Goal: Task Accomplishment & Management: Manage account settings

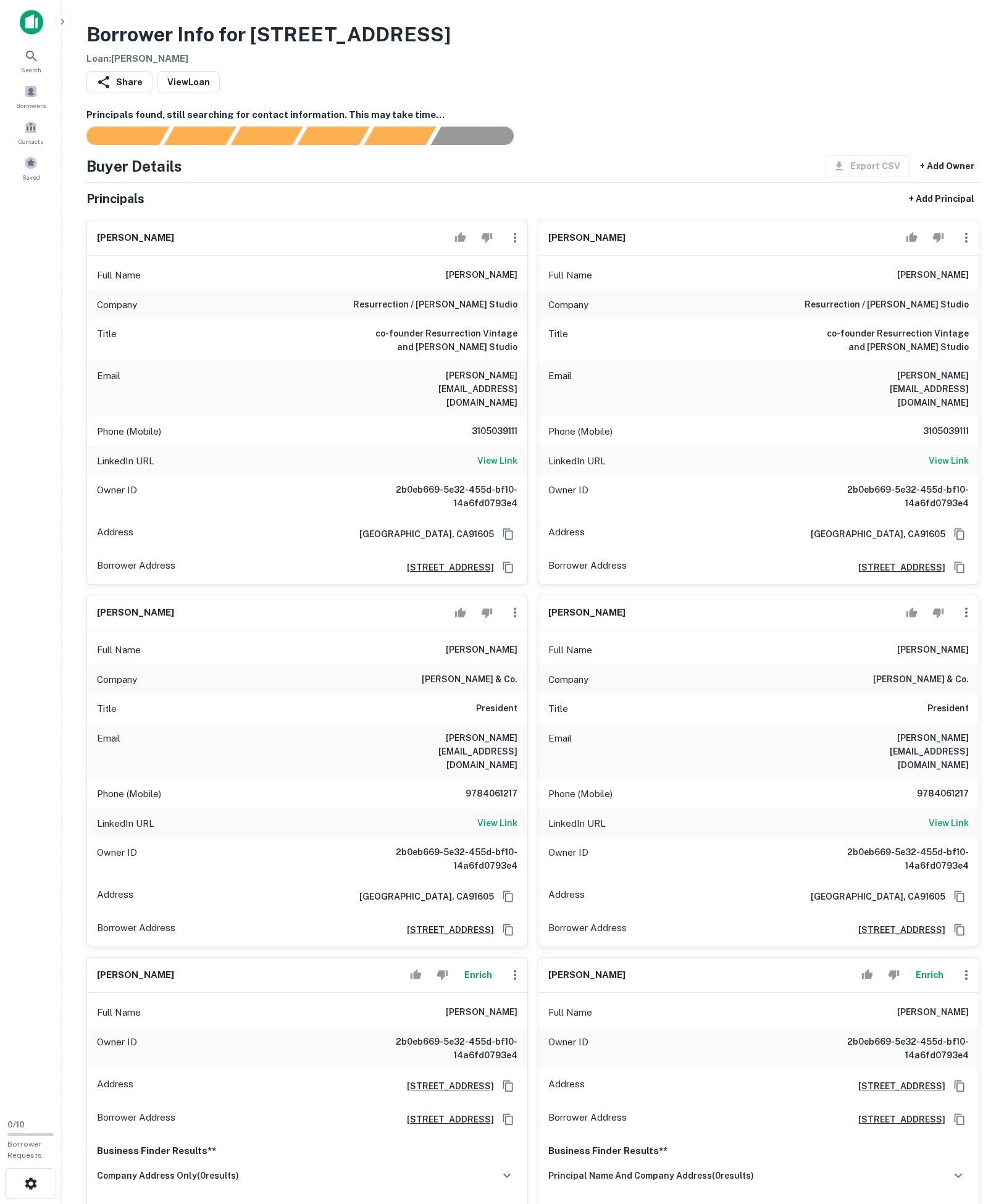
scroll to position [1191, 0]
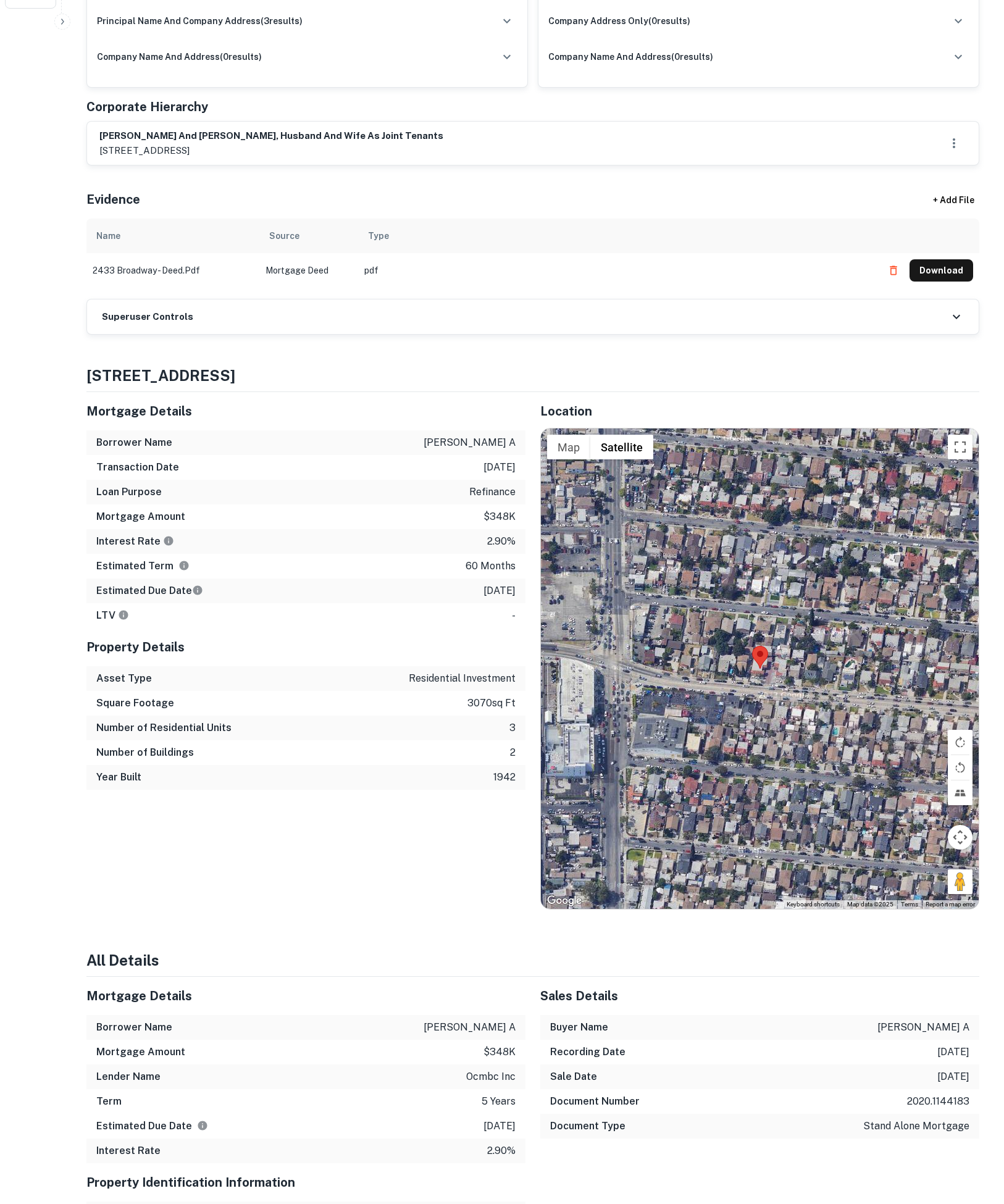
click at [391, 334] on div "Superuser Controls" at bounding box center [533, 317] width 892 height 35
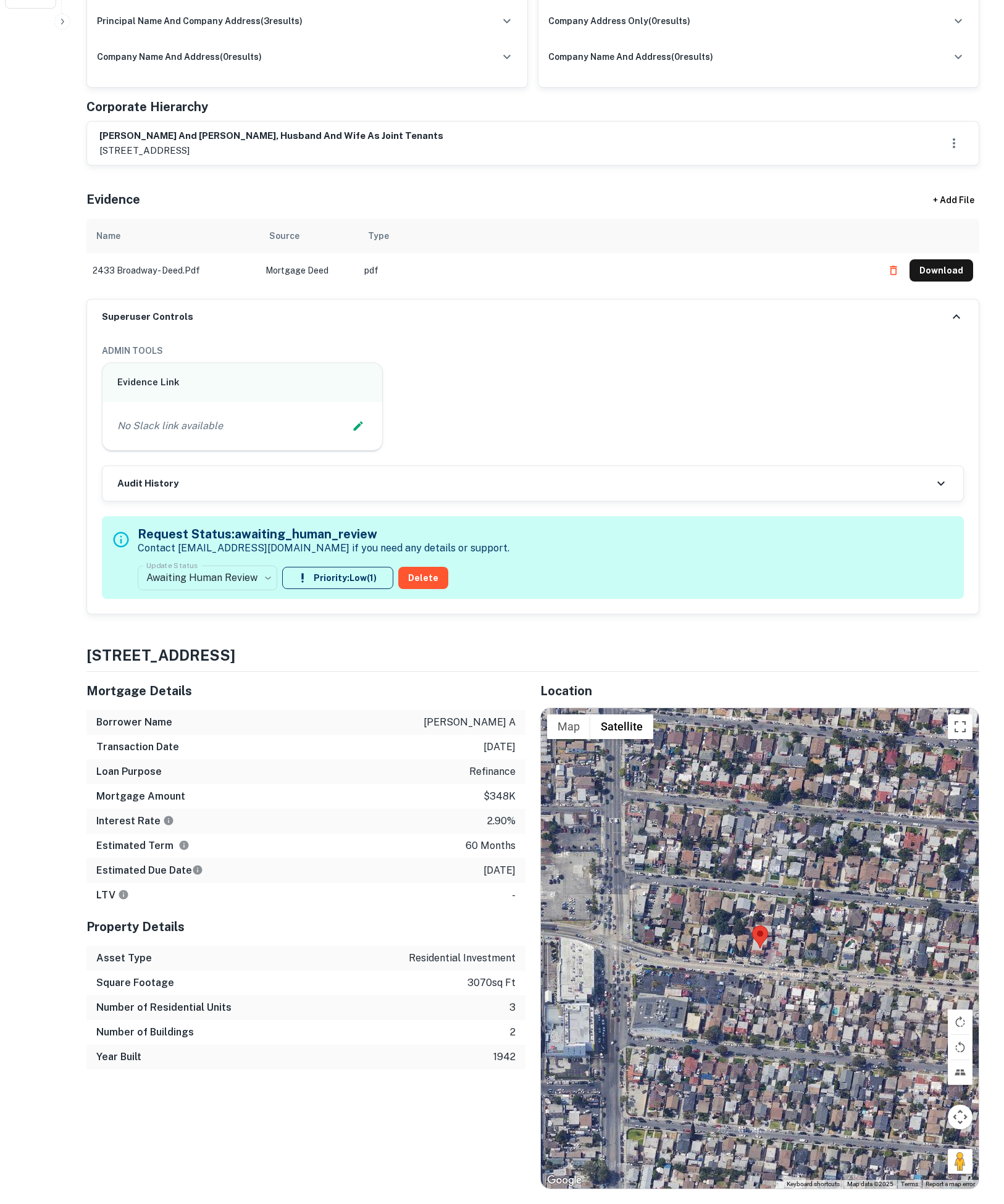
click at [374, 450] on div "No Slack link available" at bounding box center [242, 425] width 280 height 49
click at [359, 430] on icon "Edit Slack Link" at bounding box center [358, 425] width 9 height 9
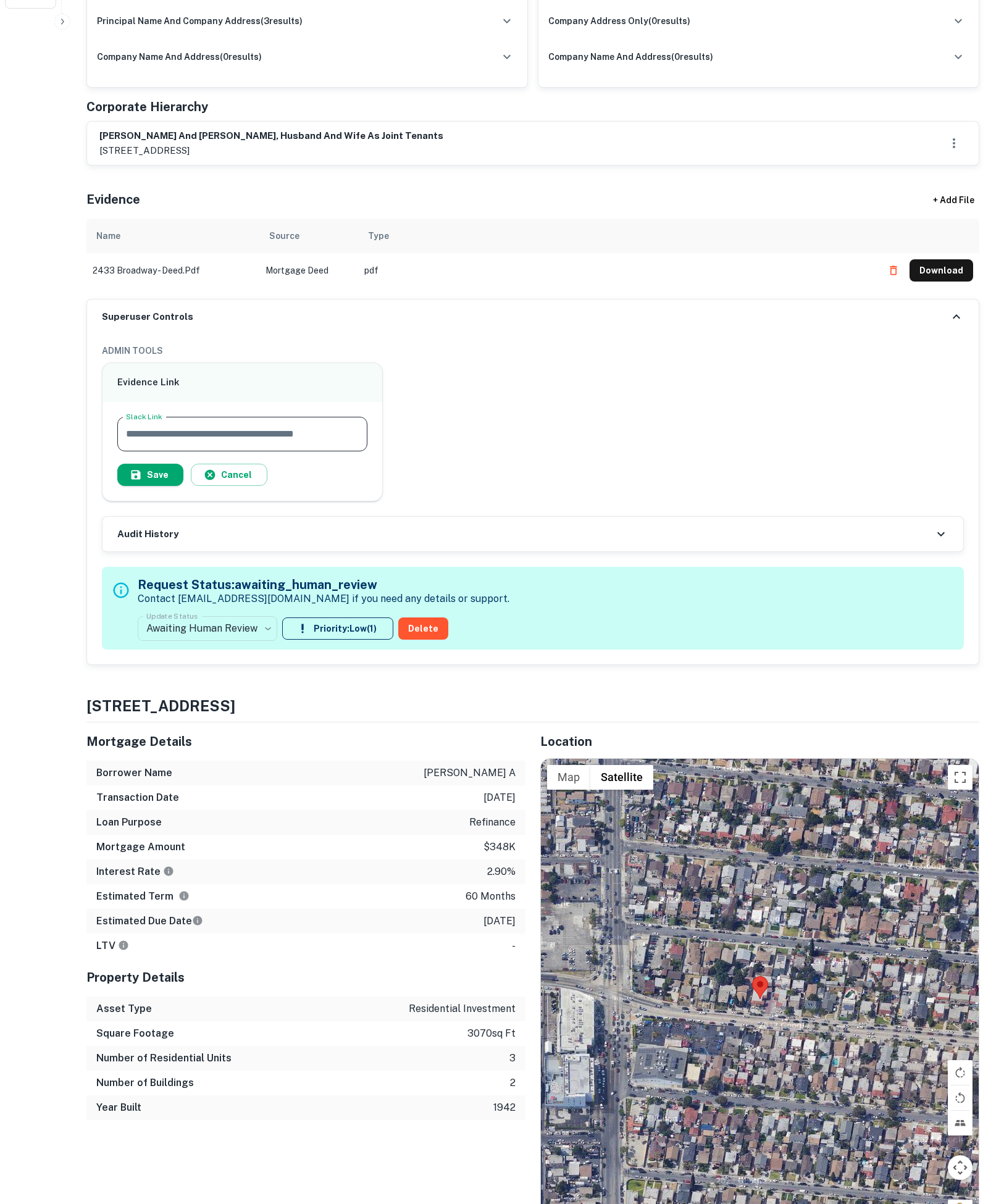
click at [317, 451] on input "Slack Link" at bounding box center [242, 435] width 250 height 35
paste input "**********"
type input "**********"
click at [183, 486] on button "Save" at bounding box center [150, 475] width 66 height 22
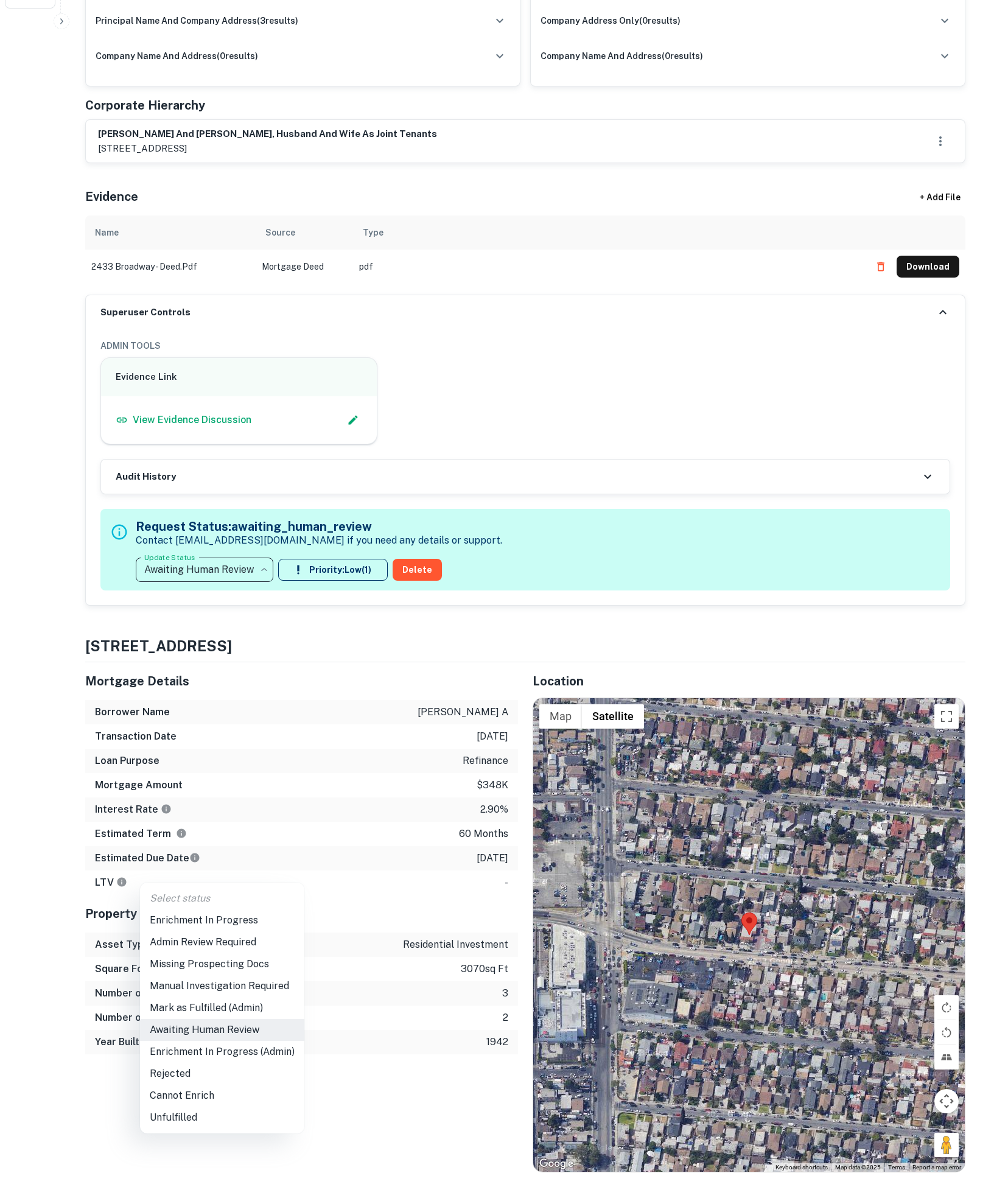
click at [229, 872] on div at bounding box center [504, 593] width 1008 height 1187
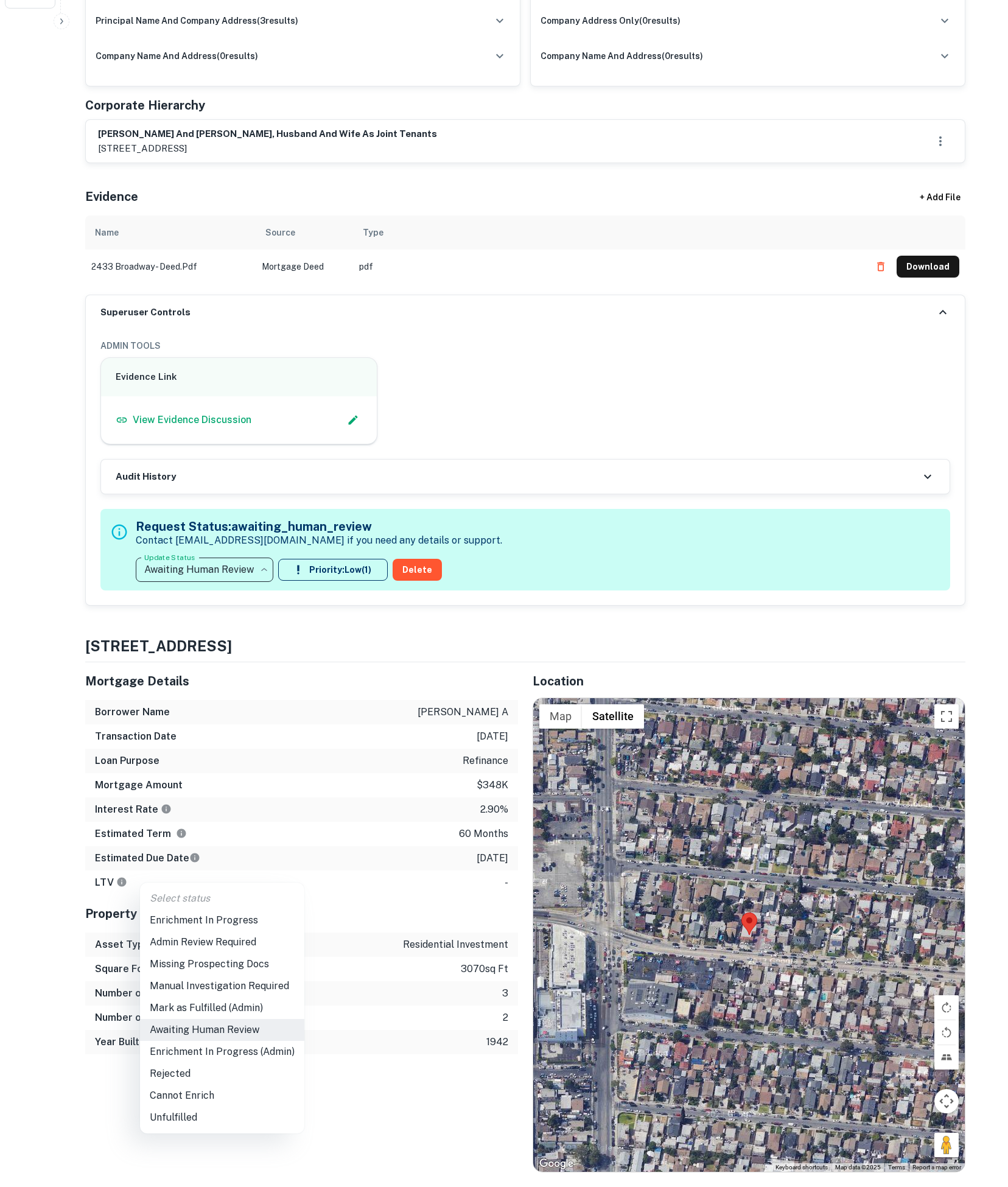
drag, startPoint x: 234, startPoint y: 915, endPoint x: 113, endPoint y: 895, distance: 122.6
click at [234, 915] on li "Enrichment In Progress" at bounding box center [222, 920] width 165 height 22
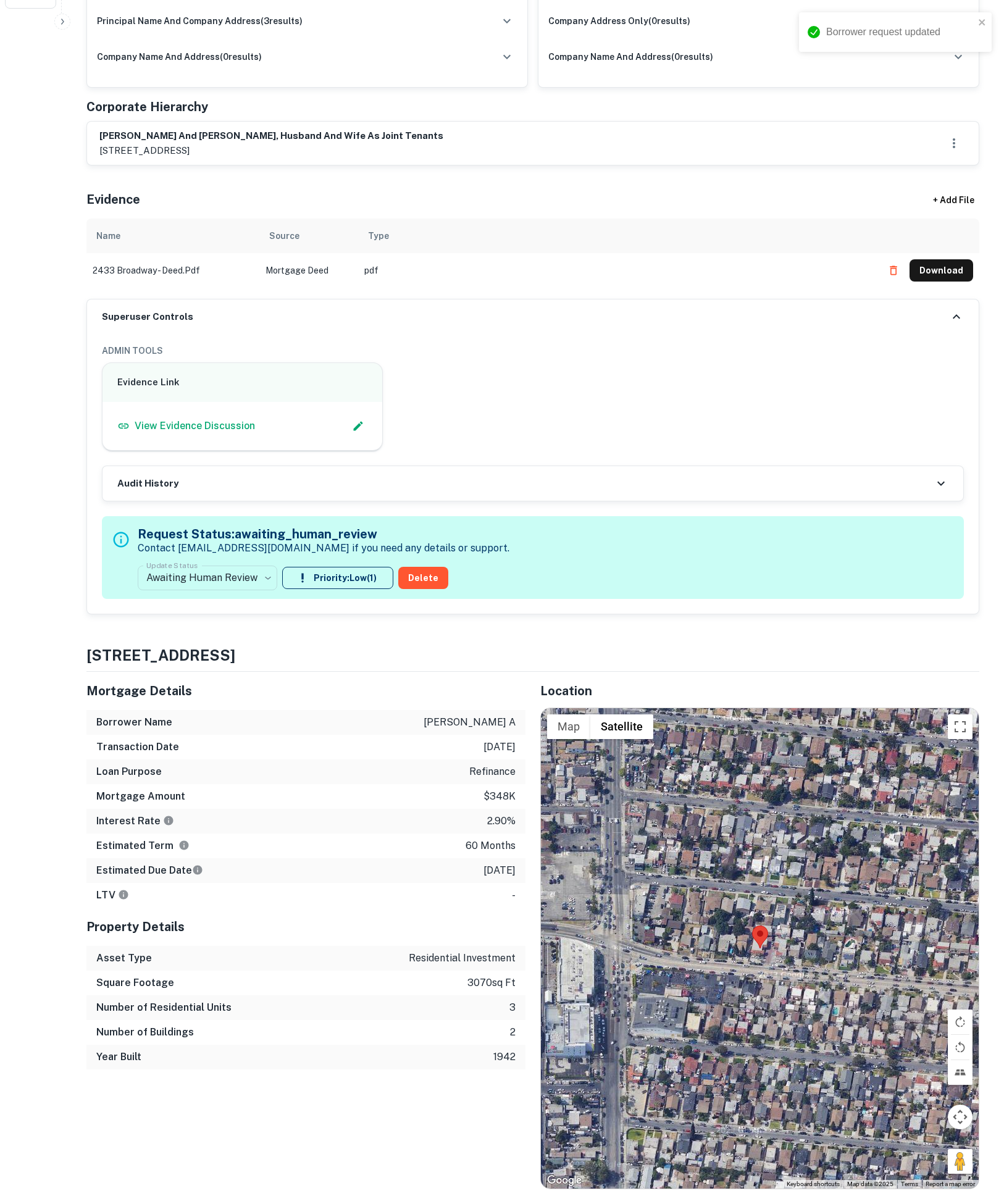
type input "**********"
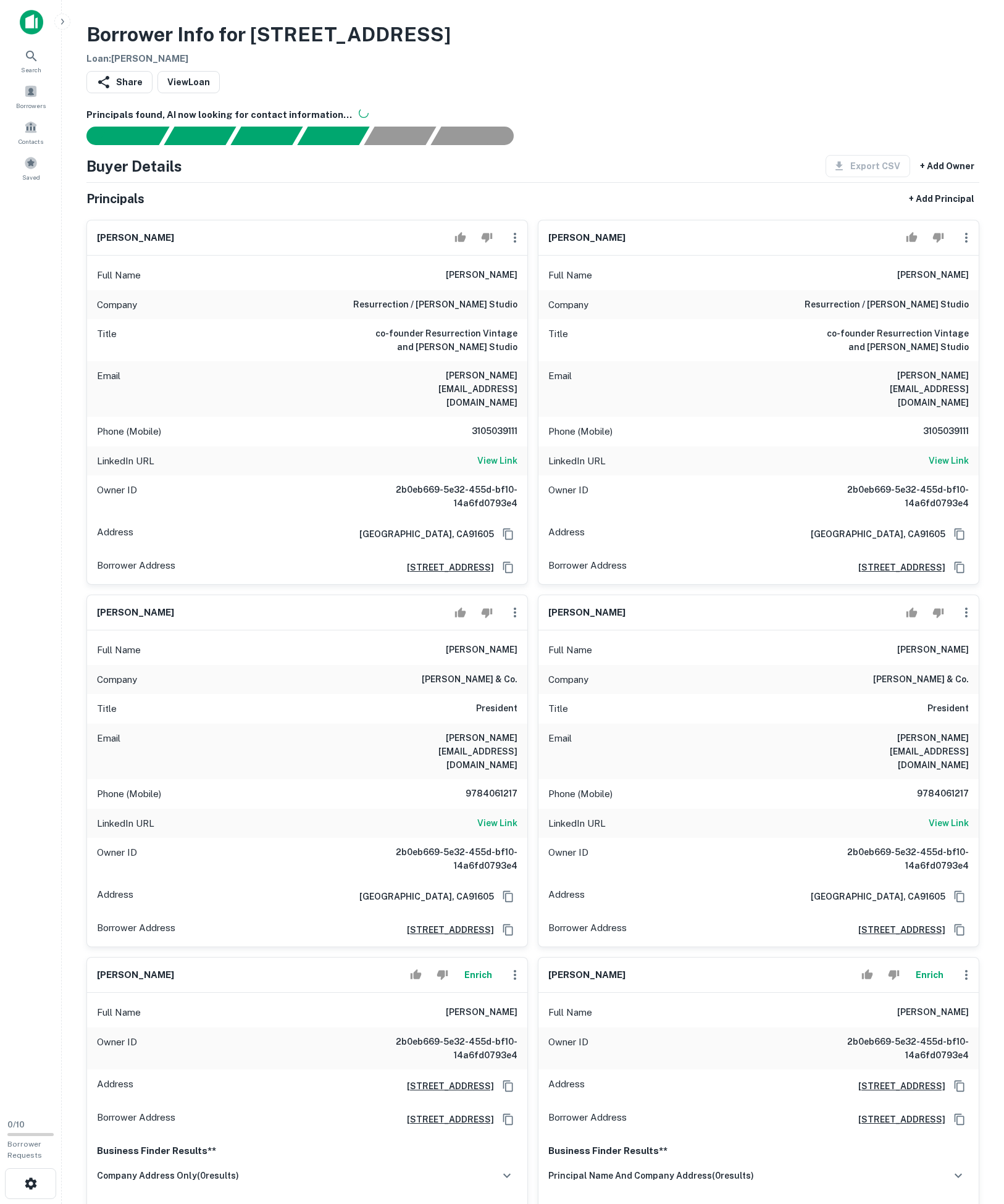
click at [512, 245] on icon "button" at bounding box center [515, 237] width 15 height 15
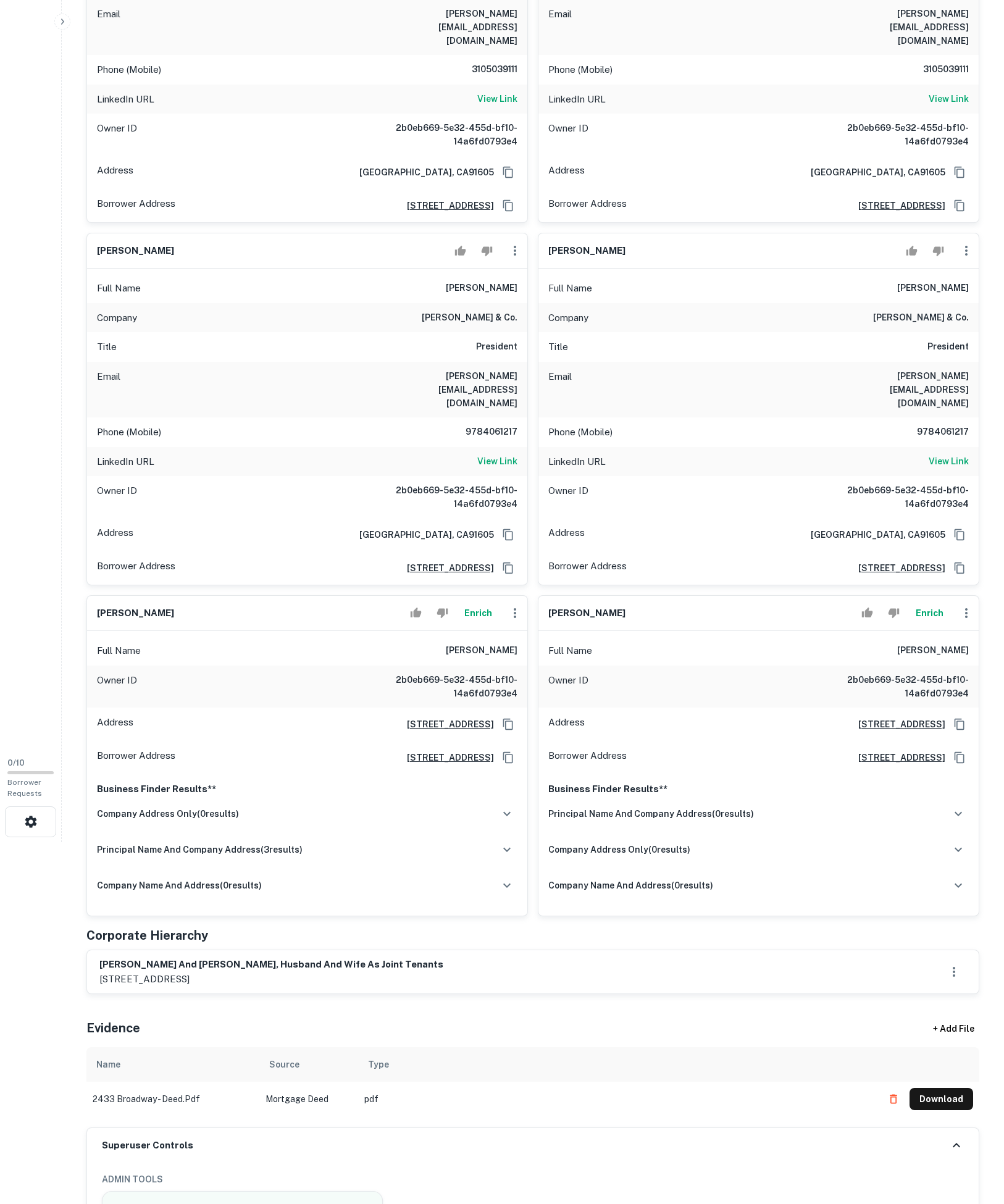
scroll to position [1085, 0]
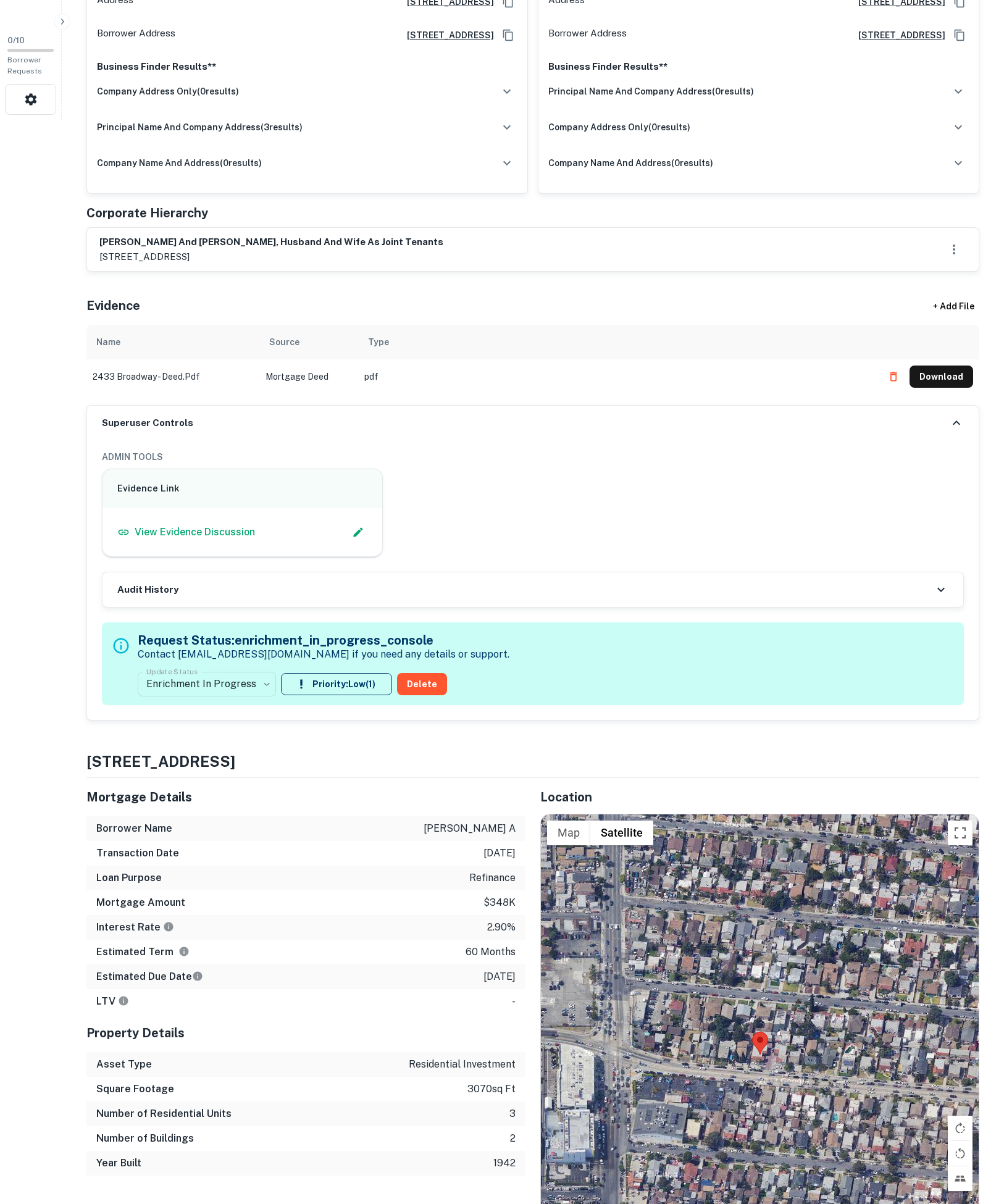
click at [111, 264] on p "7652 bluebell ave, north hollywood, ca, 91605" at bounding box center [270, 257] width 344 height 15
click at [115, 264] on p "7652 bluebell ave, north hollywood, ca, 91605" at bounding box center [270, 257] width 344 height 15
click at [109, 264] on p "7652 bluebell ave, north hollywood, ca, 91605" at bounding box center [270, 257] width 344 height 15
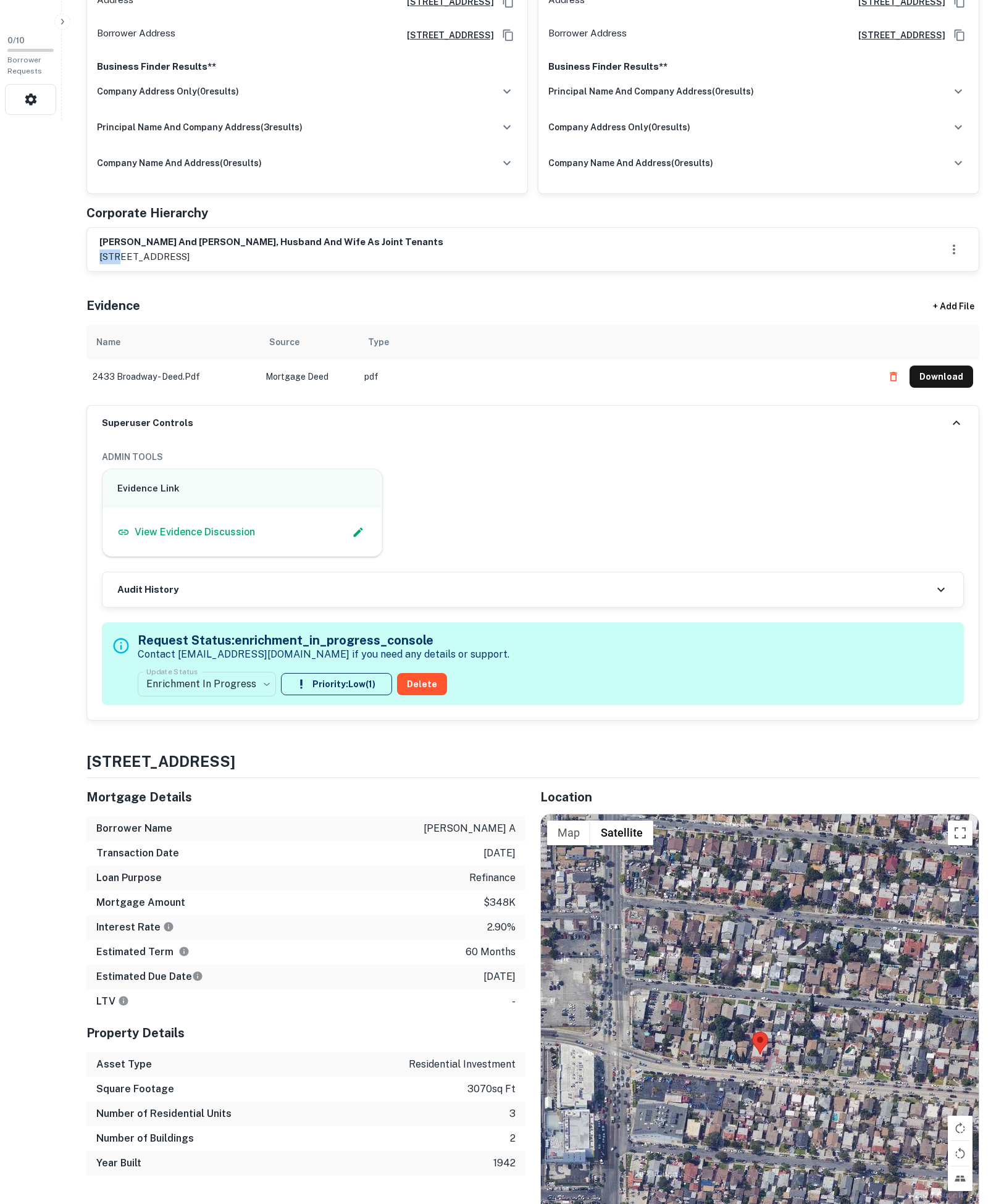
copy p "7652"
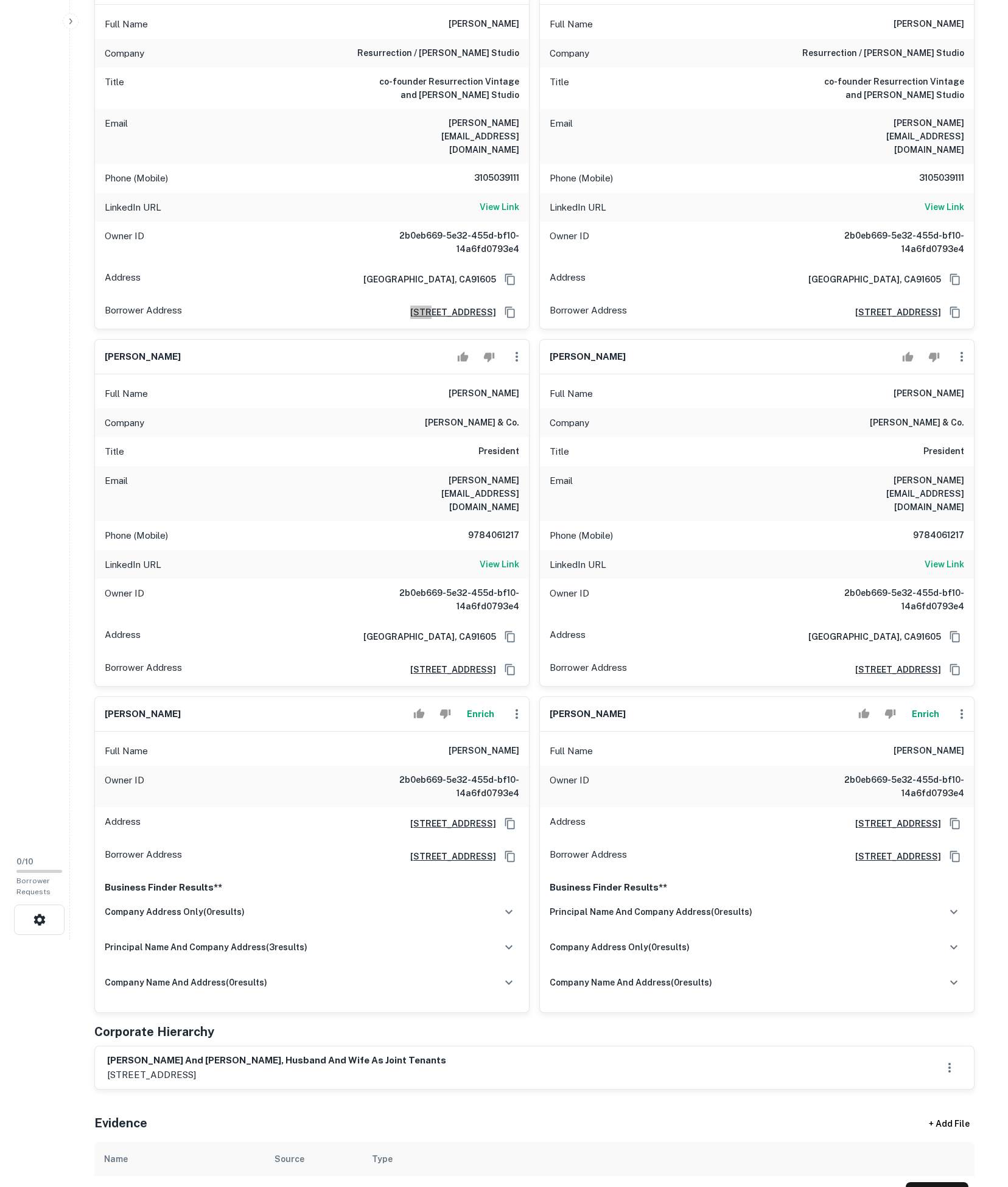
scroll to position [467, 0]
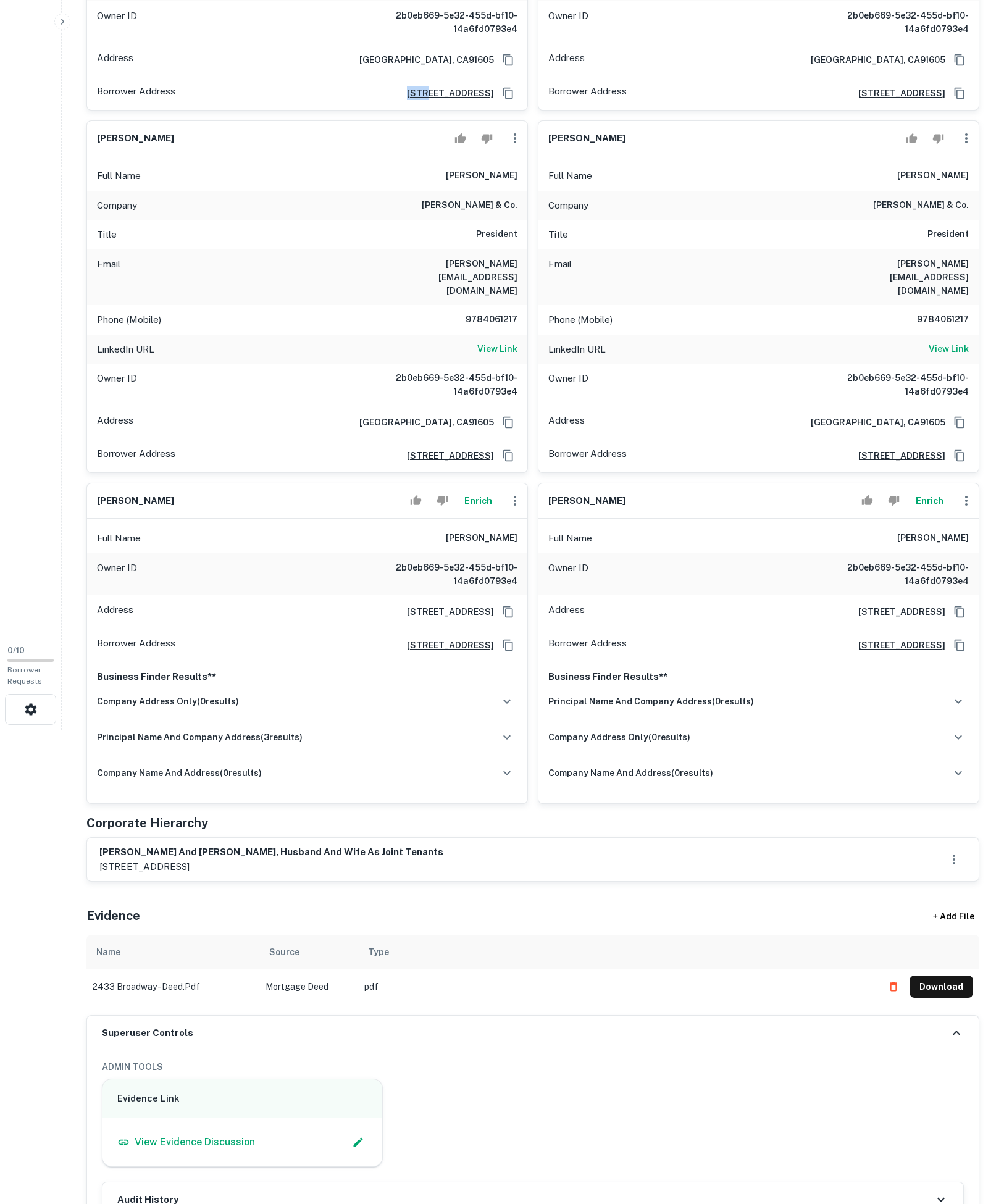
click at [502, 652] on icon "Copy Address" at bounding box center [508, 645] width 12 height 12
drag, startPoint x: 392, startPoint y: 694, endPoint x: 497, endPoint y: 703, distance: 105.4
click at [497, 554] on div "Full Name mayra n. rodriguez" at bounding box center [307, 538] width 440 height 29
copy h6 "mayra n. rodriguez"
click at [469, 514] on button "Enrich" at bounding box center [478, 501] width 39 height 25
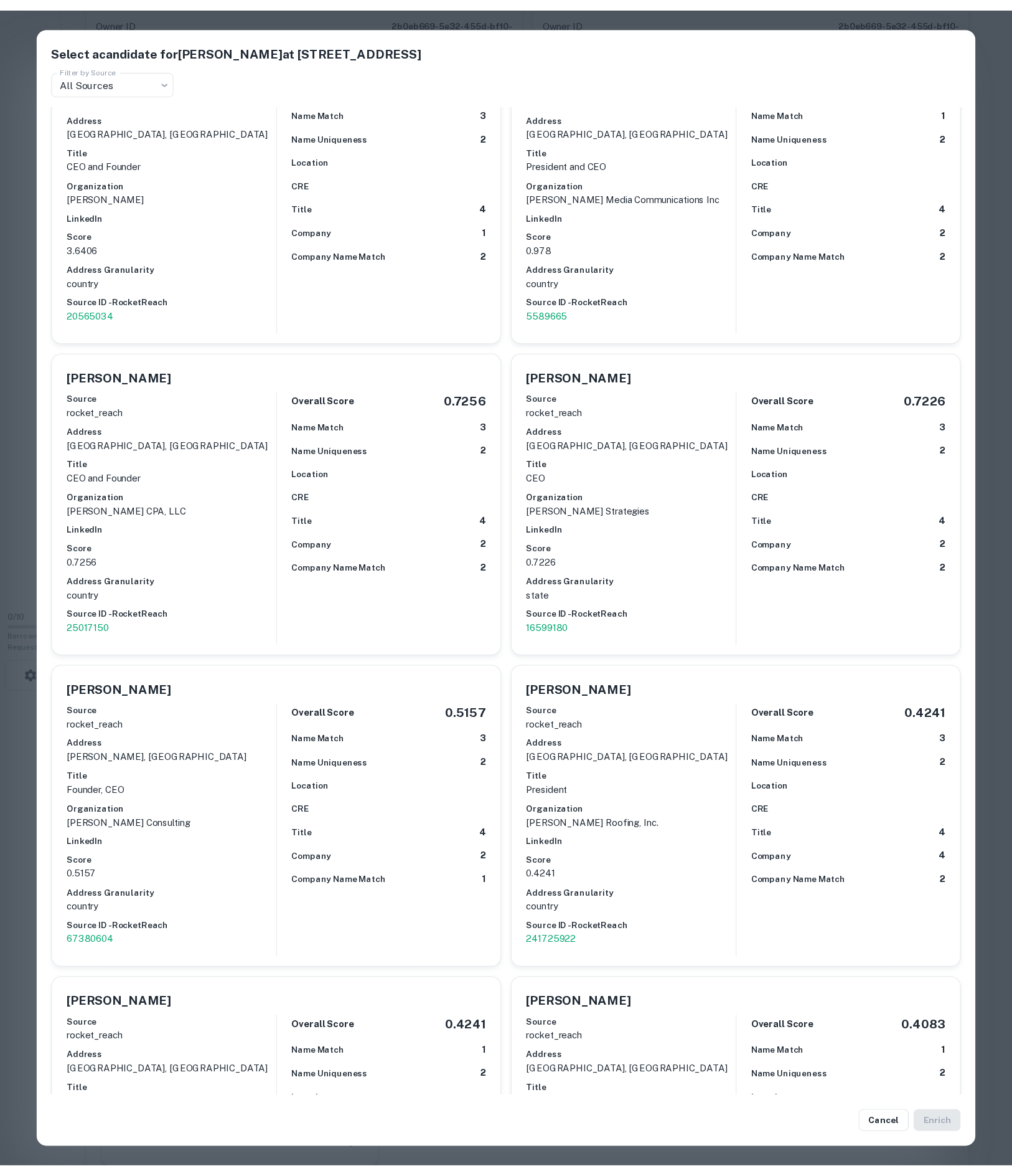
scroll to position [5210, 0]
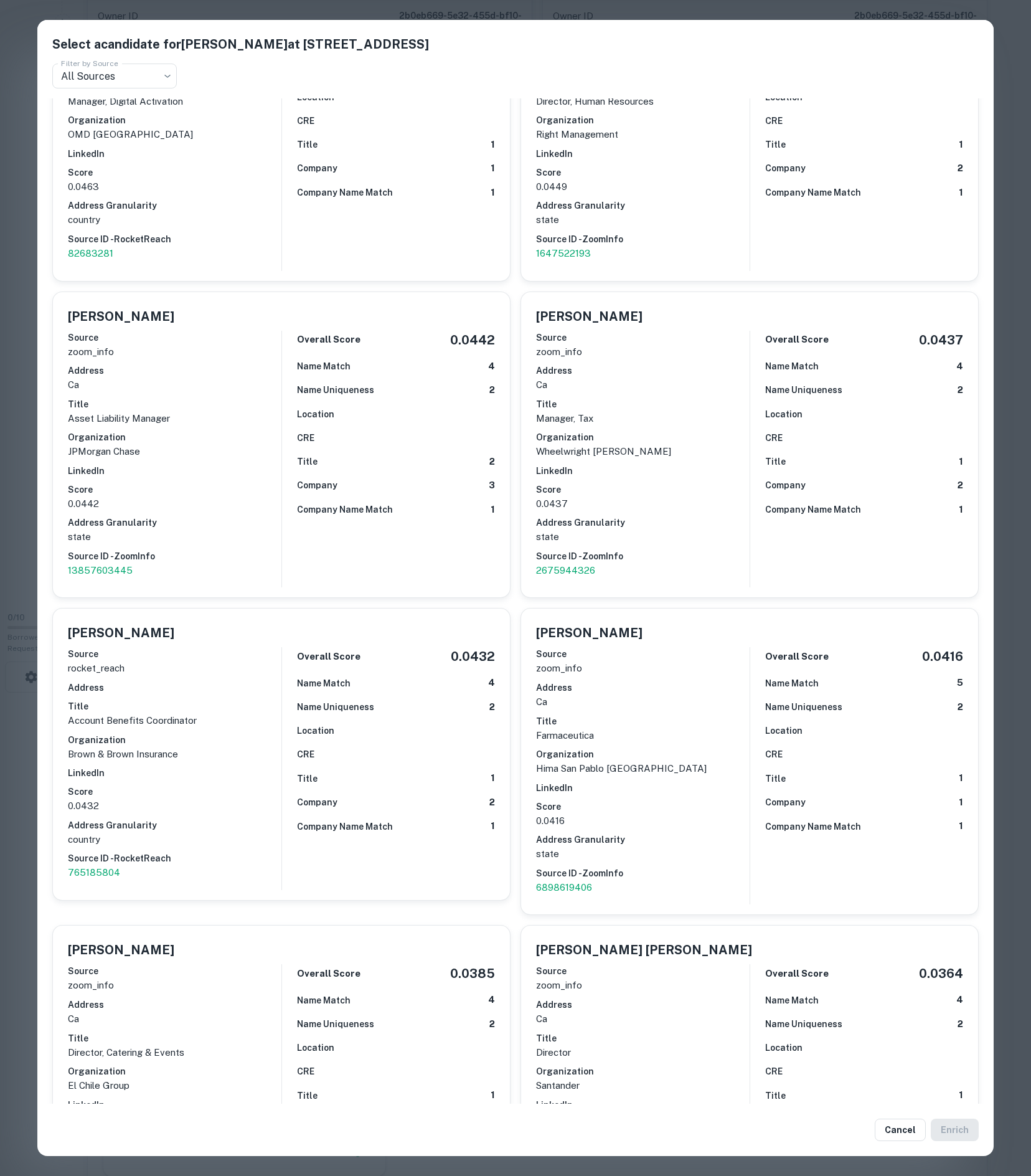
click at [951, 1134] on button "Enrich" at bounding box center [955, 1130] width 48 height 22
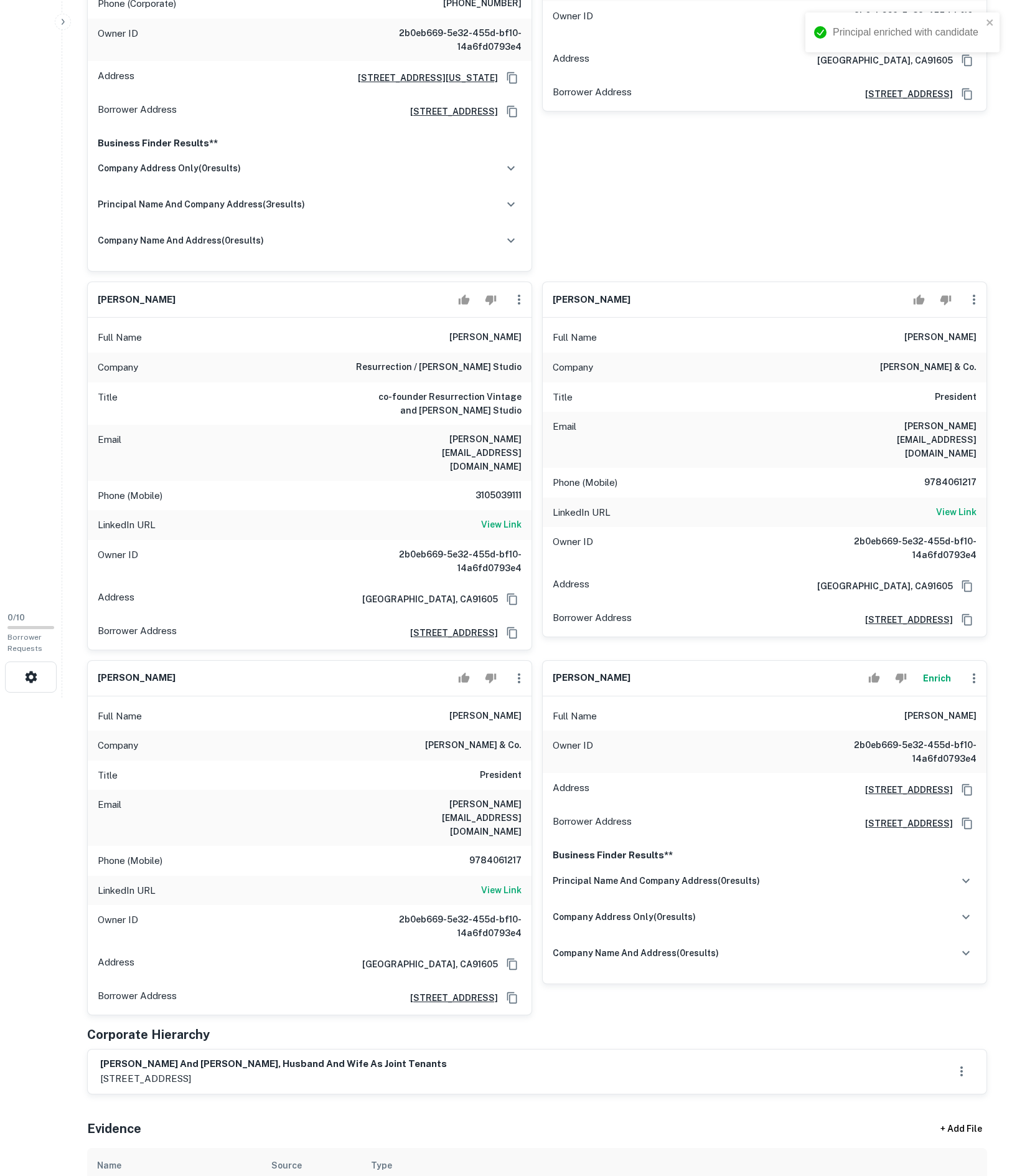
scroll to position [484, 0]
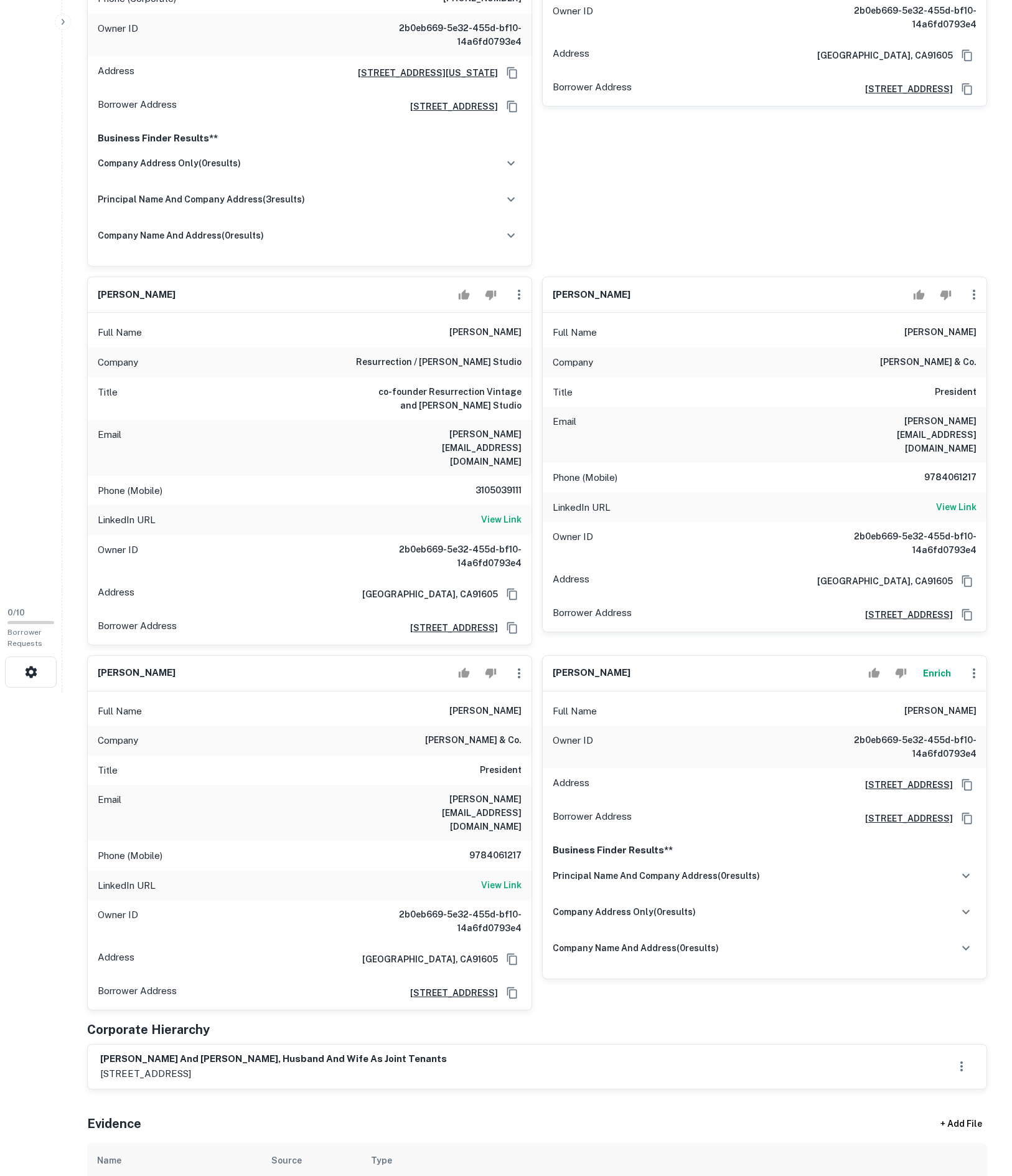
drag, startPoint x: 835, startPoint y: 922, endPoint x: 982, endPoint y: 922, distance: 147.0
click at [982, 726] on div "Full Name joaquin a. rodriguez" at bounding box center [764, 711] width 444 height 30
copy h6 "joaquin a. rodriguez"
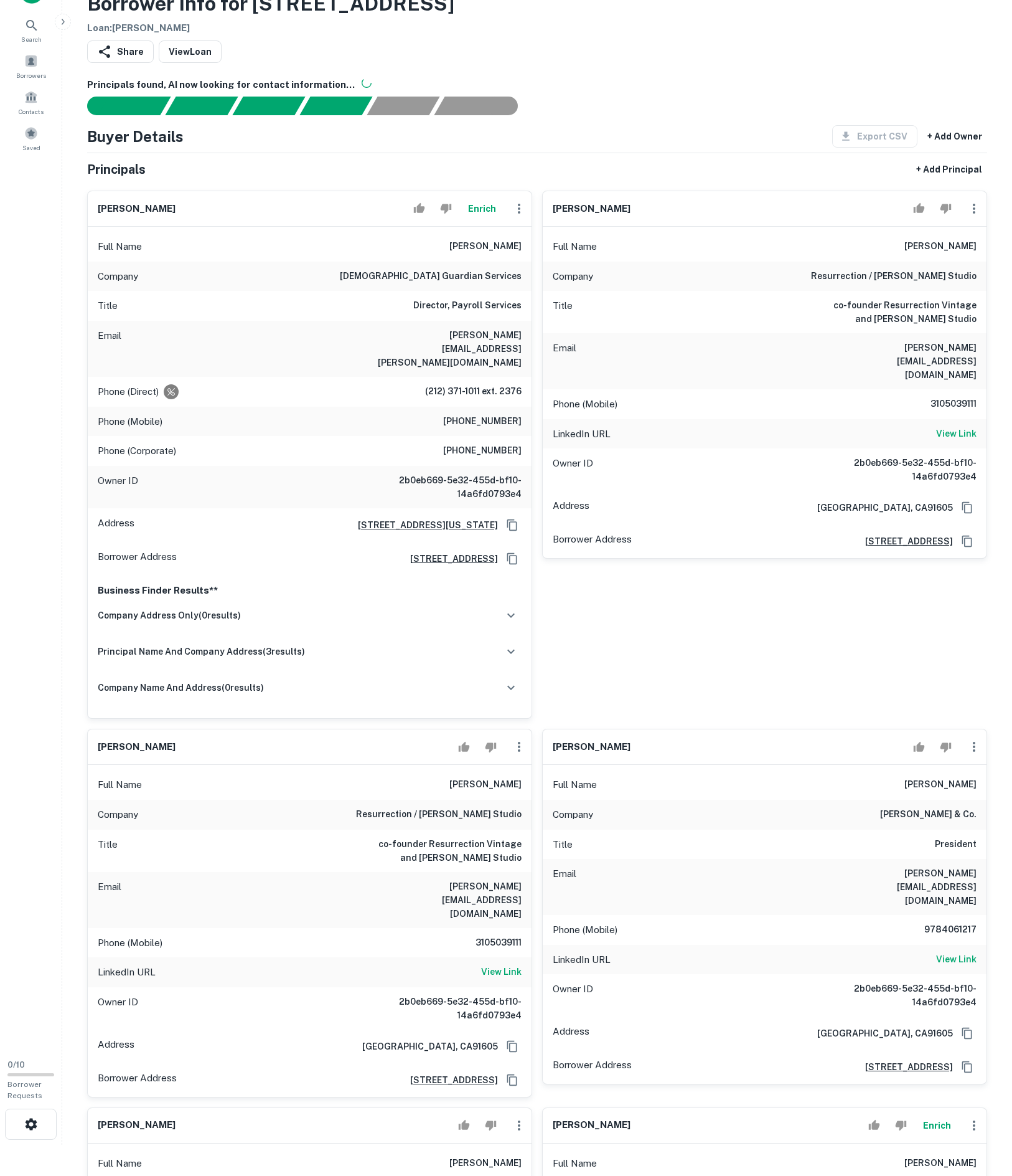
click at [977, 216] on icon "button" at bounding box center [974, 209] width 15 height 15
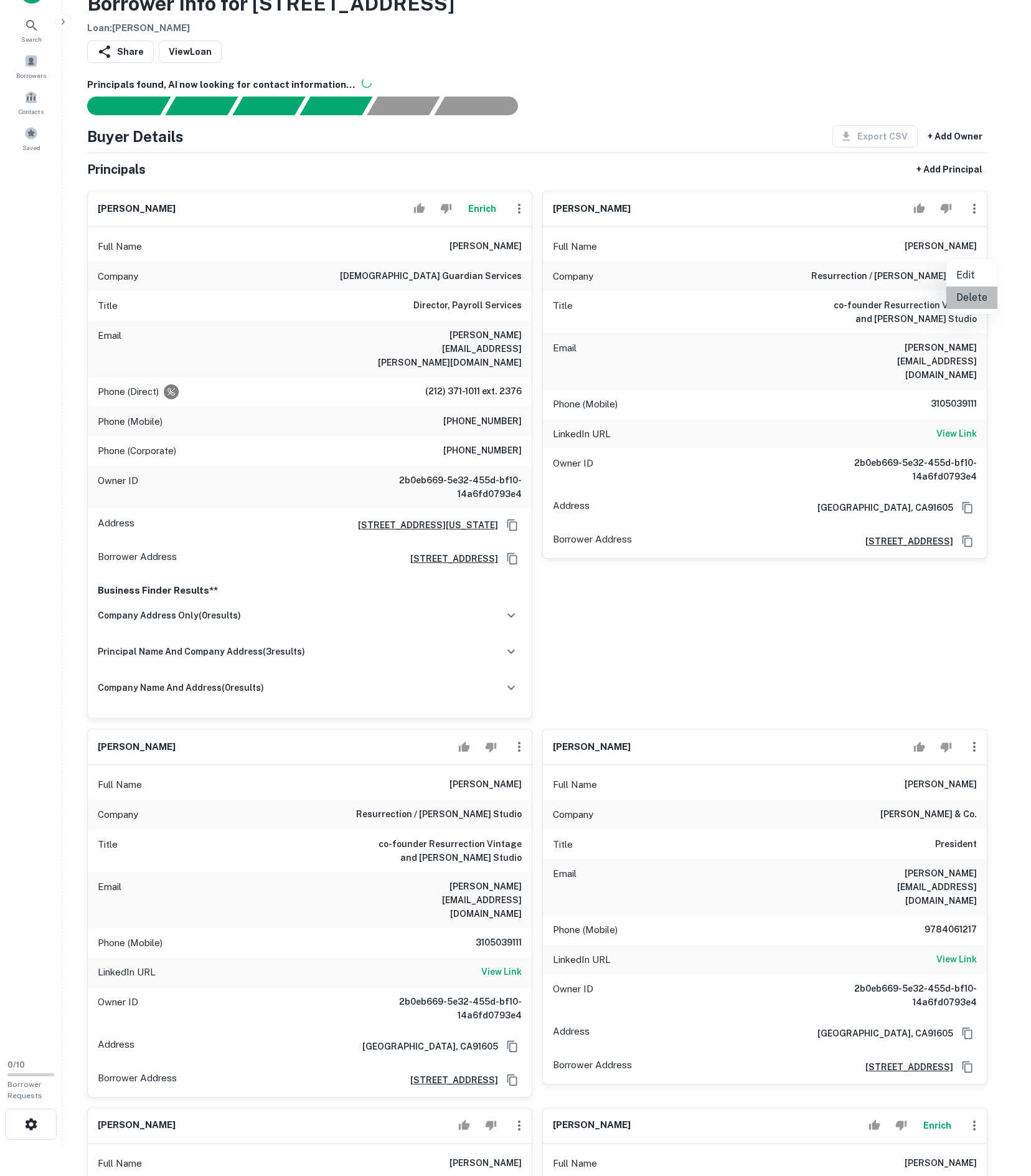
click at [976, 304] on li "Delete" at bounding box center [972, 298] width 51 height 22
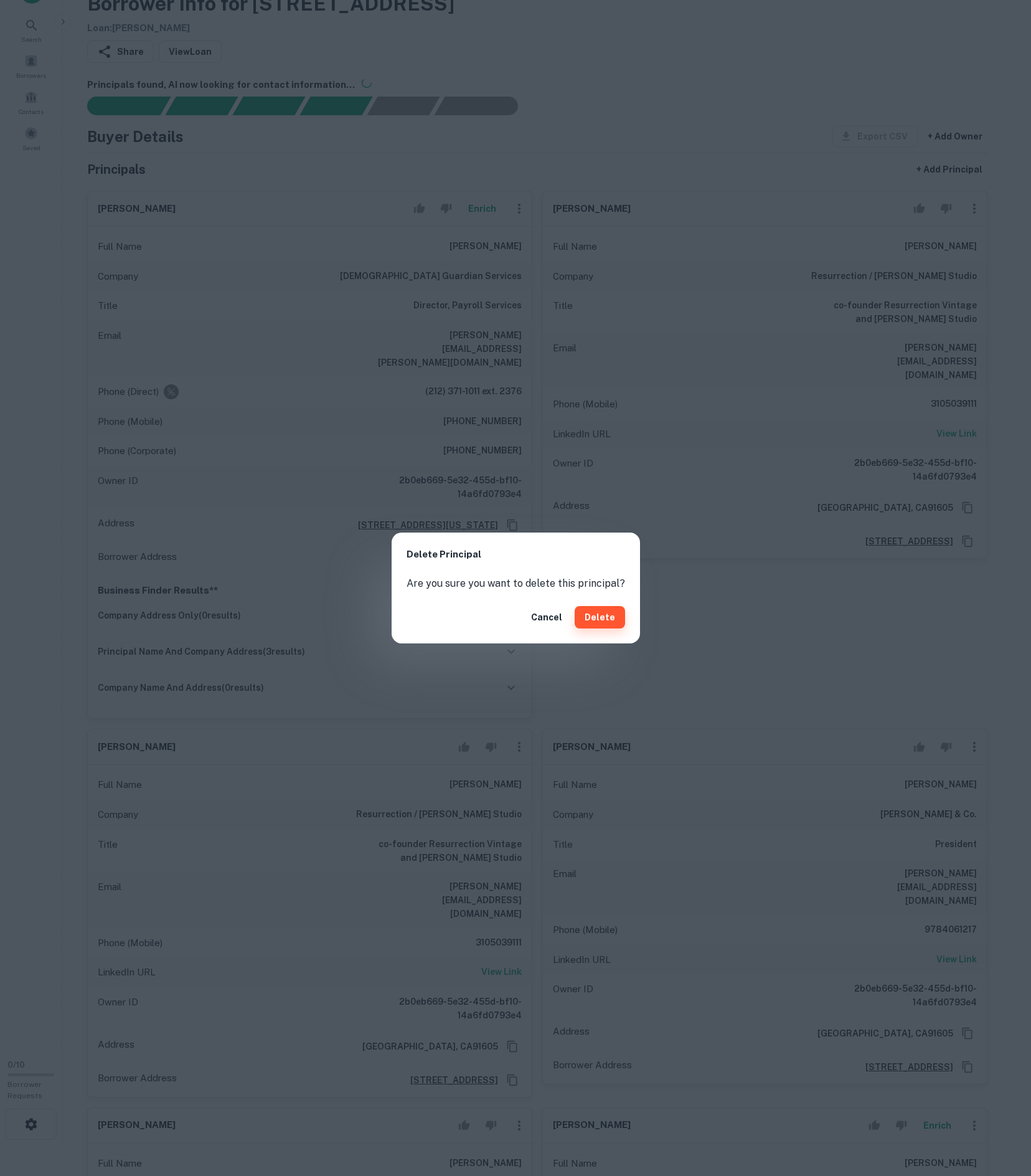
click at [623, 621] on button "Delete" at bounding box center [600, 617] width 51 height 22
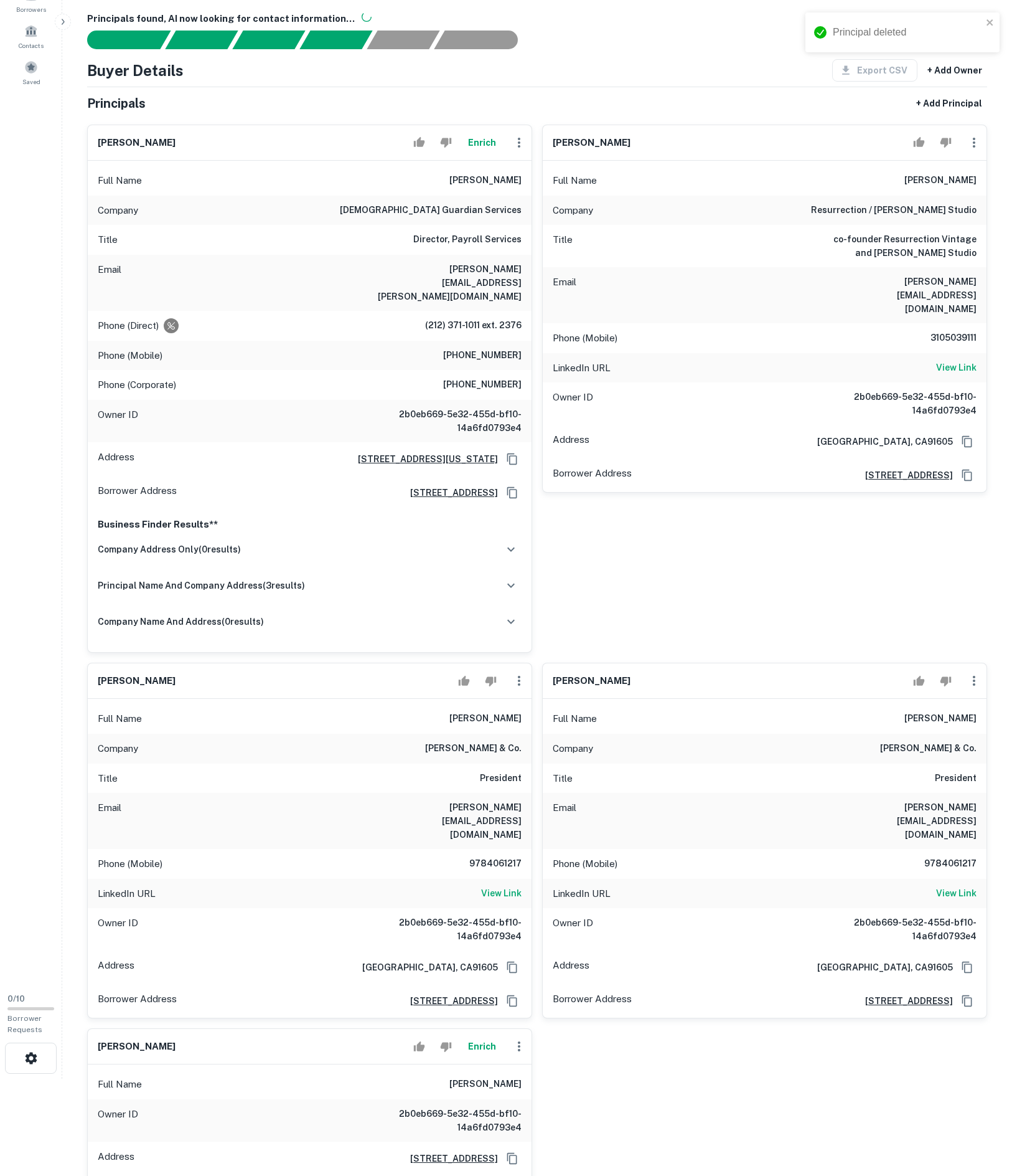
scroll to position [176, 0]
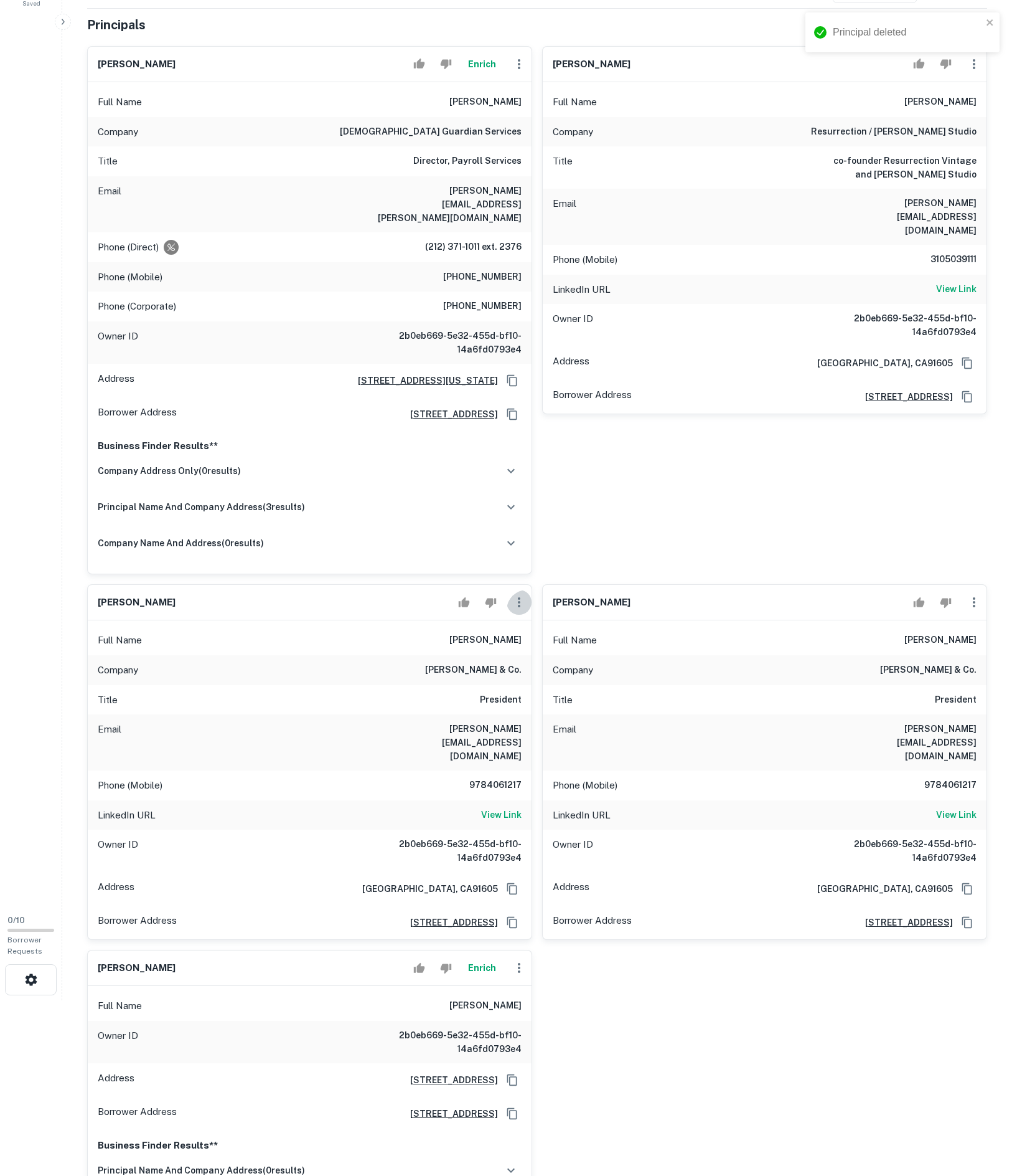
click at [514, 609] on icon "button" at bounding box center [519, 602] width 15 height 15
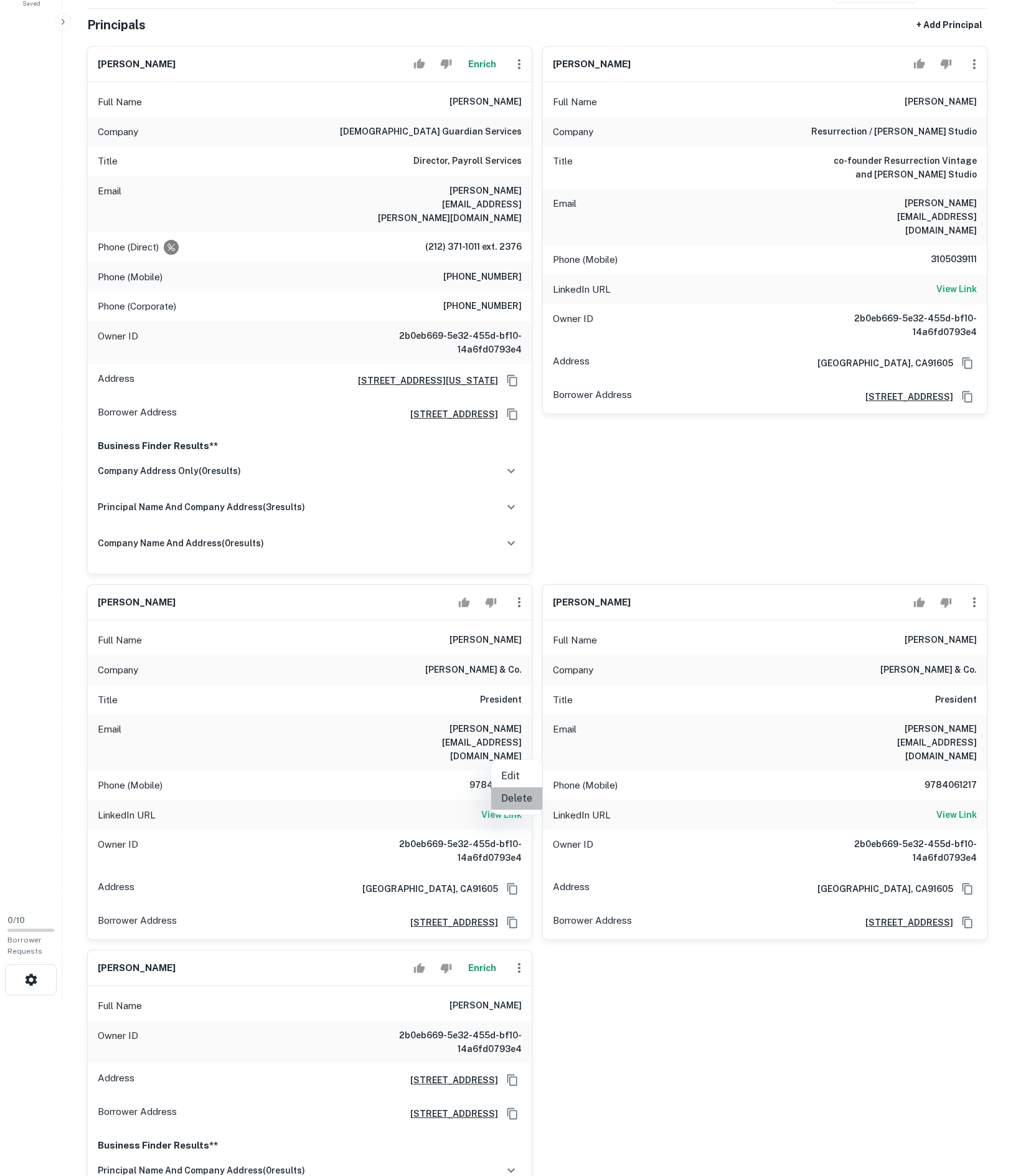
click at [524, 810] on li "Delete" at bounding box center [516, 798] width 51 height 22
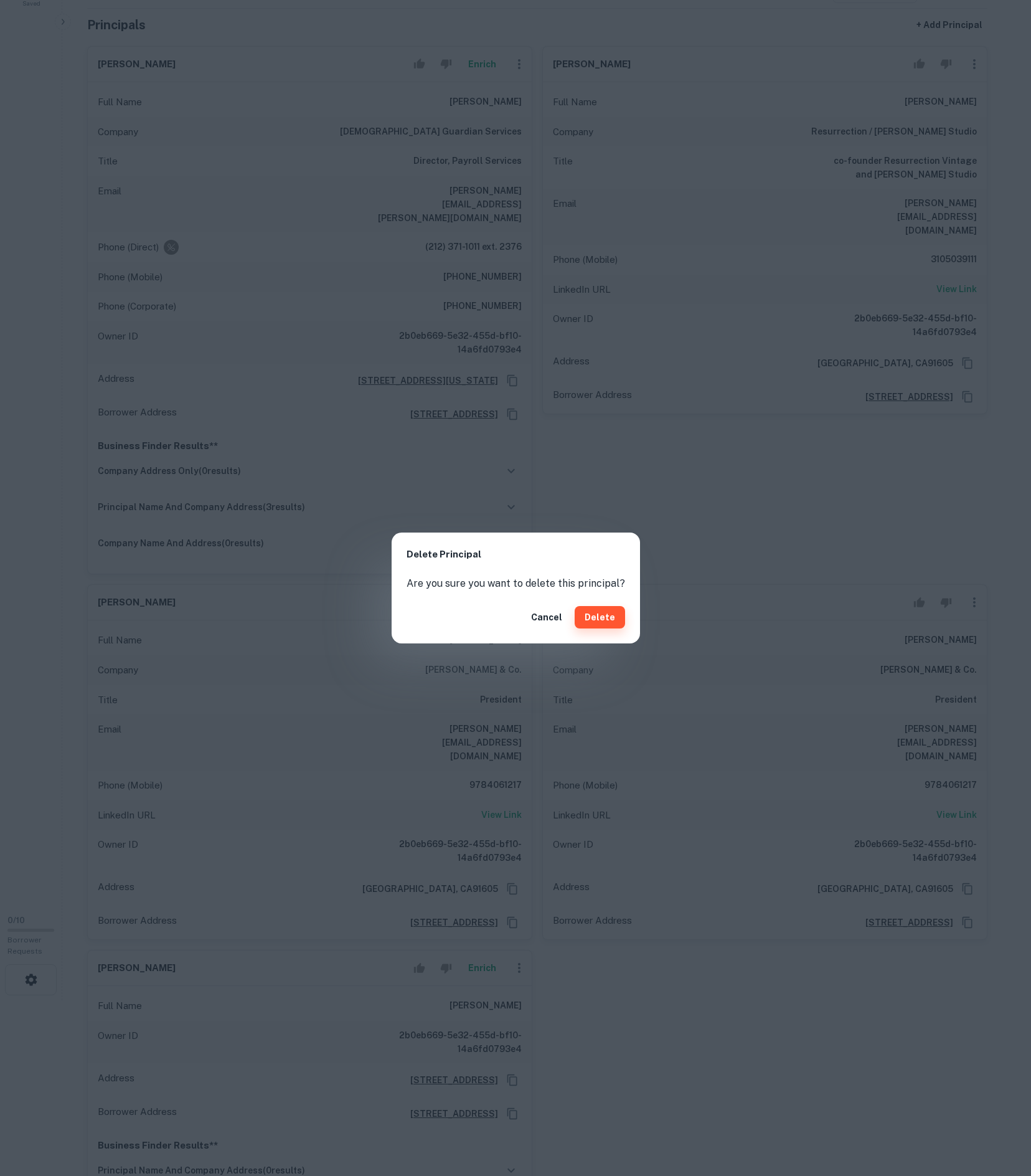
click at [618, 619] on button "Delete" at bounding box center [600, 617] width 51 height 22
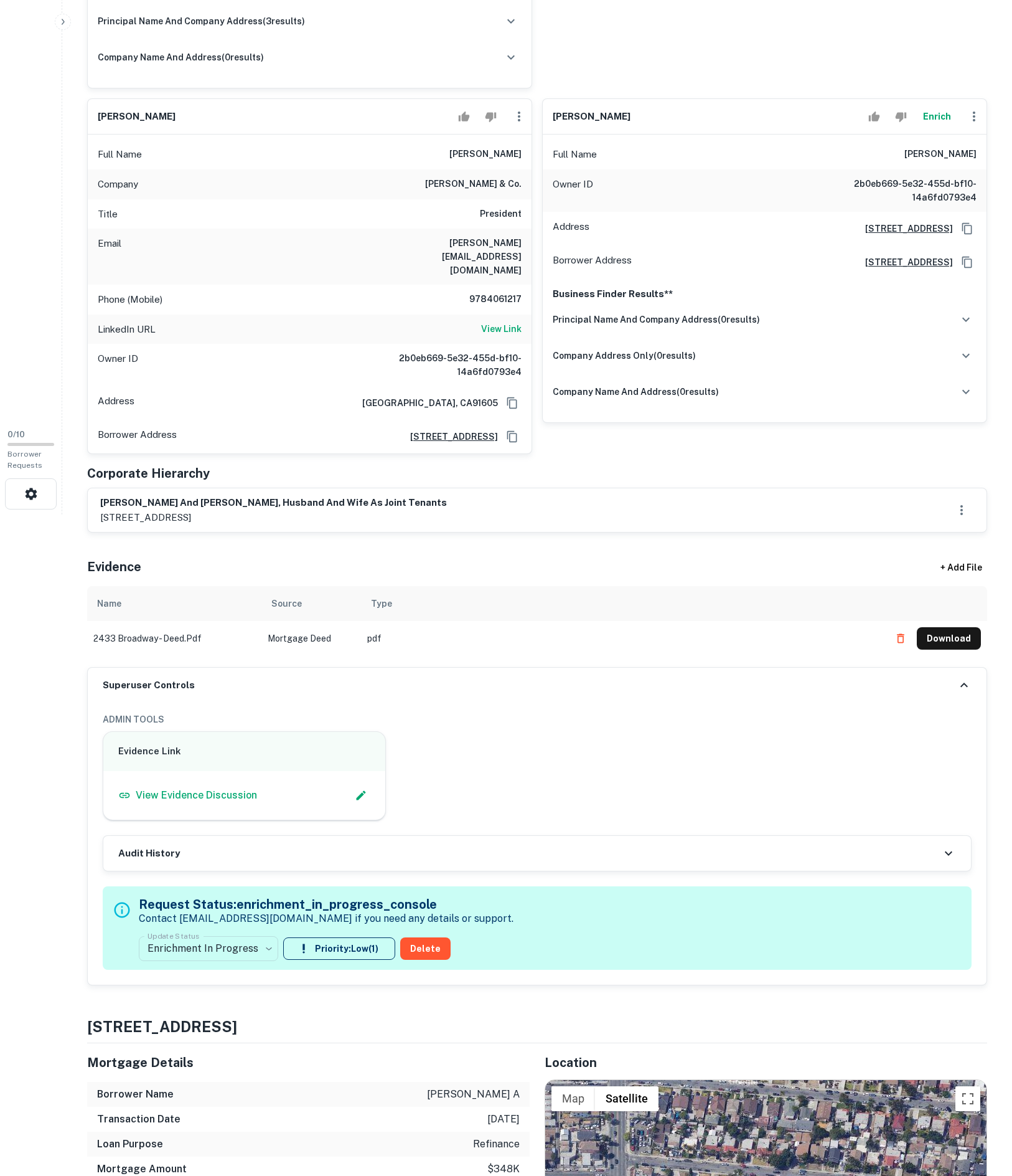
scroll to position [209, 0]
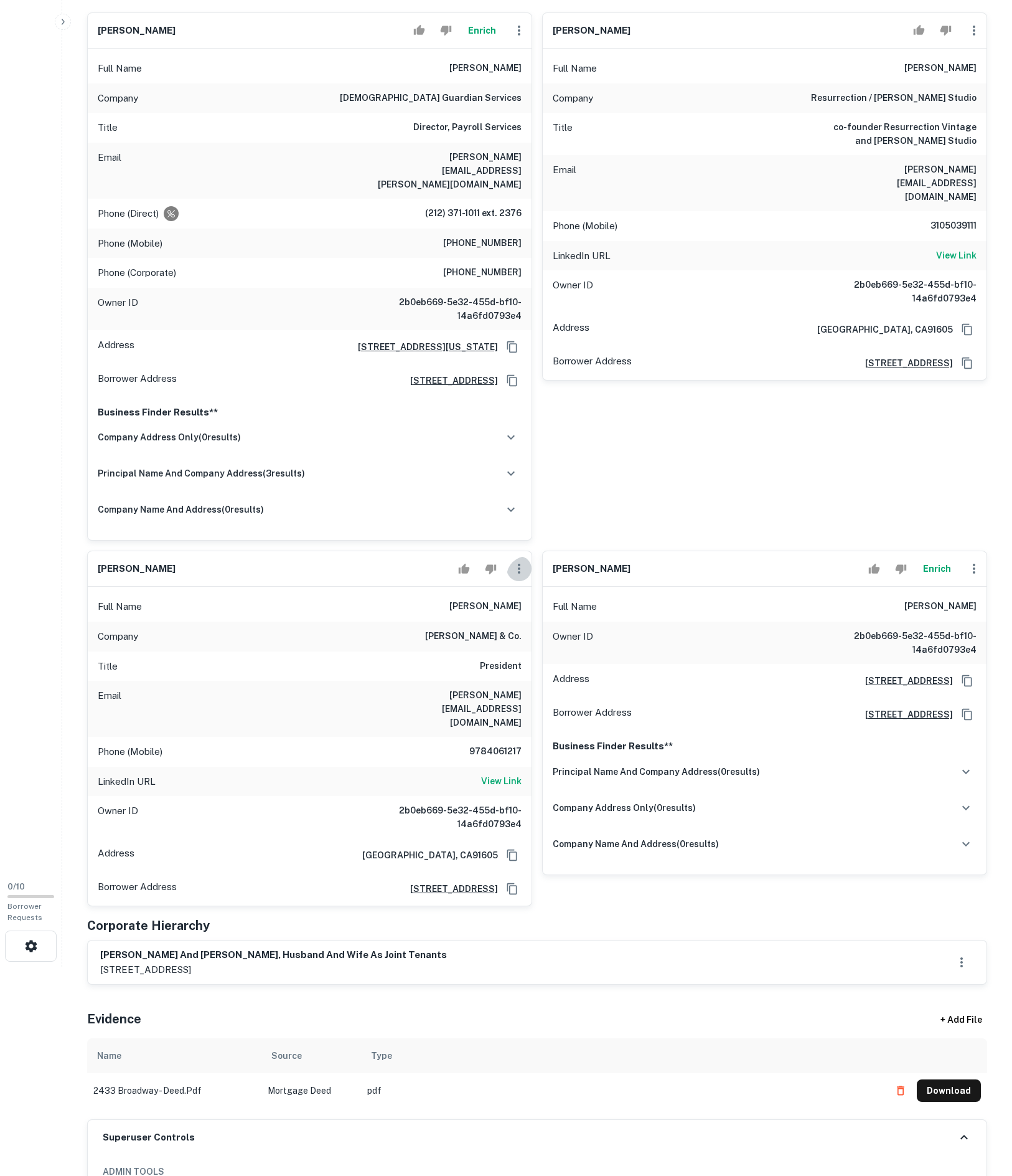
click at [512, 576] on icon "button" at bounding box center [519, 569] width 15 height 15
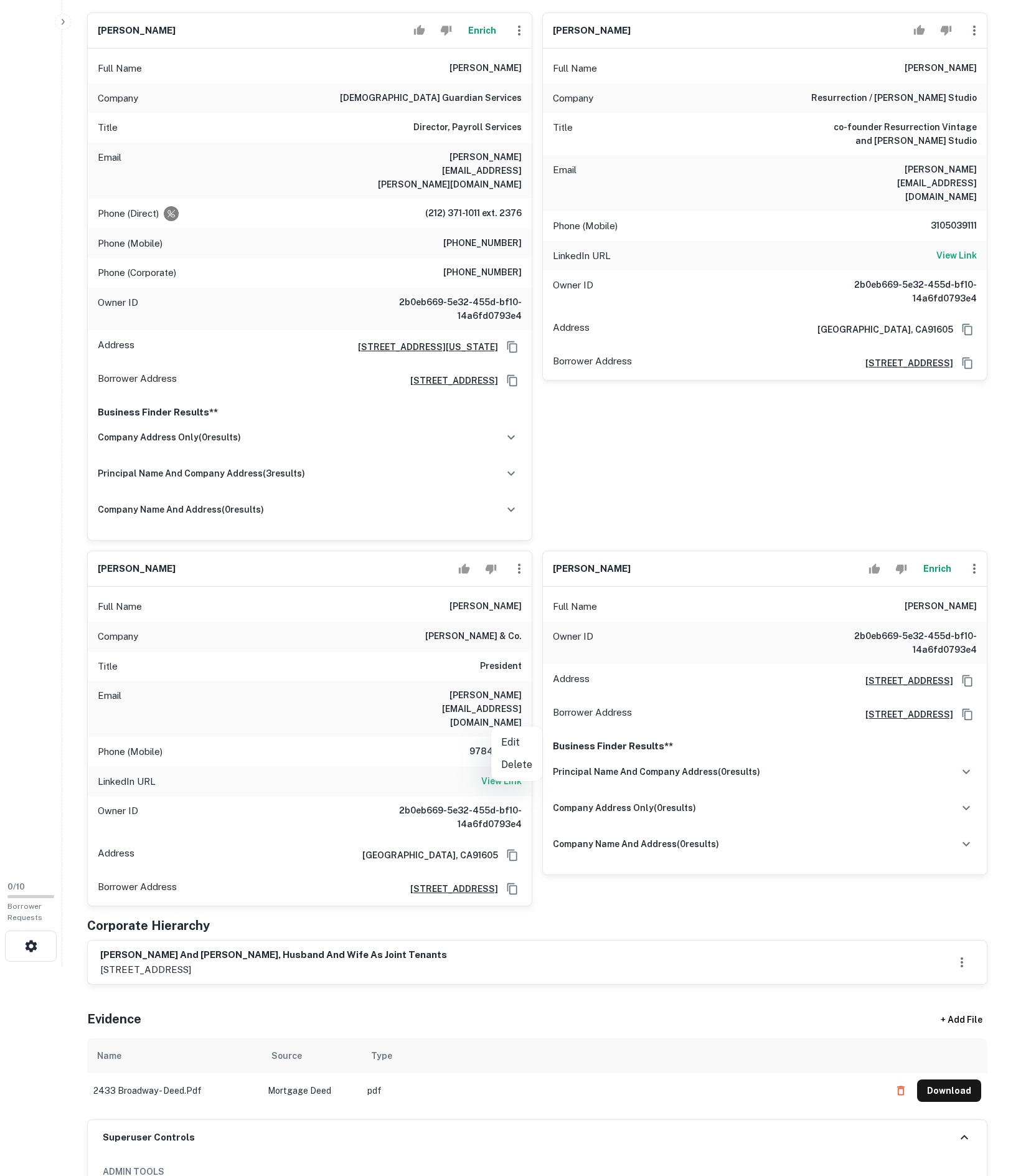
click at [535, 758] on li "Delete" at bounding box center [516, 765] width 51 height 22
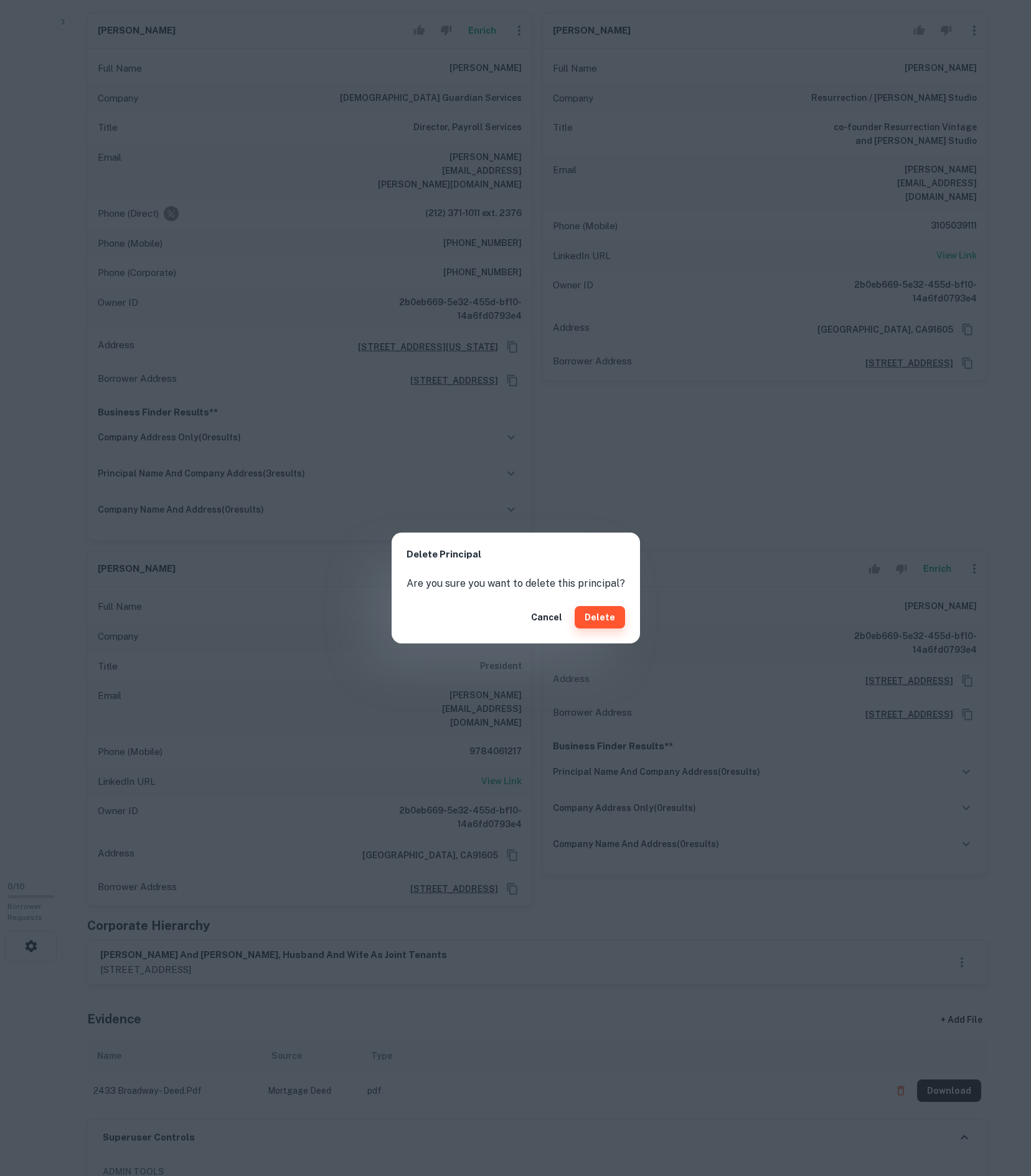
click at [624, 621] on button "Delete" at bounding box center [600, 617] width 51 height 22
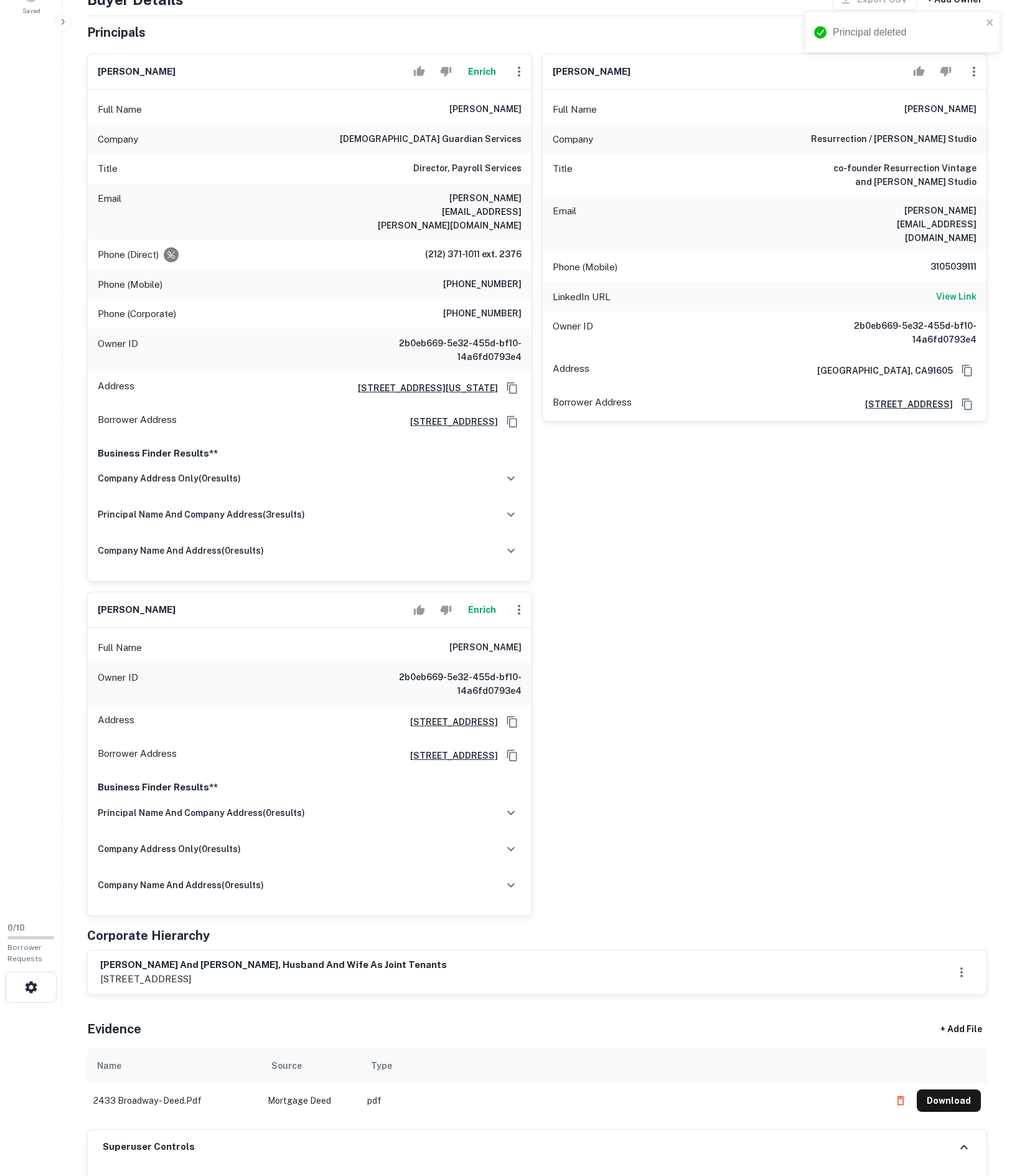
scroll to position [82, 0]
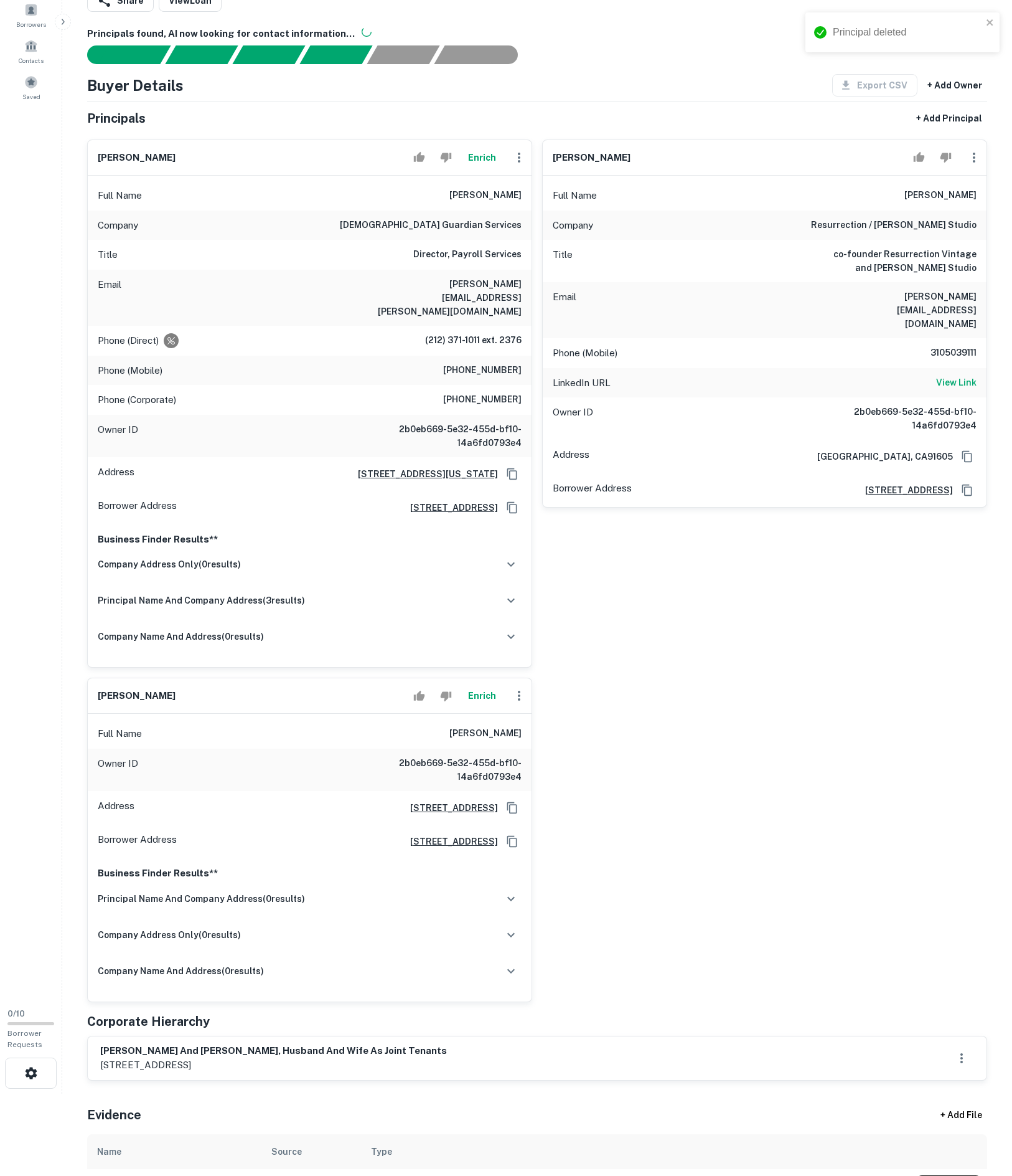
click at [975, 176] on div "katy rodriguez" at bounding box center [764, 158] width 444 height 35
click at [969, 165] on icon "button" at bounding box center [974, 157] width 15 height 15
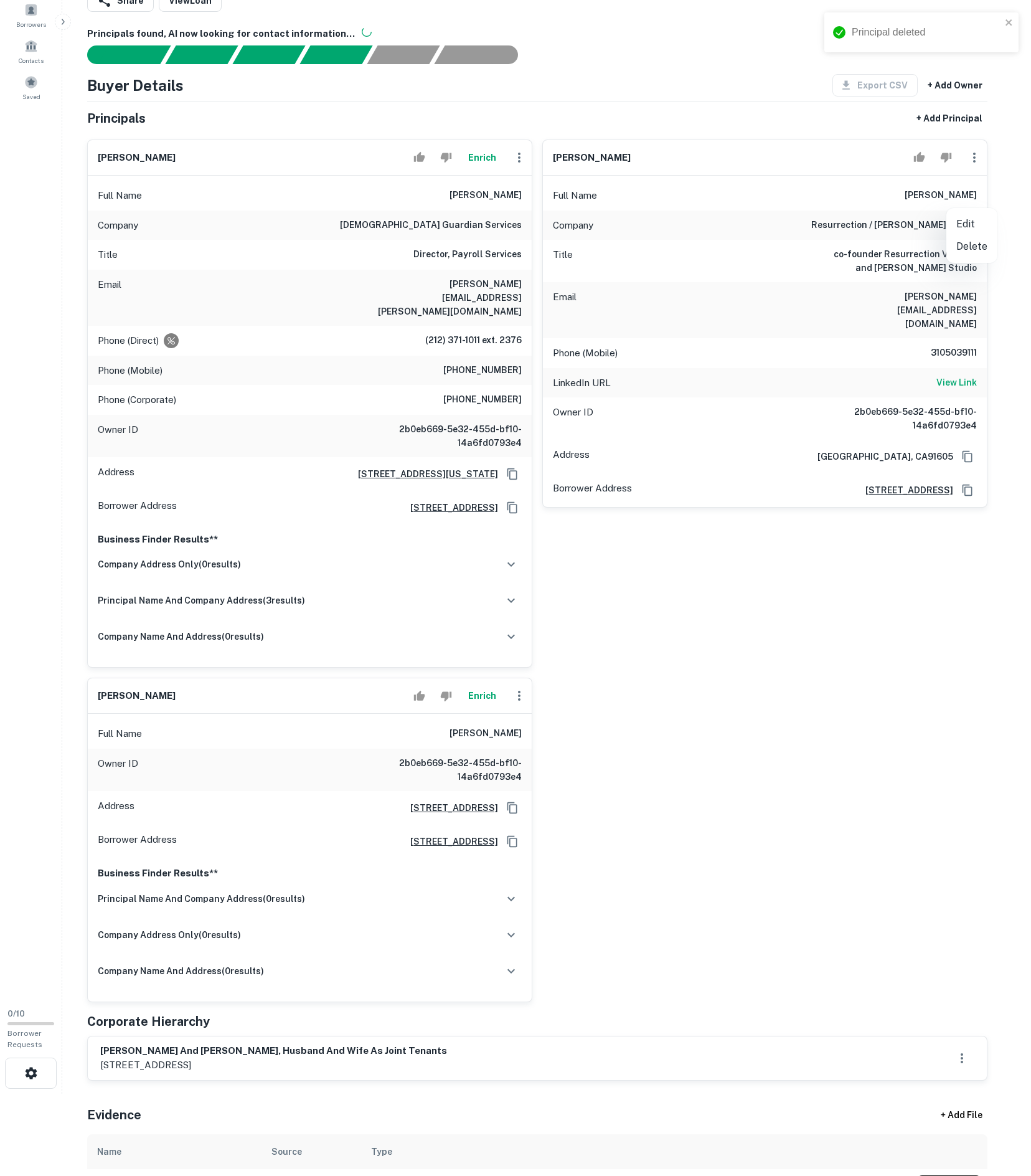
click at [957, 249] on li "Delete" at bounding box center [972, 247] width 51 height 22
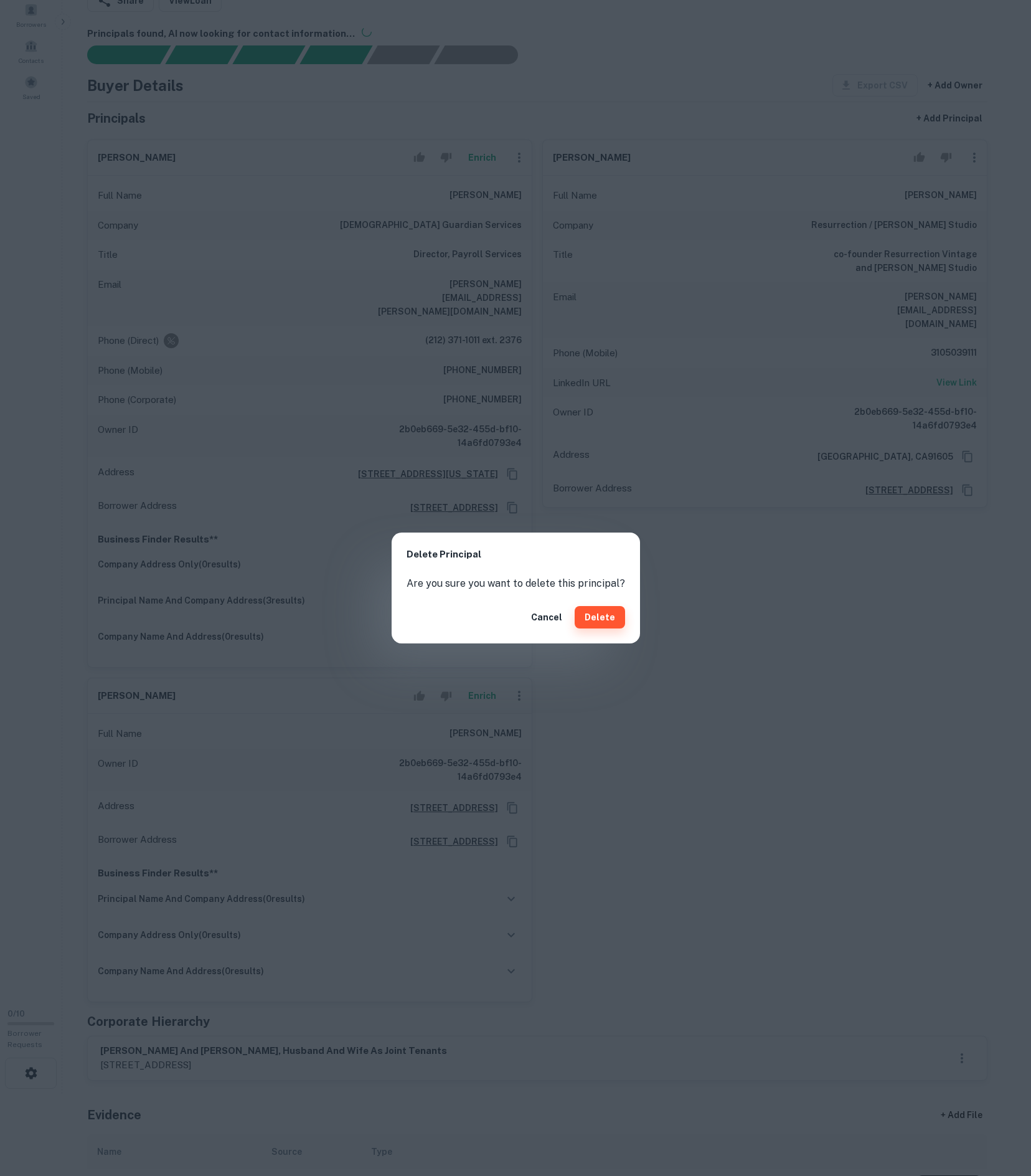
click at [625, 628] on button "Delete" at bounding box center [600, 617] width 51 height 22
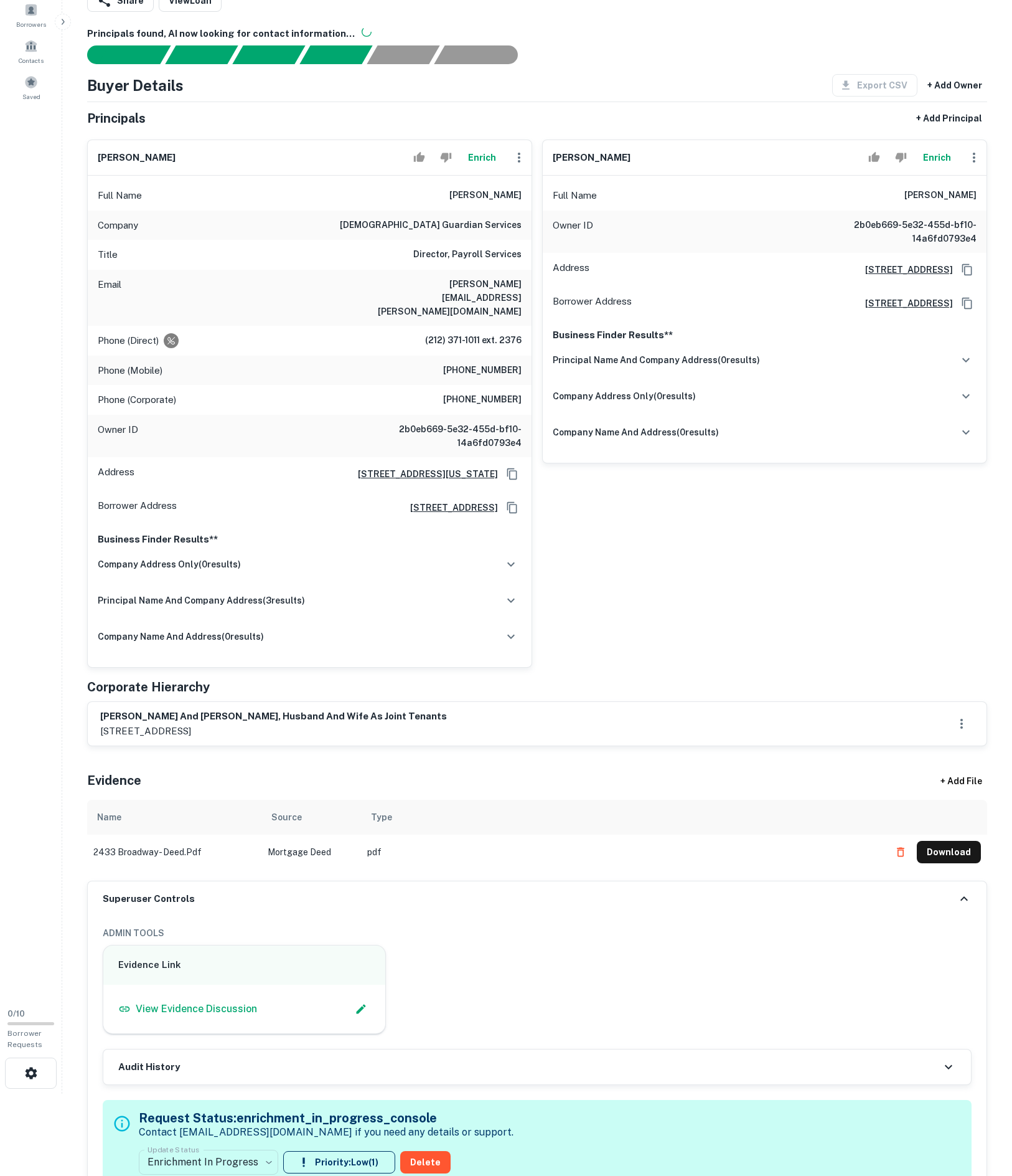
drag, startPoint x: 130, startPoint y: 543, endPoint x: 965, endPoint y: 237, distance: 889.3
click at [965, 211] on div "Full Name joaquin a. rodriguez" at bounding box center [764, 195] width 444 height 30
click at [1011, 236] on main "Borrower Info for 2433 Broadway Loan : RODRIGUEZ JOAQUIN A Share View Loan Prin…" at bounding box center [537, 506] width 950 height 1176
drag, startPoint x: 786, startPoint y: 229, endPoint x: 1022, endPoint y: 232, distance: 236.0
click at [1012, 232] on html "Search Borrowers Contacts Saved 0 / 10 Borrower Requests Borrower Info for 2433…" at bounding box center [506, 506] width 1012 height 1176
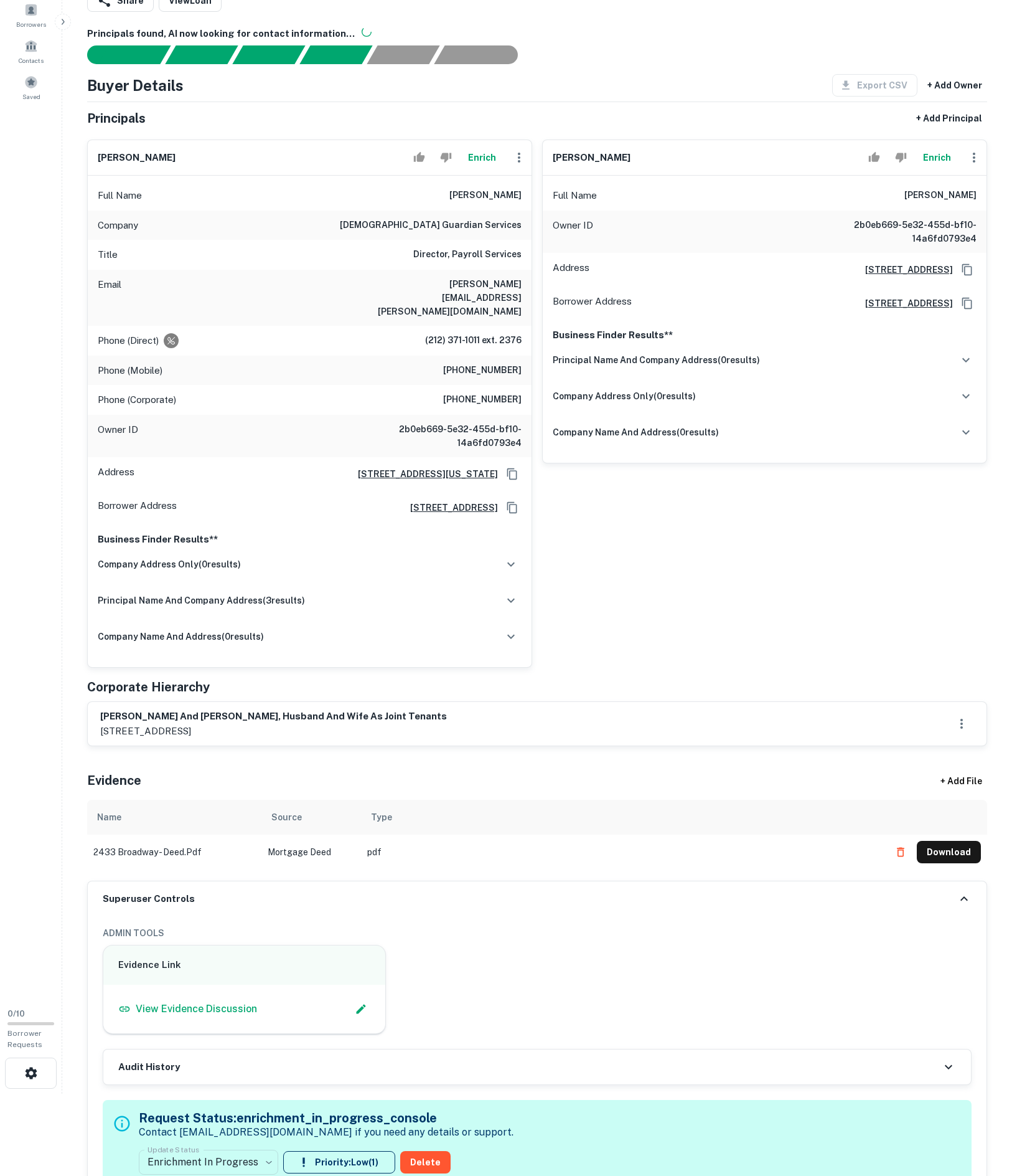
copy h6 "joaquin a. rodriguez"
click at [967, 165] on icon "button" at bounding box center [974, 157] width 15 height 15
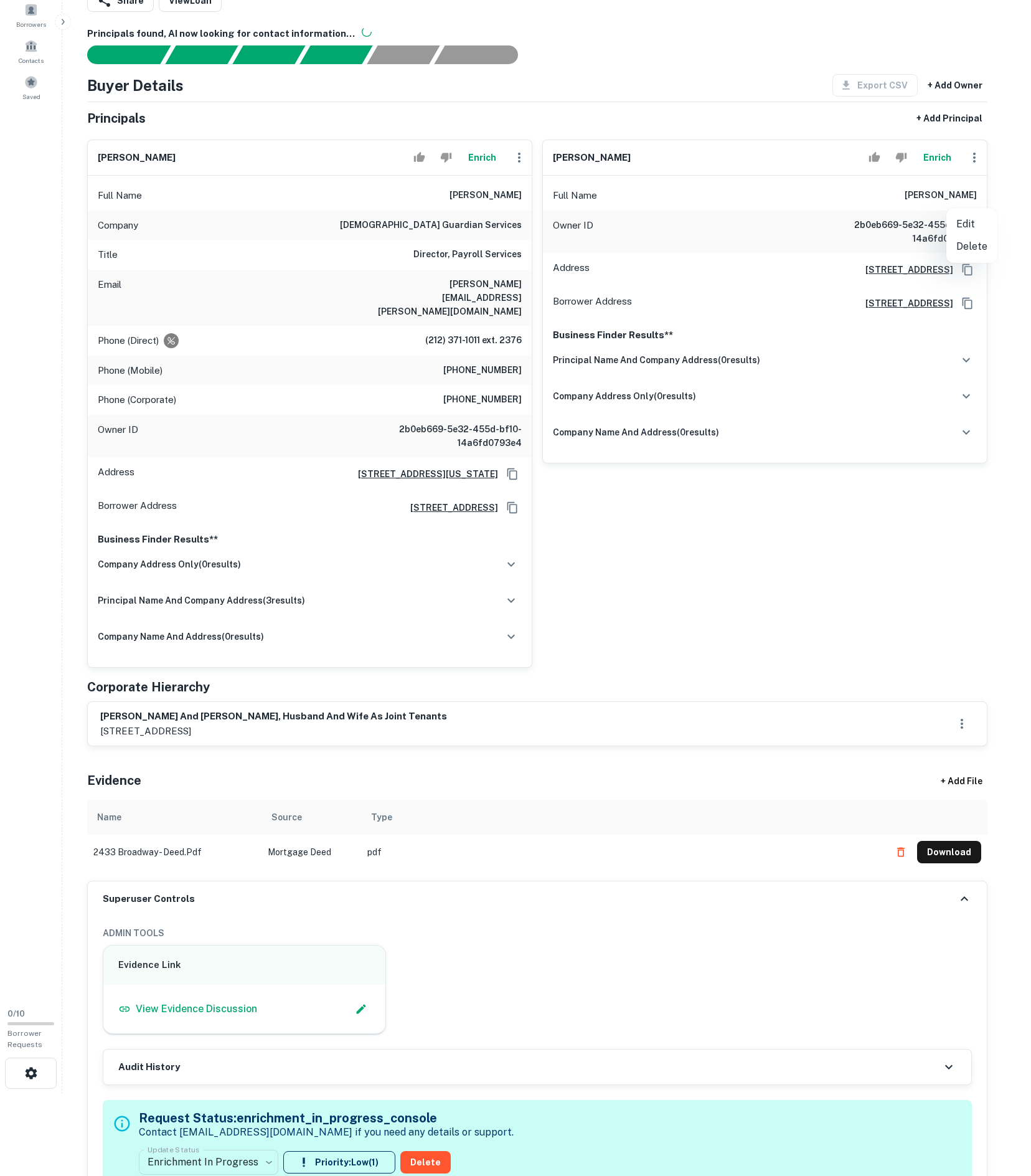
click at [968, 222] on li "Edit" at bounding box center [972, 224] width 51 height 22
select select "**"
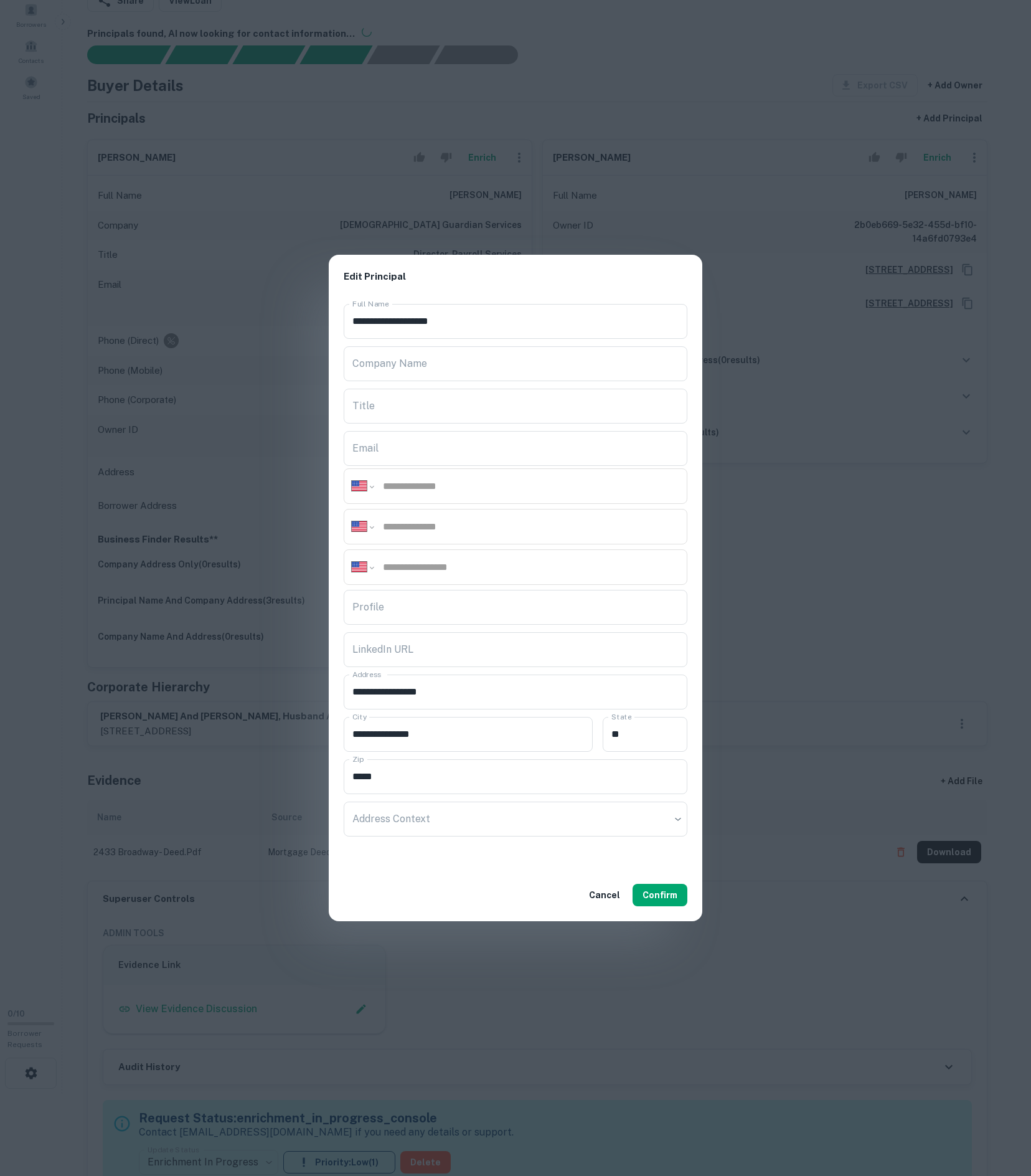
paste input "**********"
type input "**********"
paste input "**********"
type input "**********"
click at [635, 921] on div "Cancel Confirm" at bounding box center [516, 895] width 374 height 53
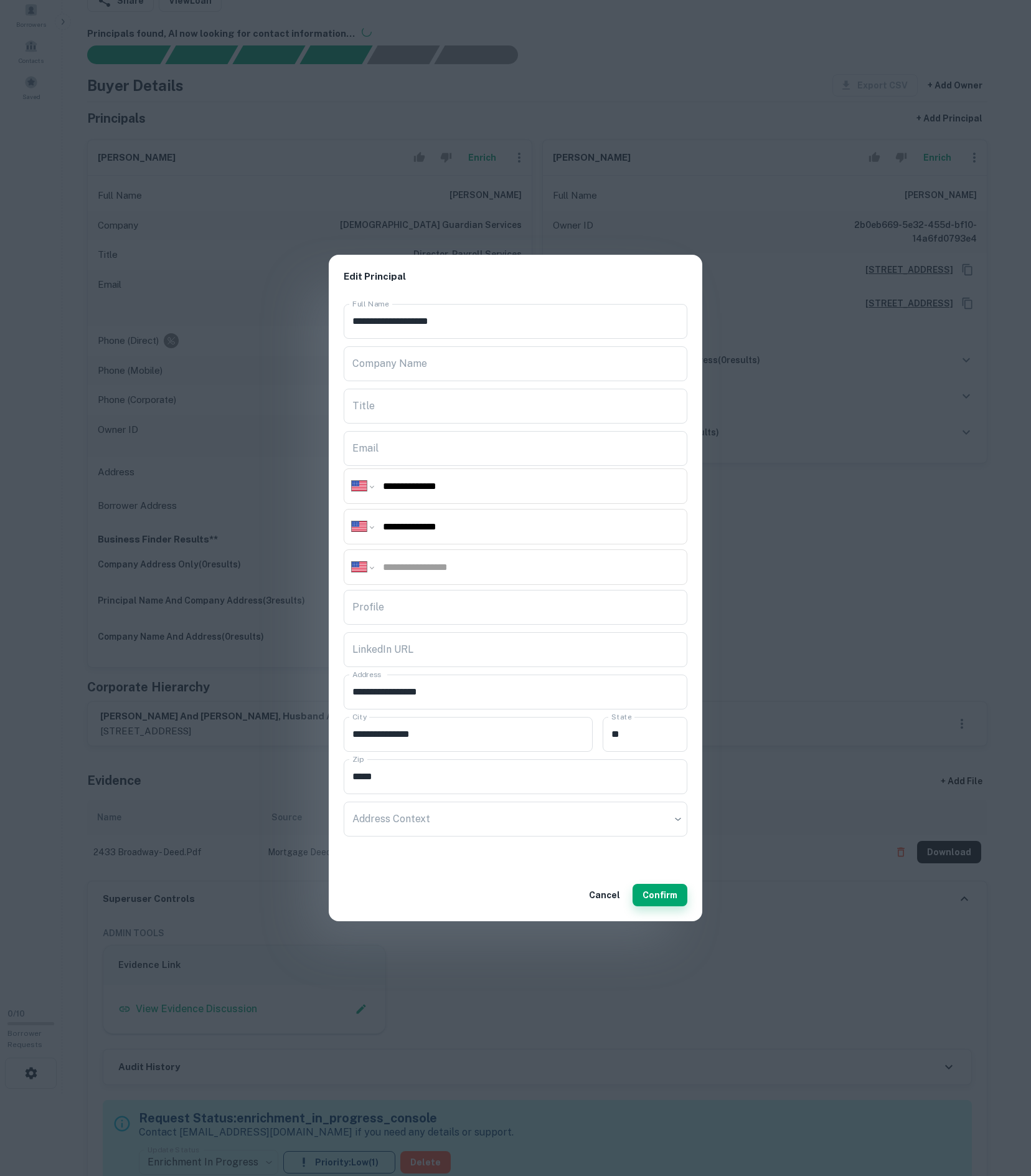
click at [644, 906] on button "Confirm" at bounding box center [659, 895] width 55 height 22
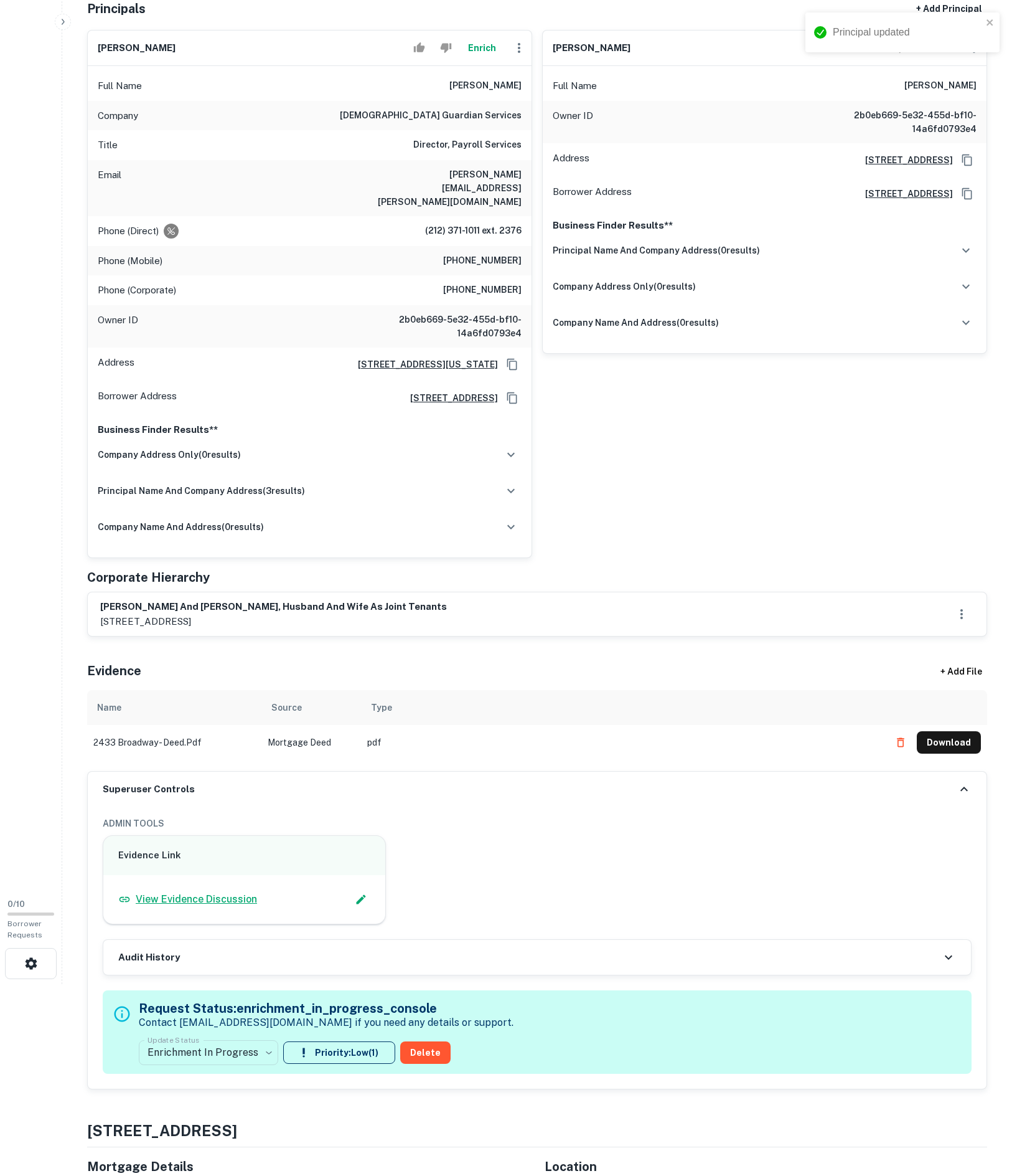
scroll to position [365, 0]
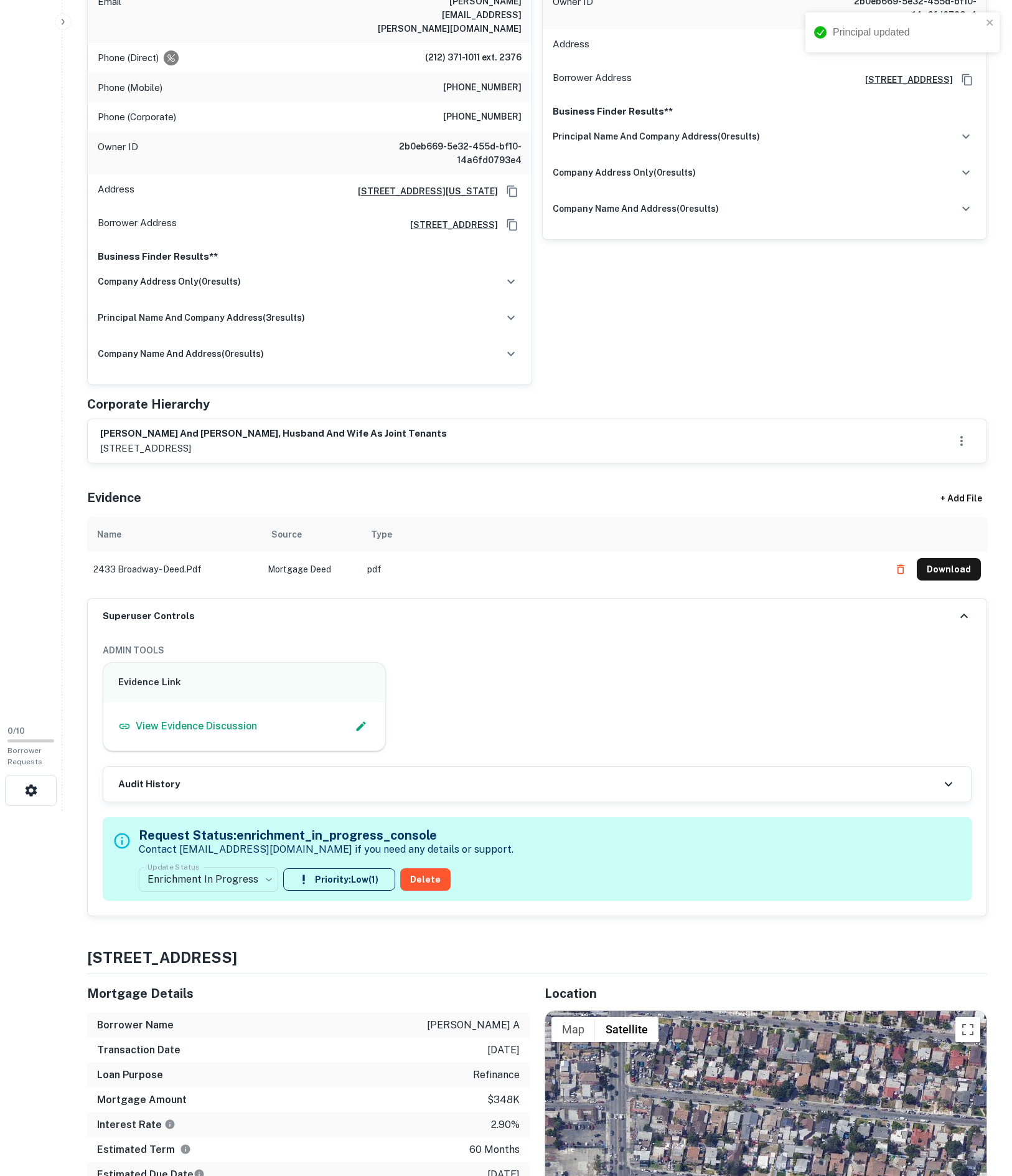
click at [247, 897] on div "**********" at bounding box center [325, 859] width 374 height 76
click at [248, 811] on body "Principal updated Search Borrowers Contacts Saved 0 / 10 Borrower Requests Borr…" at bounding box center [506, 223] width 1012 height 1176
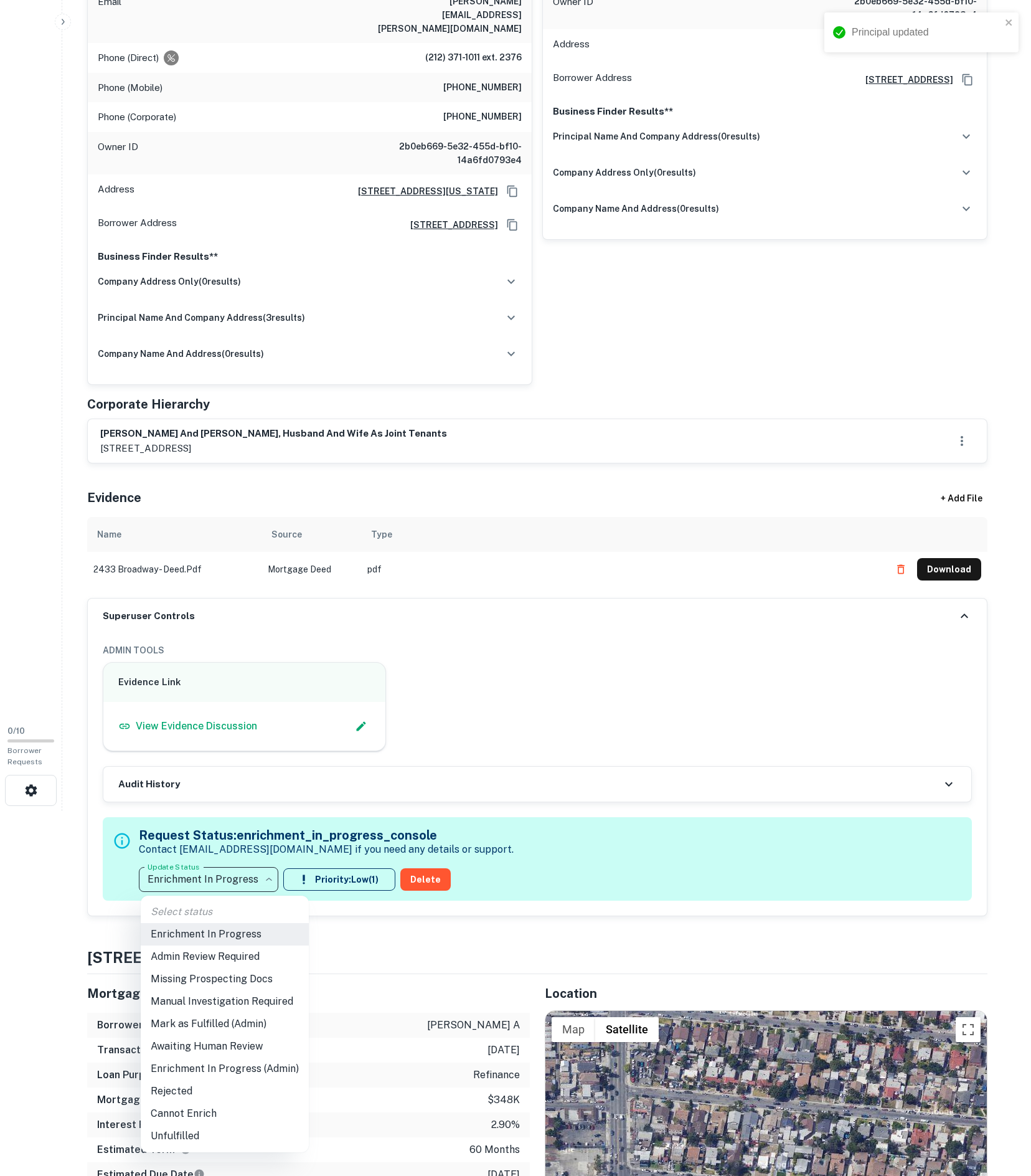
click at [249, 1025] on li "Mark as Fulfilled (Admin)" at bounding box center [225, 1023] width 168 height 22
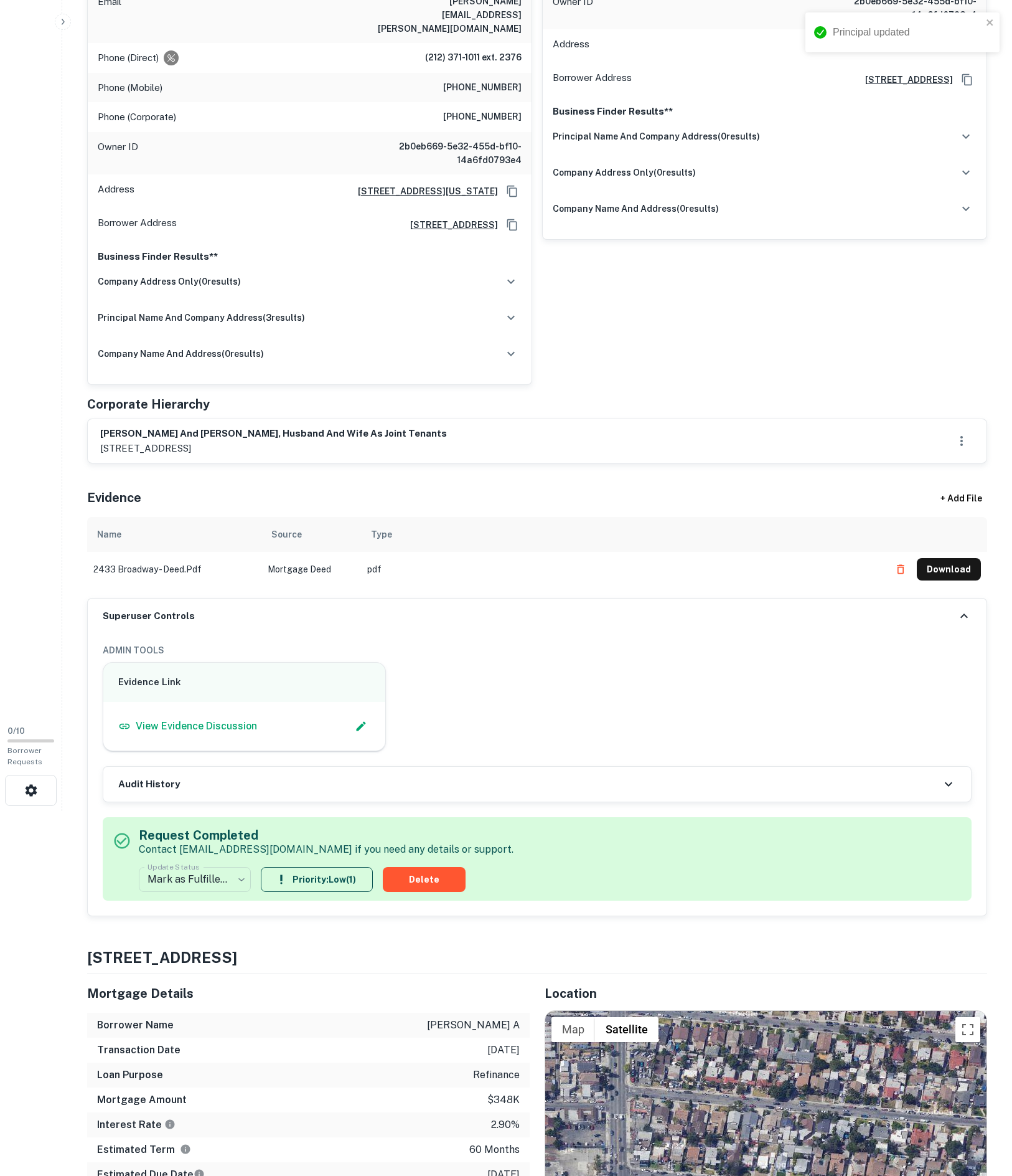
scroll to position [322, 0]
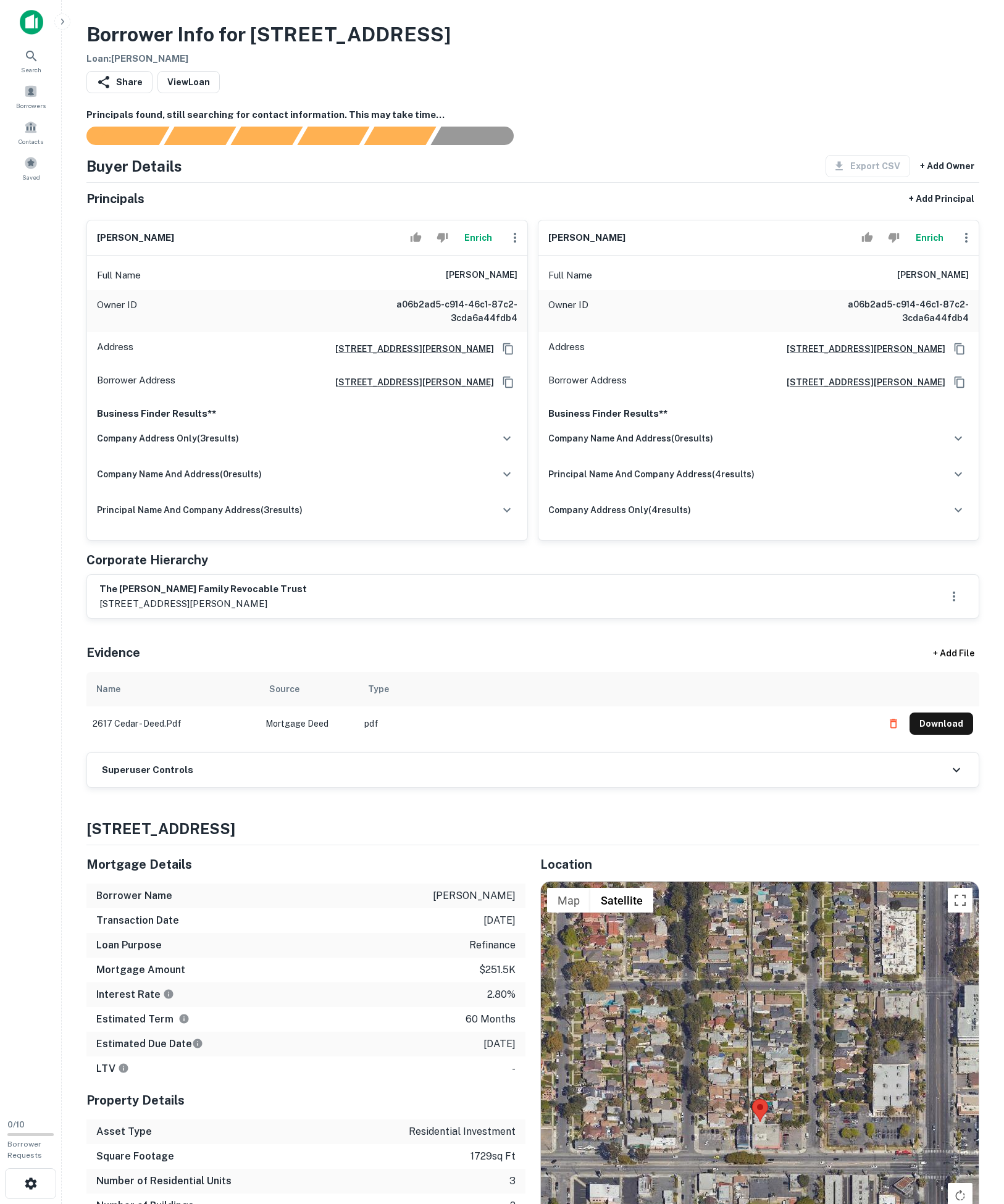
click at [271, 788] on div "Superuser Controls" at bounding box center [533, 770] width 892 height 35
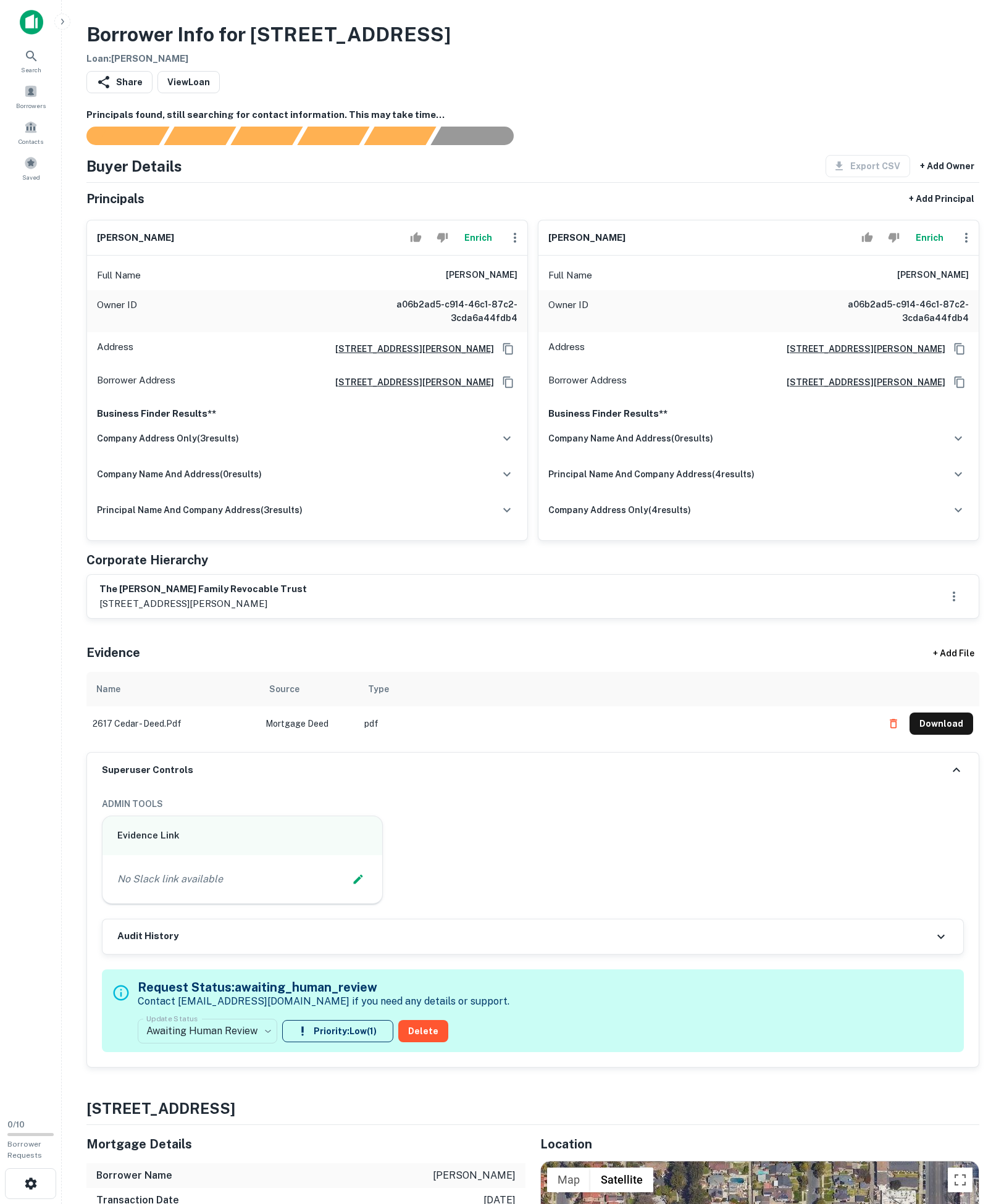
scroll to position [210, 0]
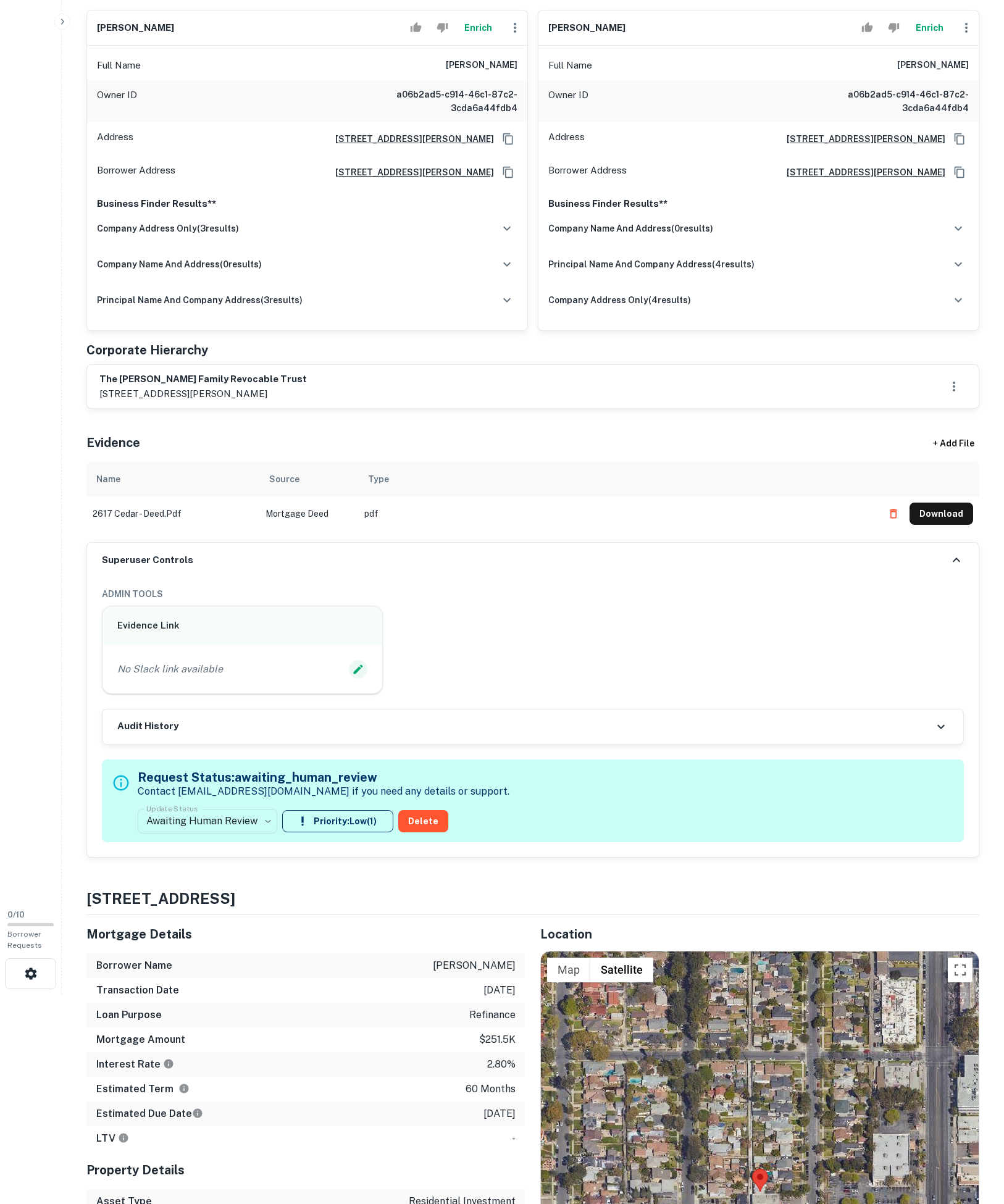
click at [363, 676] on icon "Edit Slack Link" at bounding box center [358, 668] width 12 height 12
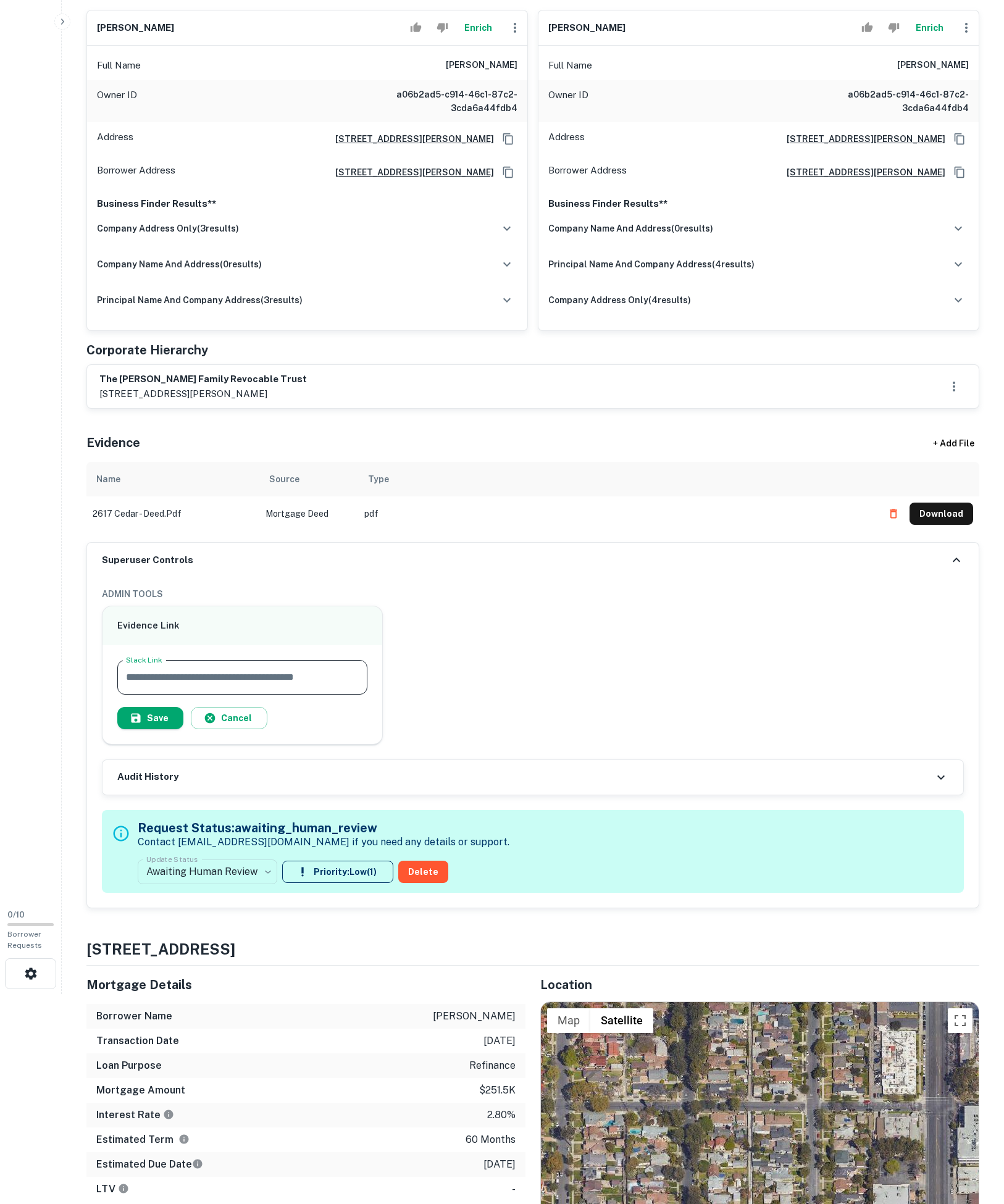
click at [294, 695] on input "Slack Link" at bounding box center [242, 678] width 250 height 35
paste input "**********"
type input "**********"
click at [183, 729] on button "Save" at bounding box center [150, 718] width 66 height 22
click at [225, 889] on div "**********" at bounding box center [323, 852] width 371 height 75
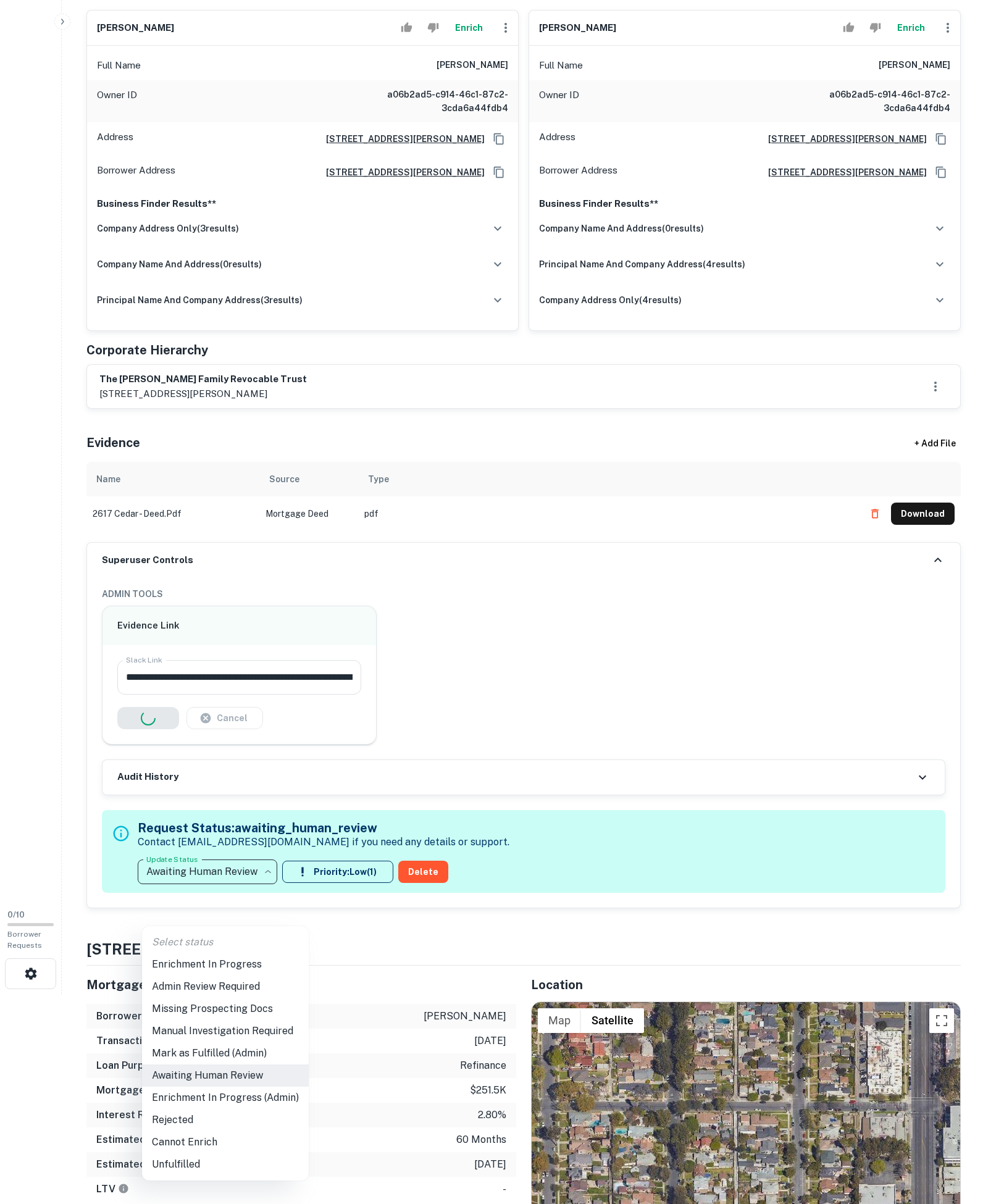
click at [228, 994] on body "Search Borrowers Contacts Saved 0 / 10 Borrower Requests Borrower Info for [STR…" at bounding box center [502, 392] width 1004 height 1204
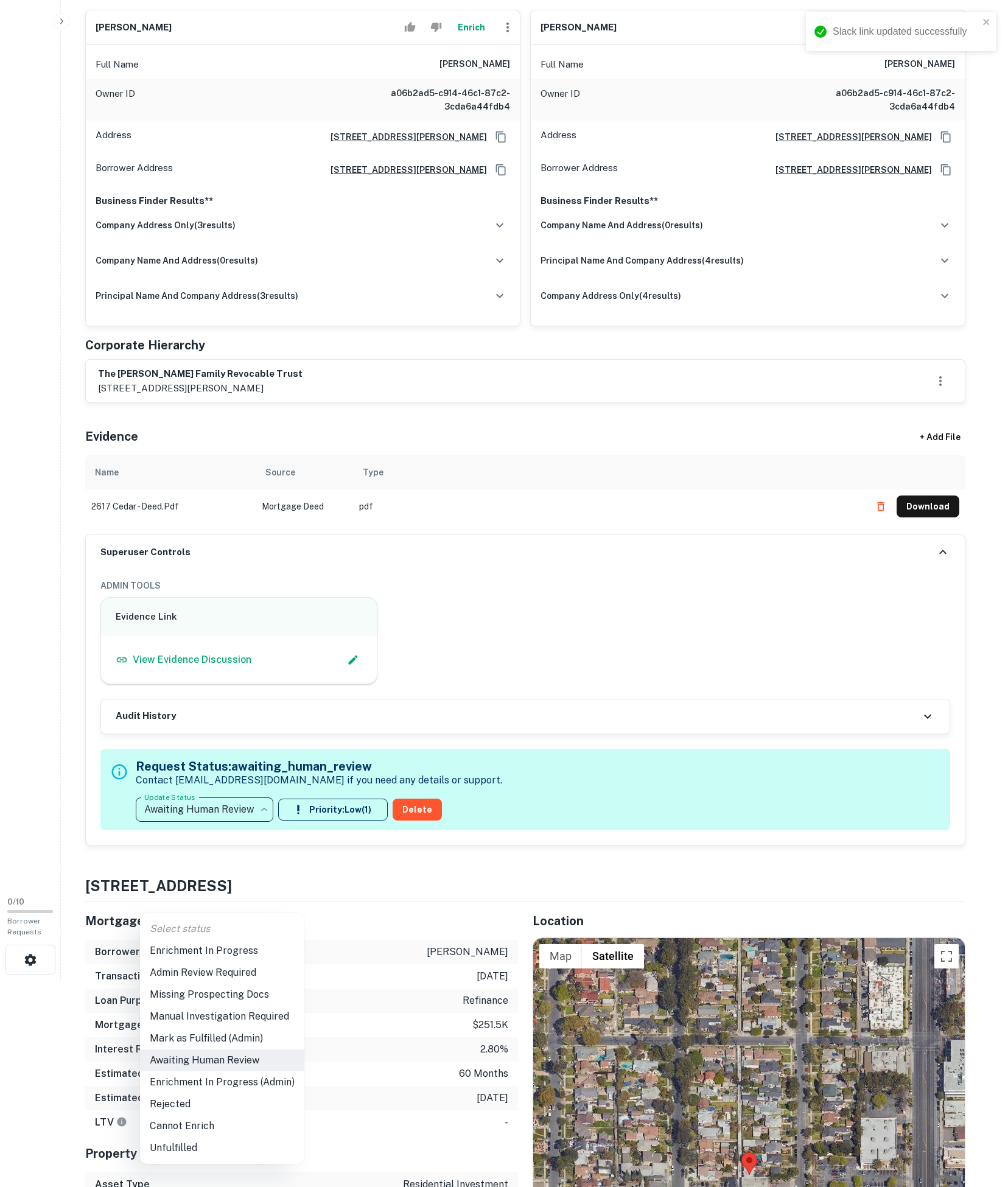
click at [207, 954] on li "Enrichment In Progress" at bounding box center [222, 951] width 165 height 22
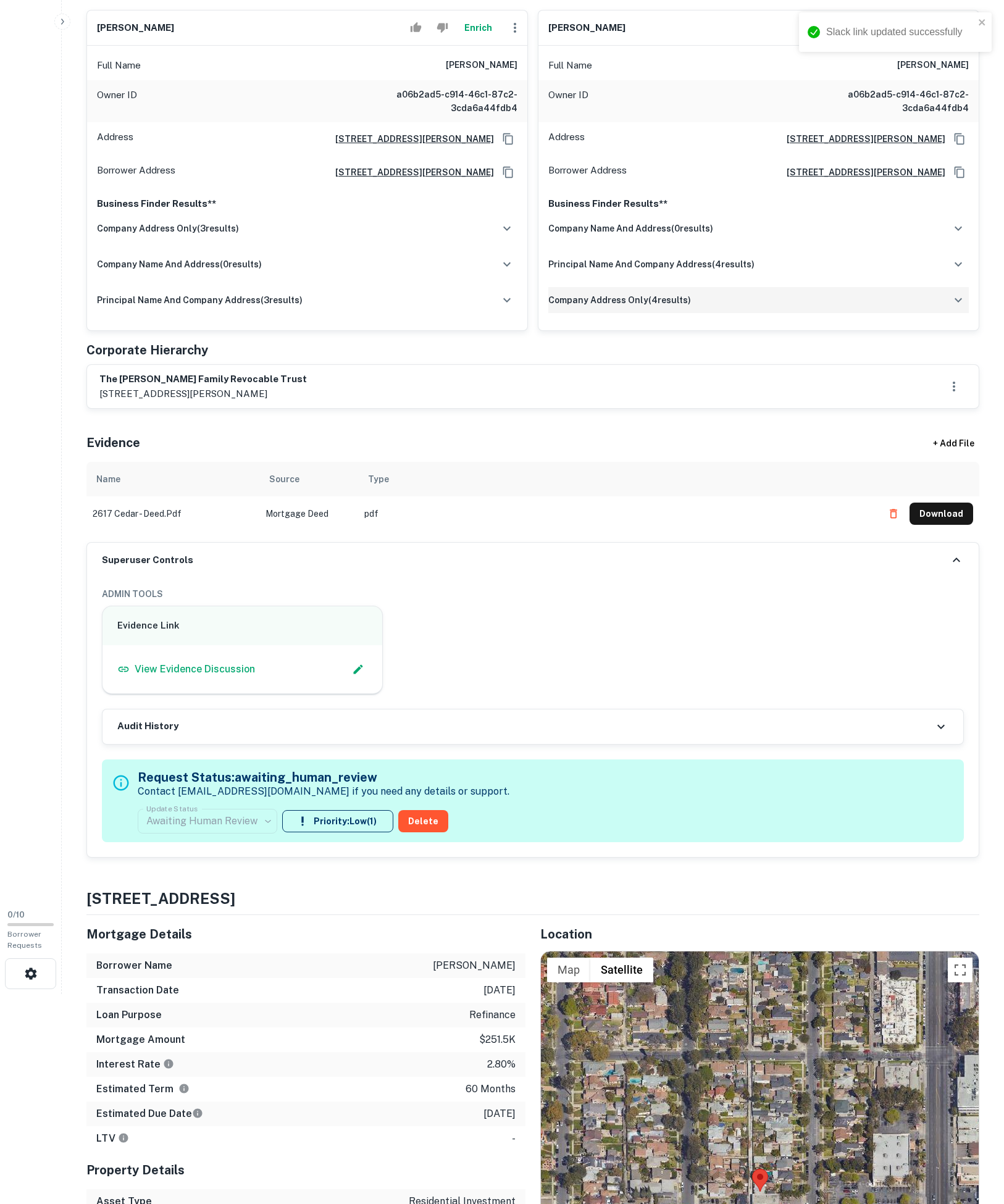
scroll to position [4, 0]
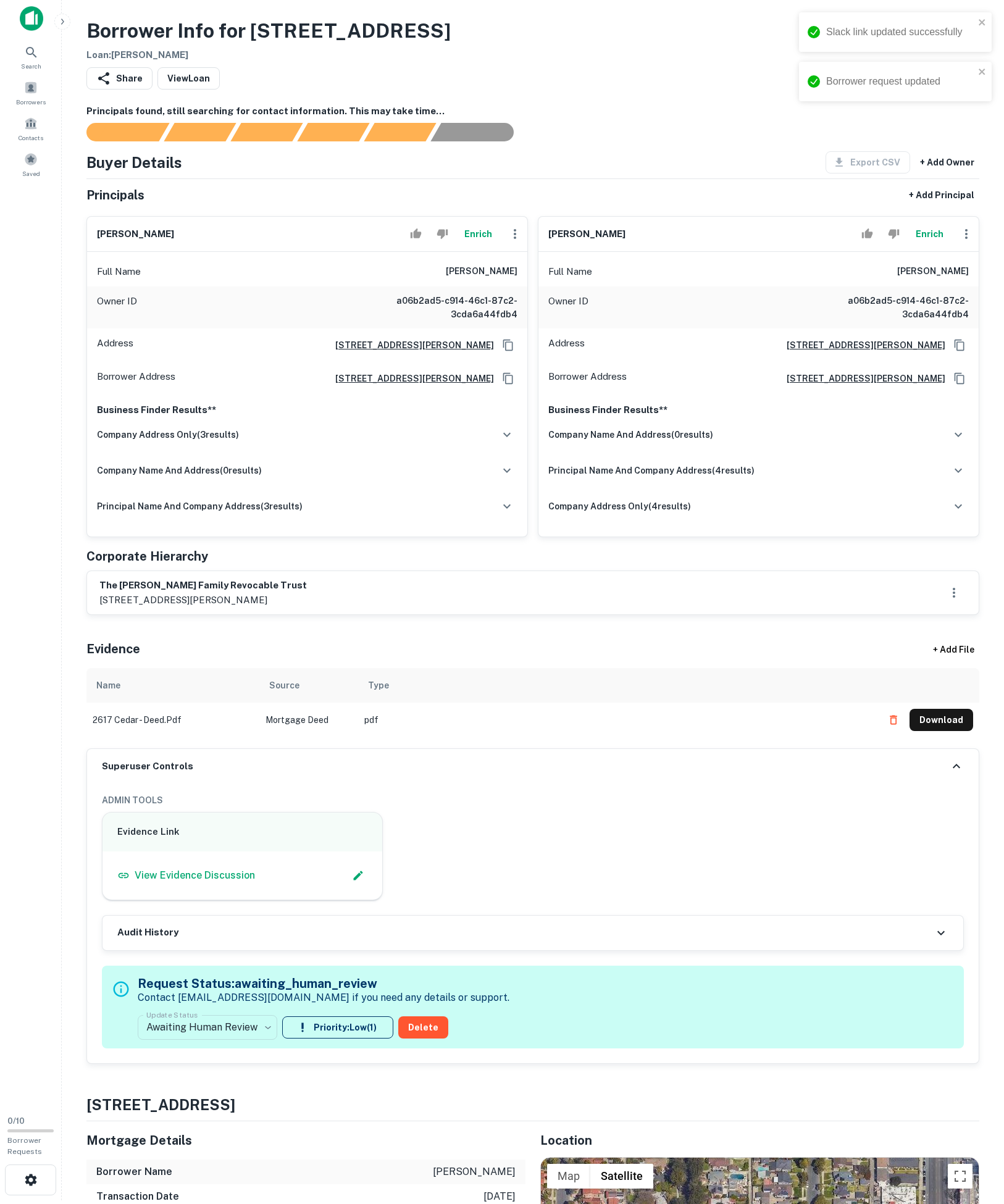
type input "**********"
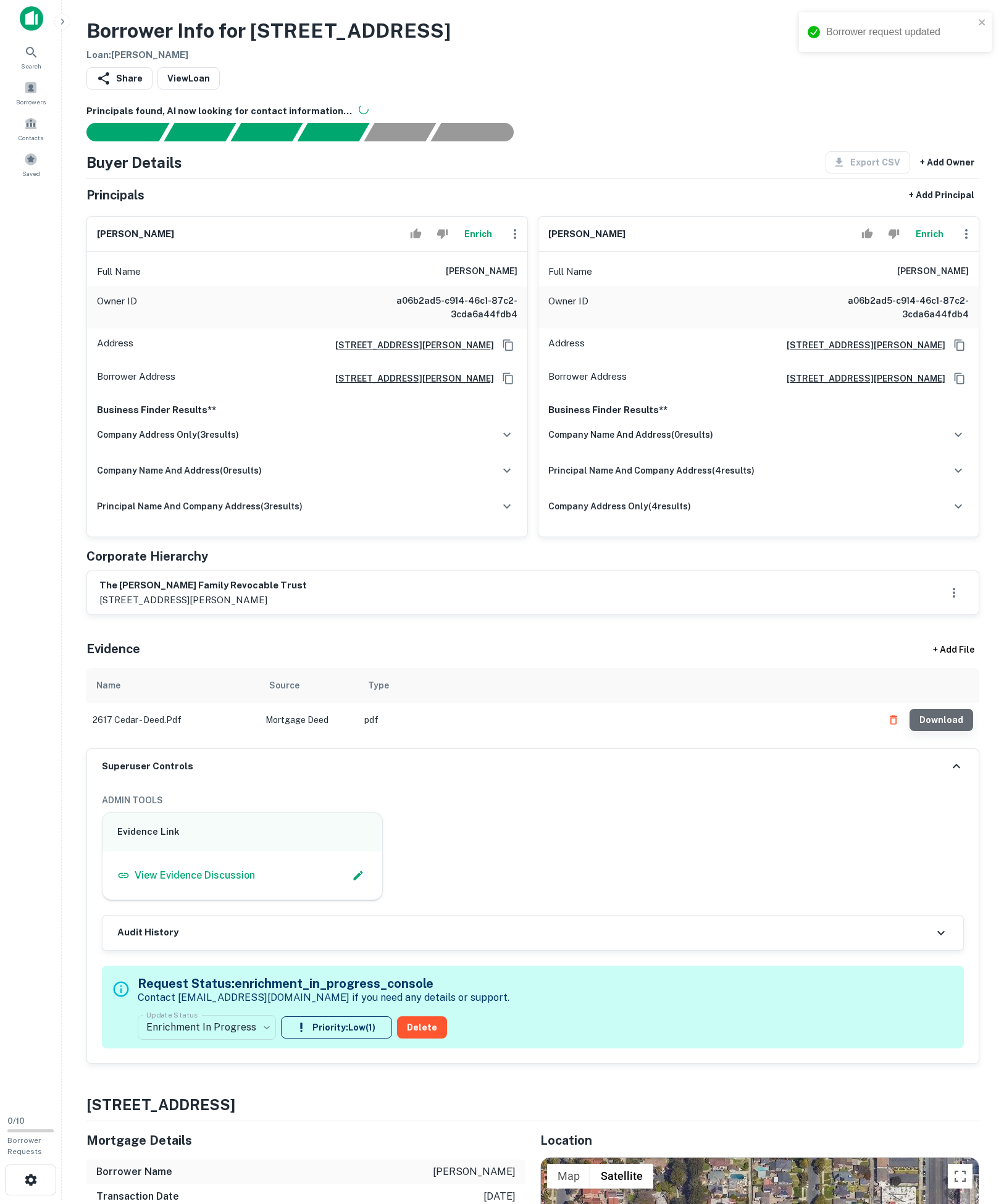
click at [940, 731] on button "Download" at bounding box center [941, 720] width 63 height 22
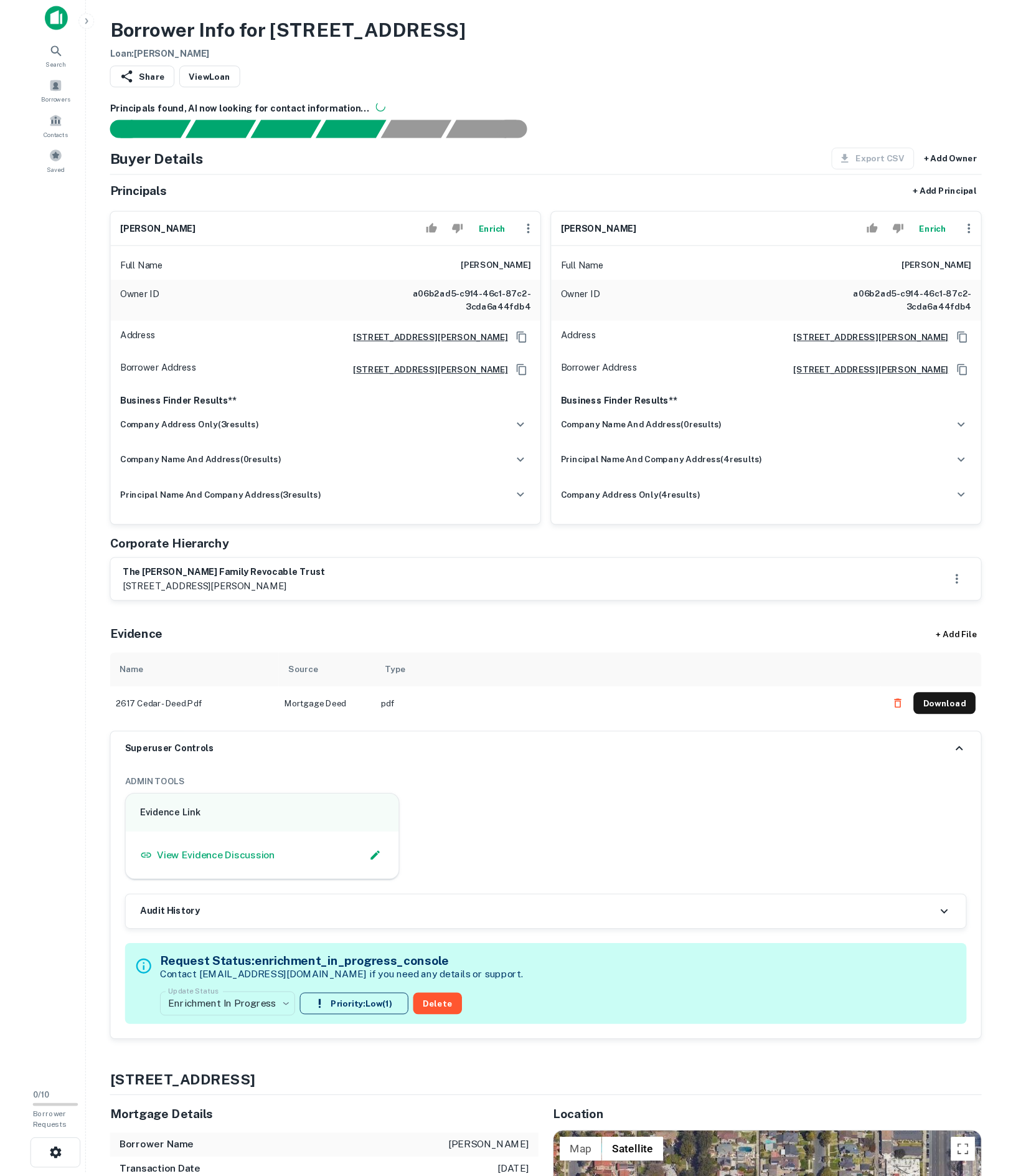
scroll to position [31, 0]
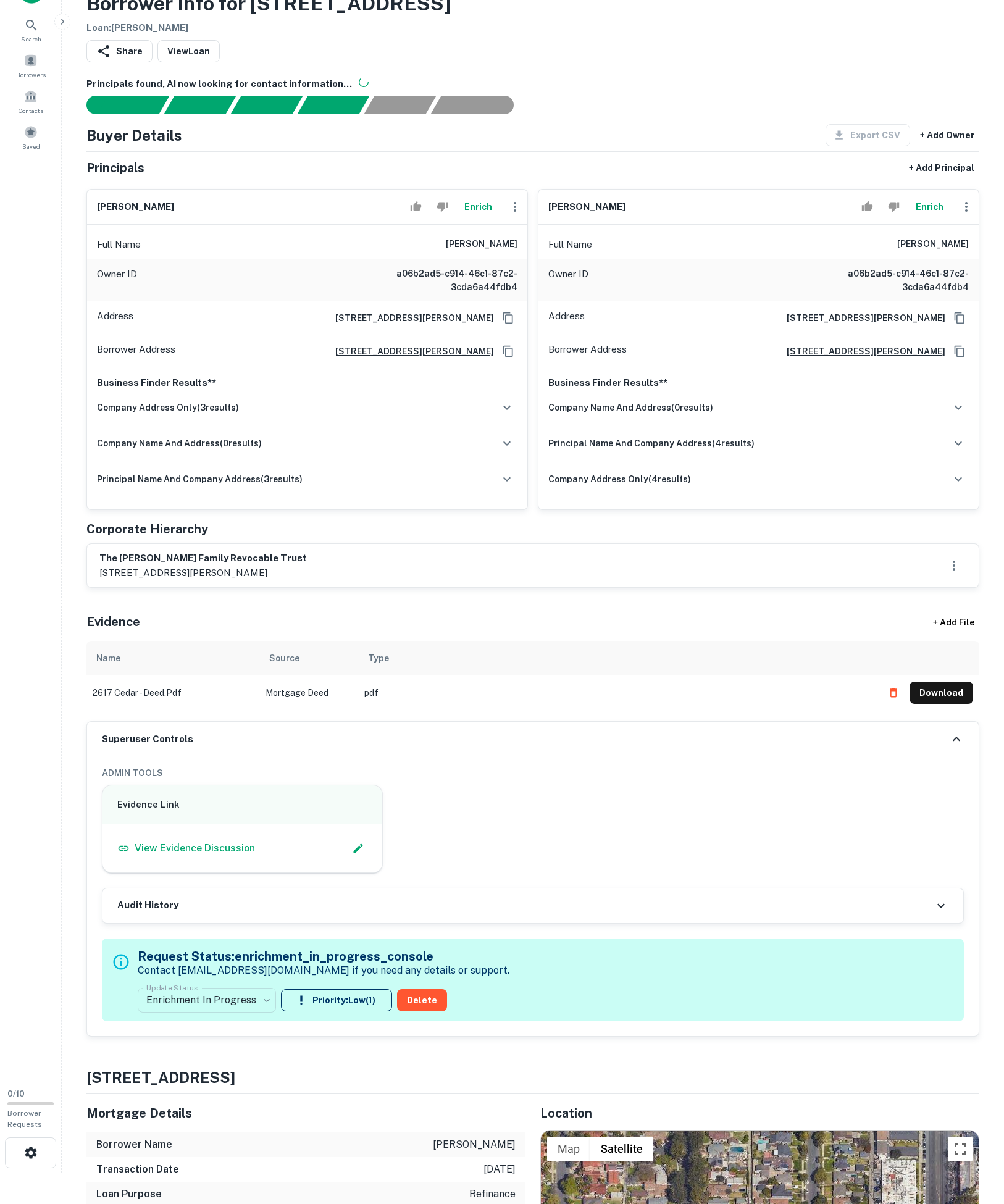
click at [100, 588] on div "the [PERSON_NAME] family revocable trust [STREET_ADDRESS][PERSON_NAME]" at bounding box center [533, 565] width 892 height 43
click at [100, 580] on p "[STREET_ADDRESS][PERSON_NAME]" at bounding box center [203, 573] width 207 height 15
copy p "7152"
click at [502, 358] on icon "Copy Address" at bounding box center [508, 351] width 12 height 12
drag, startPoint x: 405, startPoint y: 288, endPoint x: 519, endPoint y: 284, distance: 114.1
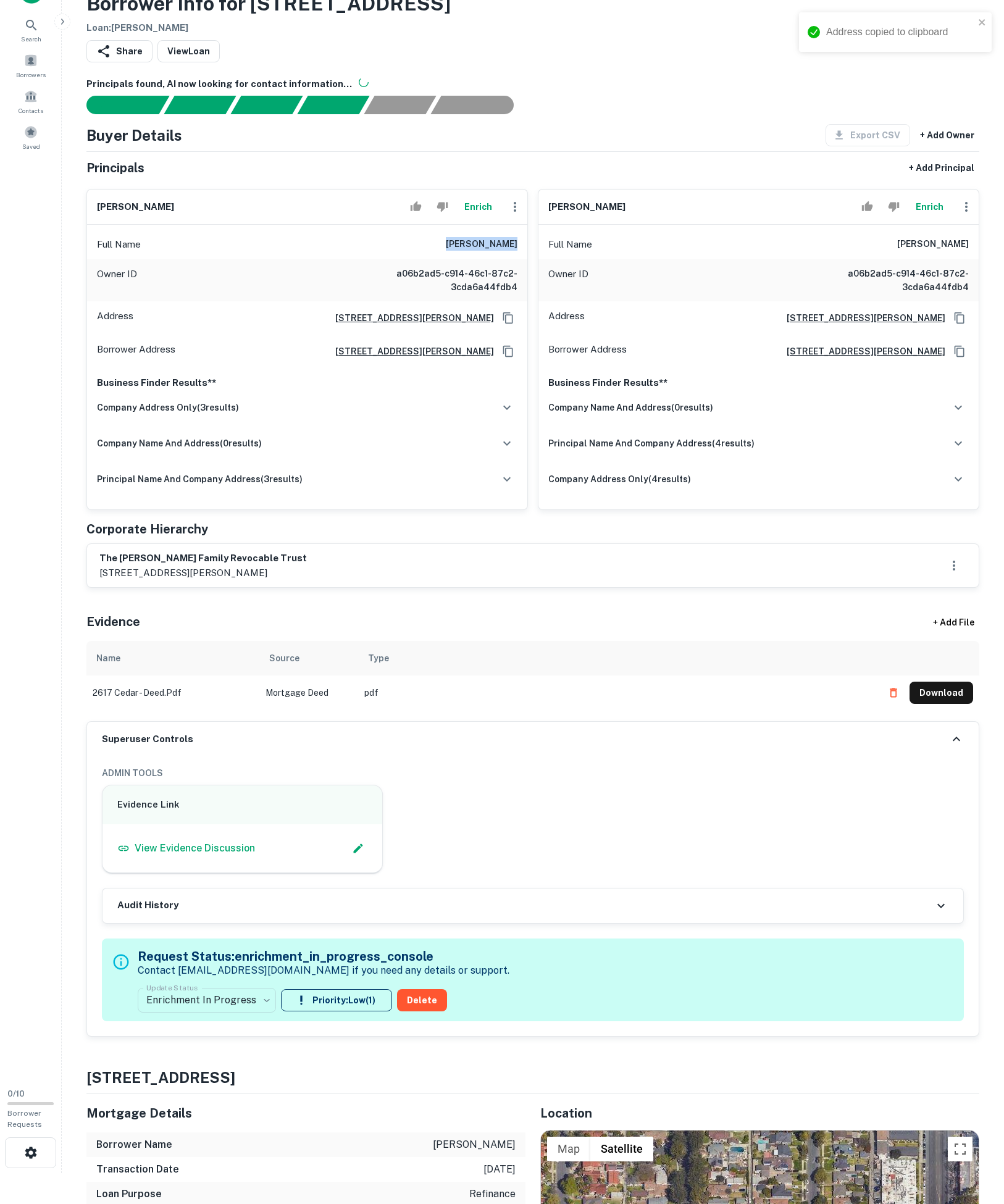
click at [519, 260] on div "Full Name [PERSON_NAME]" at bounding box center [307, 245] width 440 height 29
copy h6 "[PERSON_NAME]"
drag, startPoint x: 822, startPoint y: 282, endPoint x: 1026, endPoint y: 287, distance: 204.1
click at [1004, 287] on html "Address copied to clipboard Search Borrowers Contacts Saved 0 / 10 Borrower Req…" at bounding box center [502, 570] width 1004 height 1204
copy h6 "[PERSON_NAME]"
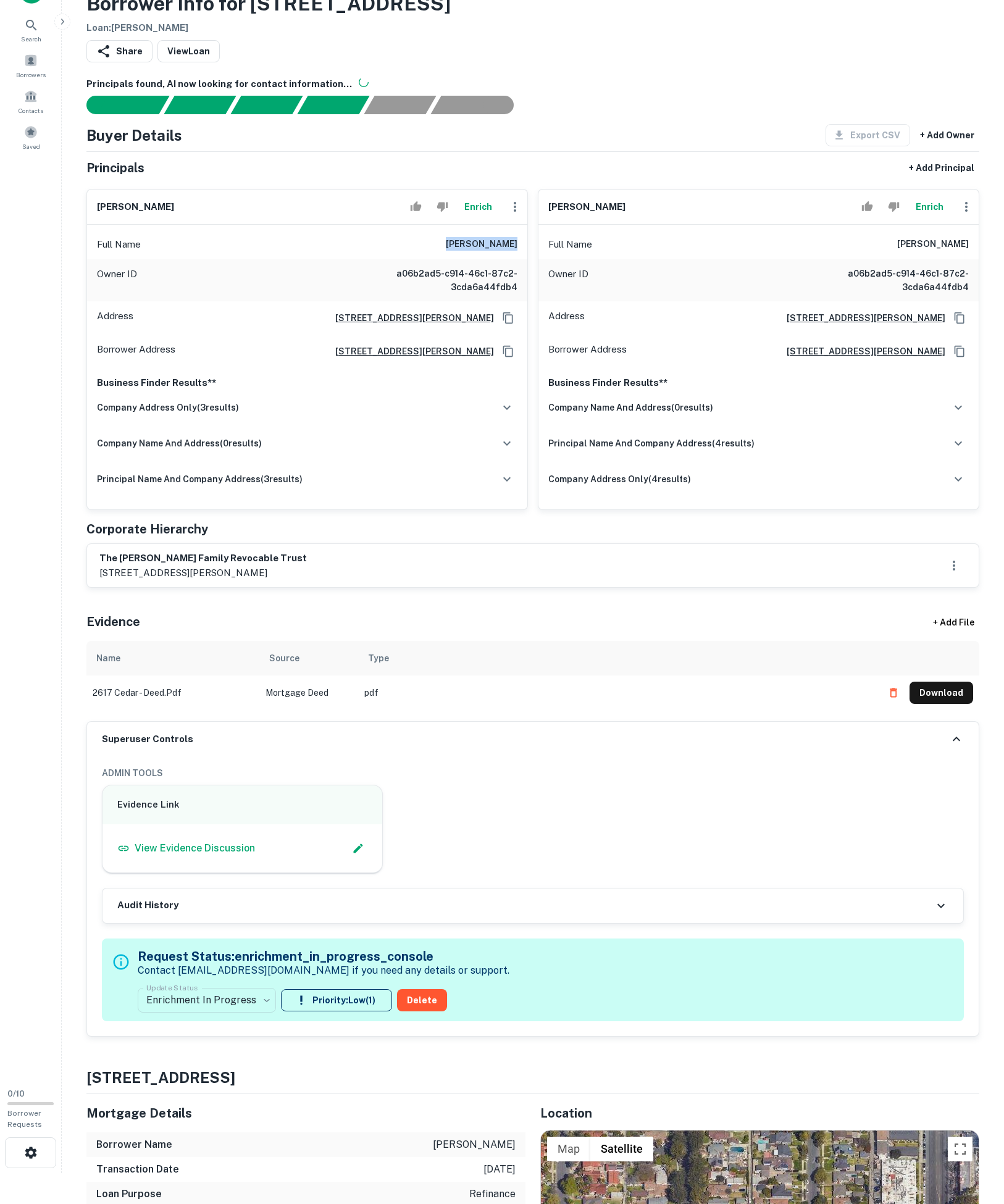
drag, startPoint x: 425, startPoint y: 285, endPoint x: 521, endPoint y: 291, distance: 96.2
click at [521, 260] on div "Full Name [PERSON_NAME]" at bounding box center [307, 245] width 440 height 29
copy h6 "[PERSON_NAME]"
click at [458, 219] on button "Enrich" at bounding box center [478, 206] width 39 height 25
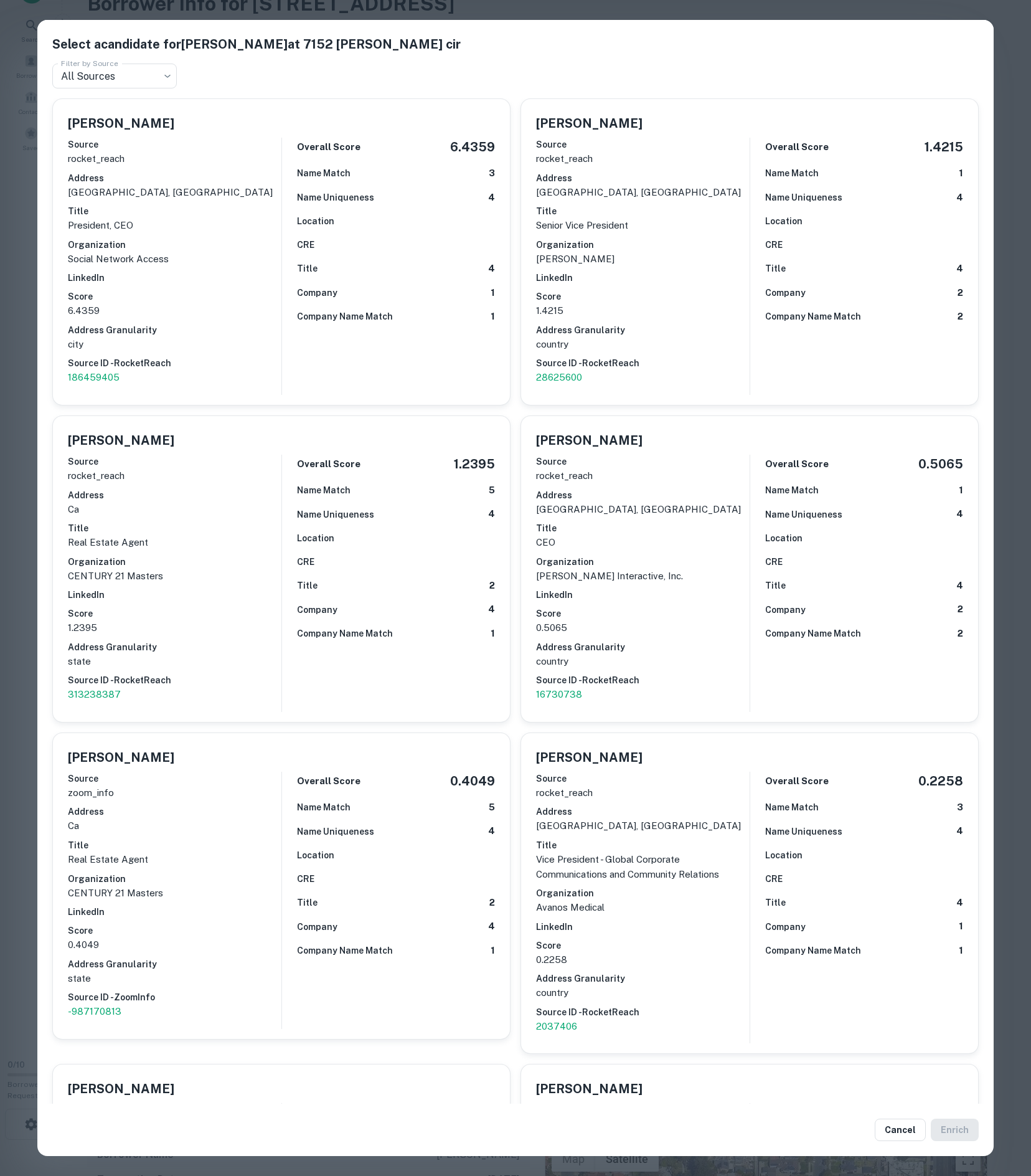
click at [257, 801] on p "zoom_info" at bounding box center [174, 792] width 214 height 15
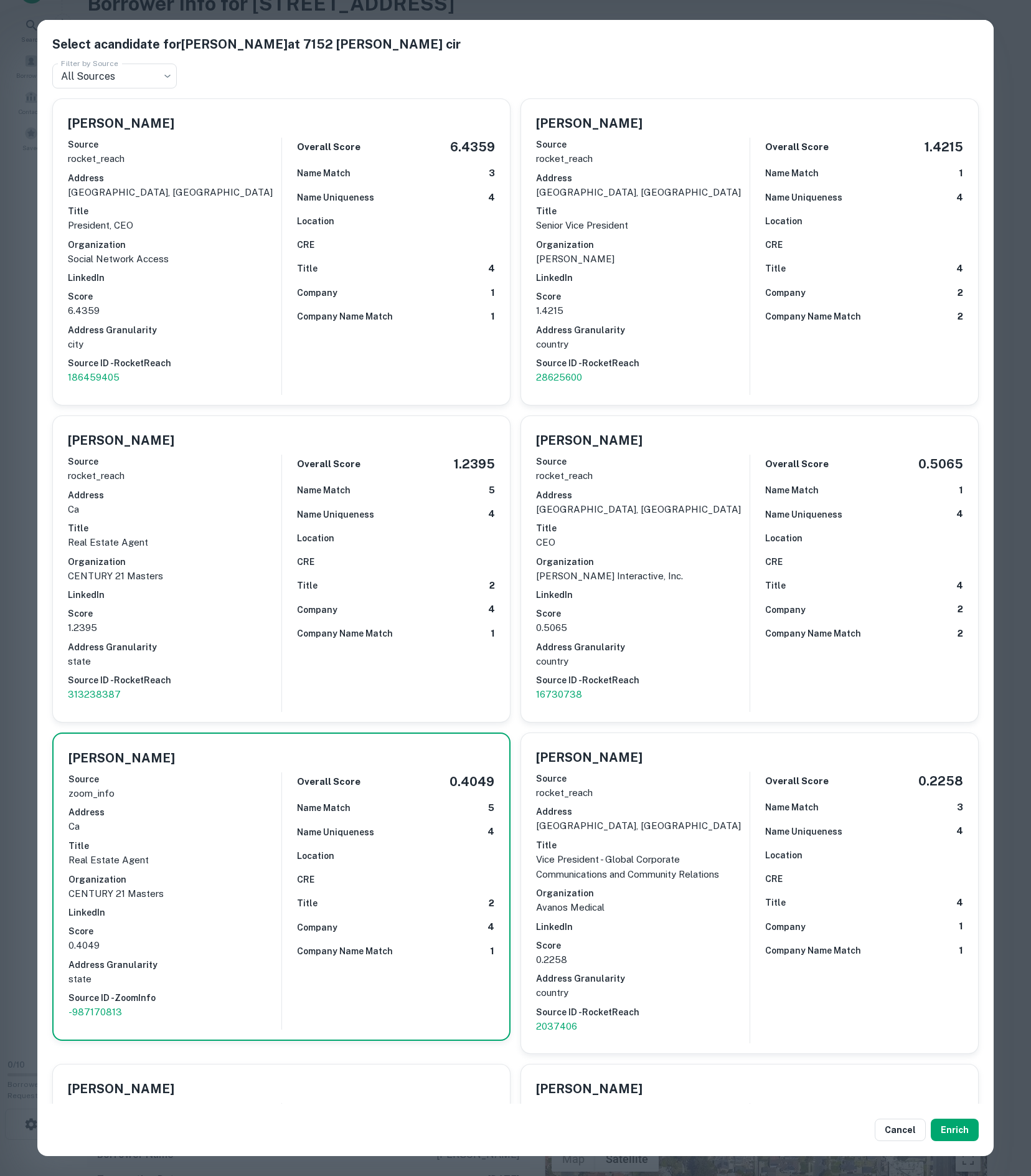
scroll to position [154, 0]
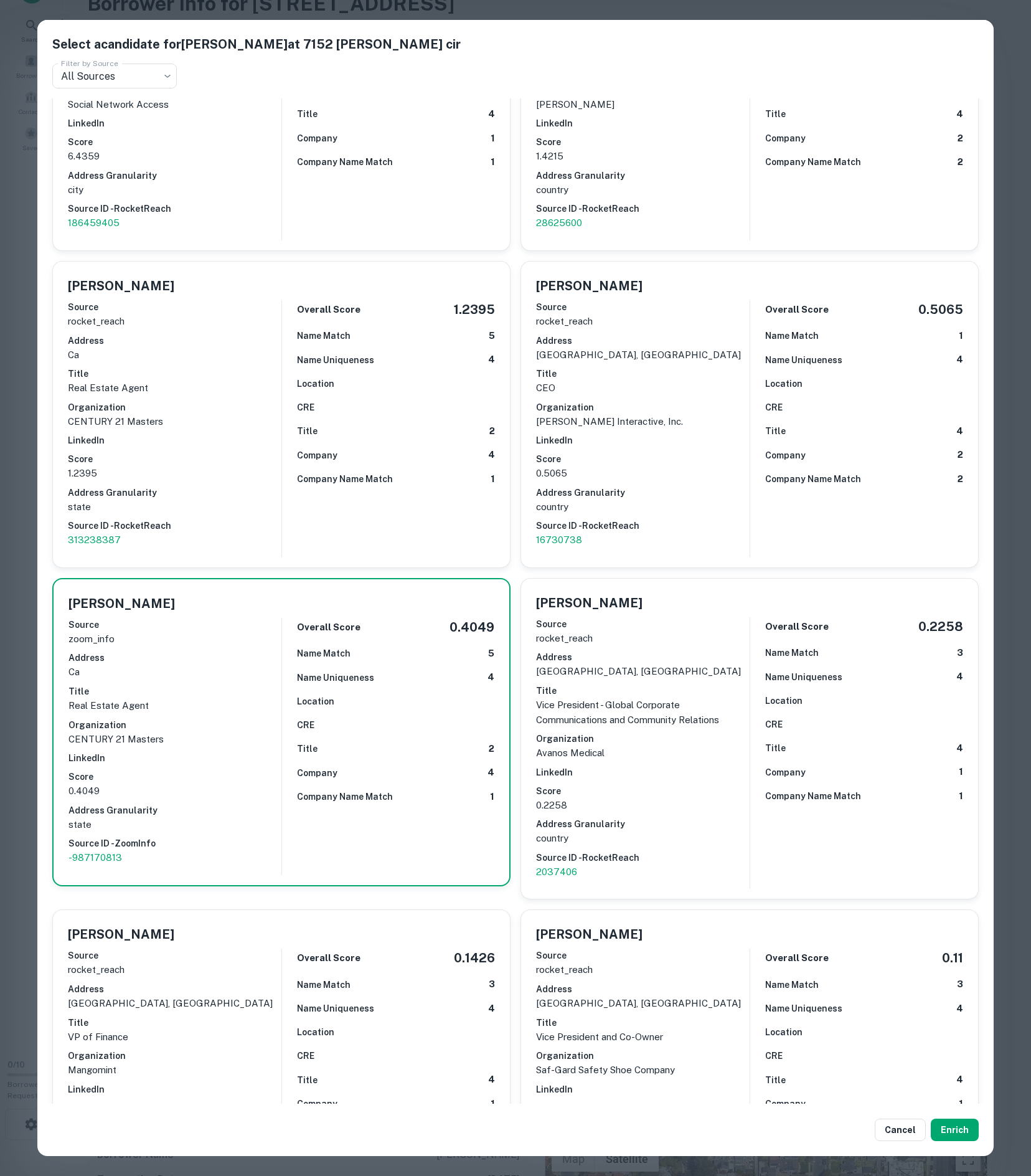
click at [233, 525] on div "Source rocket_reach Address ca Title Real Estate Agent Organization CENTURY 21 …" at bounding box center [174, 423] width 214 height 257
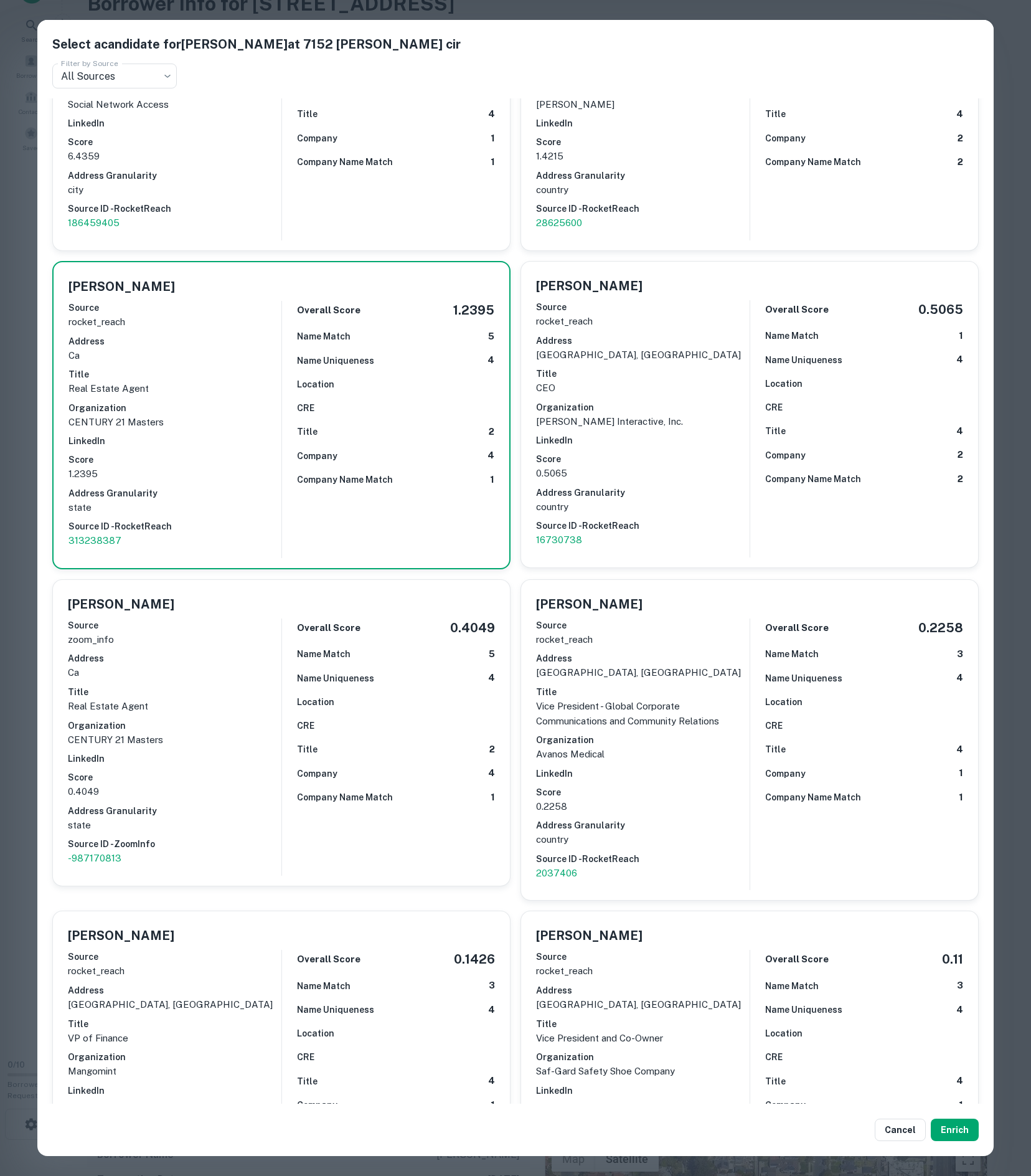
click at [959, 1151] on div "Cancel Enrich" at bounding box center [515, 1130] width 957 height 53
click at [961, 1137] on button "Enrich" at bounding box center [955, 1130] width 48 height 22
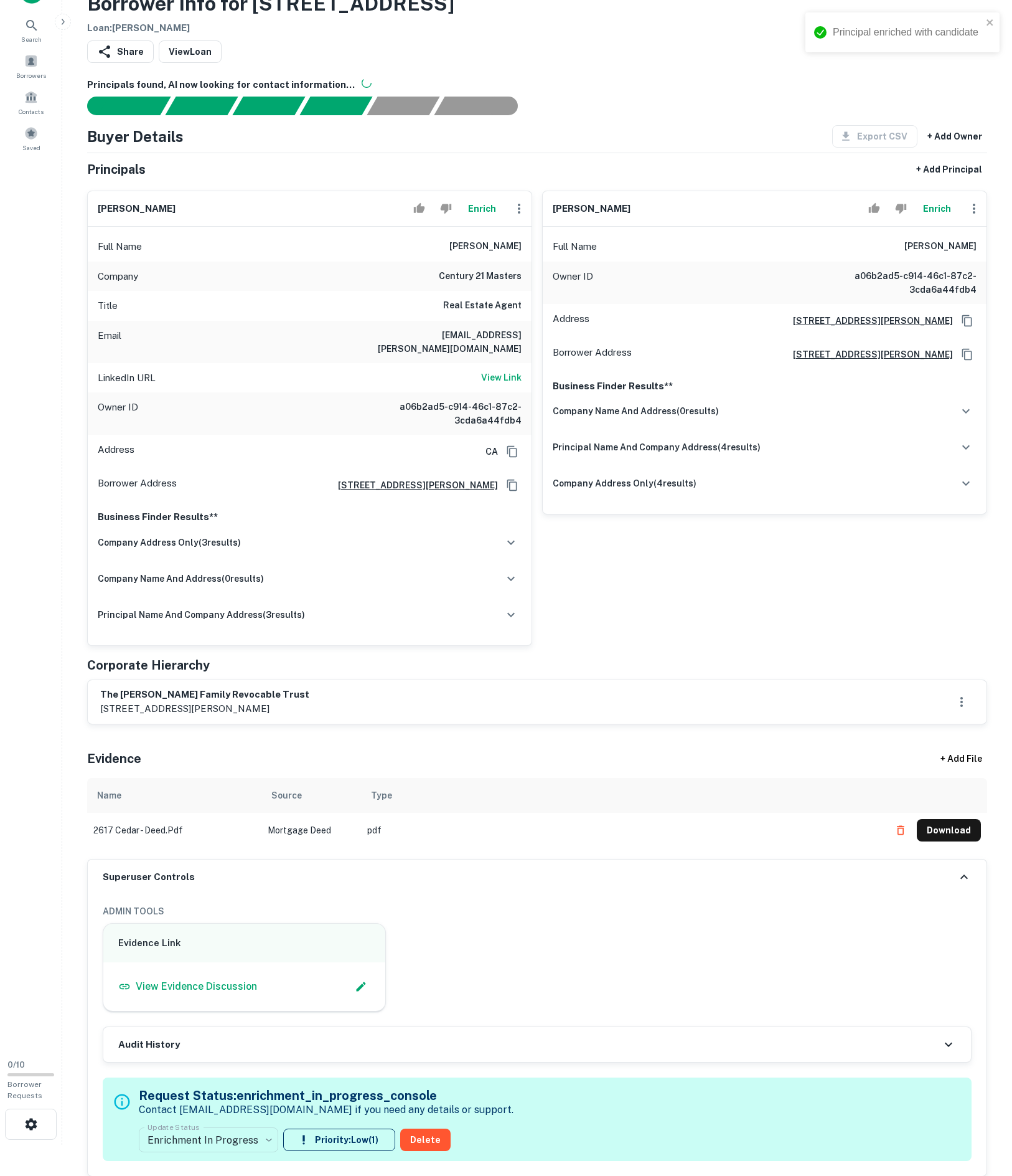
drag, startPoint x: 894, startPoint y: 295, endPoint x: 886, endPoint y: 290, distance: 9.4
click at [894, 262] on div "Full Name [PERSON_NAME]" at bounding box center [764, 247] width 444 height 30
drag, startPoint x: 886, startPoint y: 290, endPoint x: 1014, endPoint y: 291, distance: 128.0
click at [1012, 291] on html "Principal enriched with candidate Search Borrowers Contacts Saved 0 / 10 Borrow…" at bounding box center [506, 557] width 1012 height 1176
copy h6 "[PERSON_NAME]"
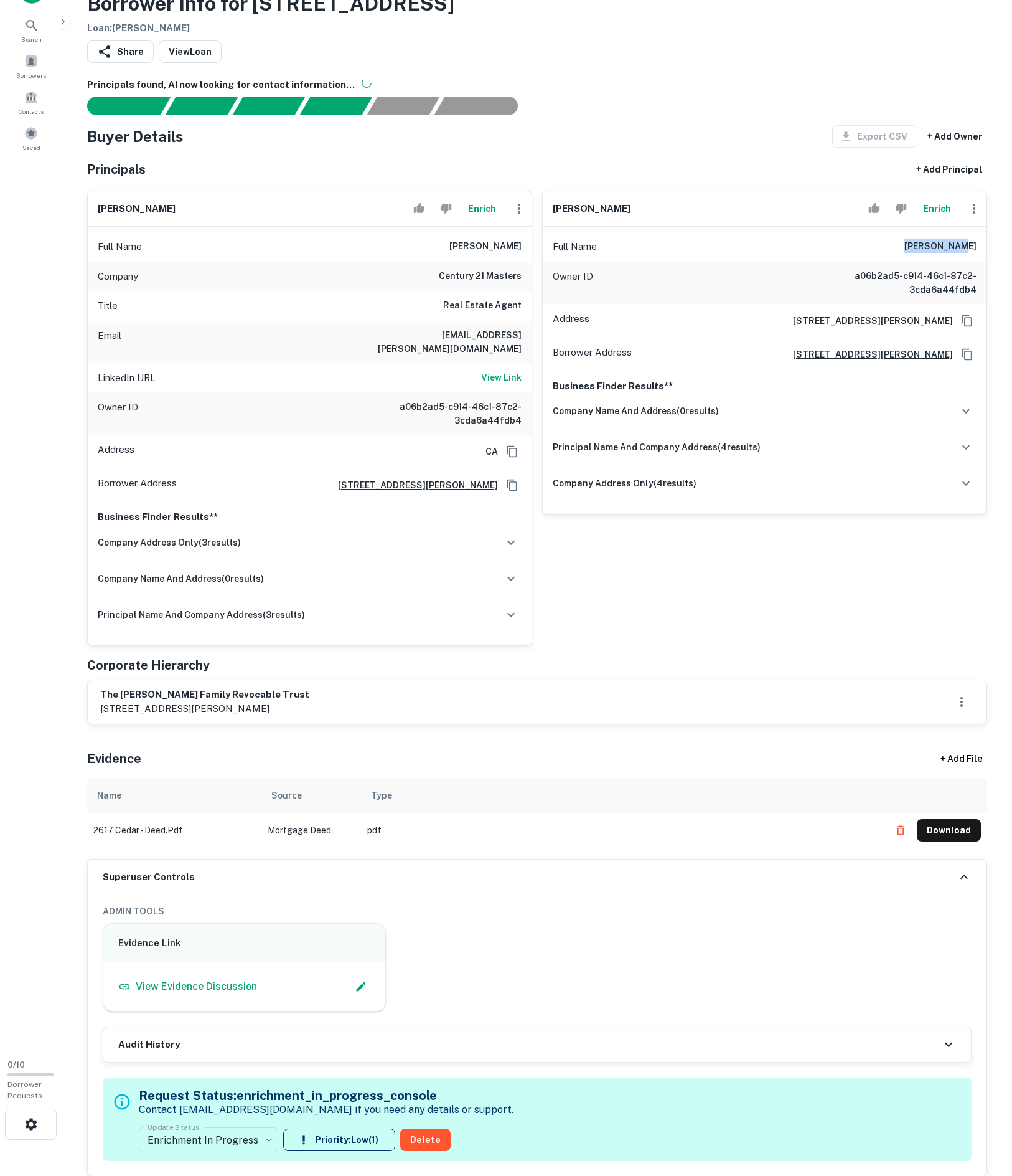
click at [969, 216] on icon "button" at bounding box center [974, 209] width 15 height 15
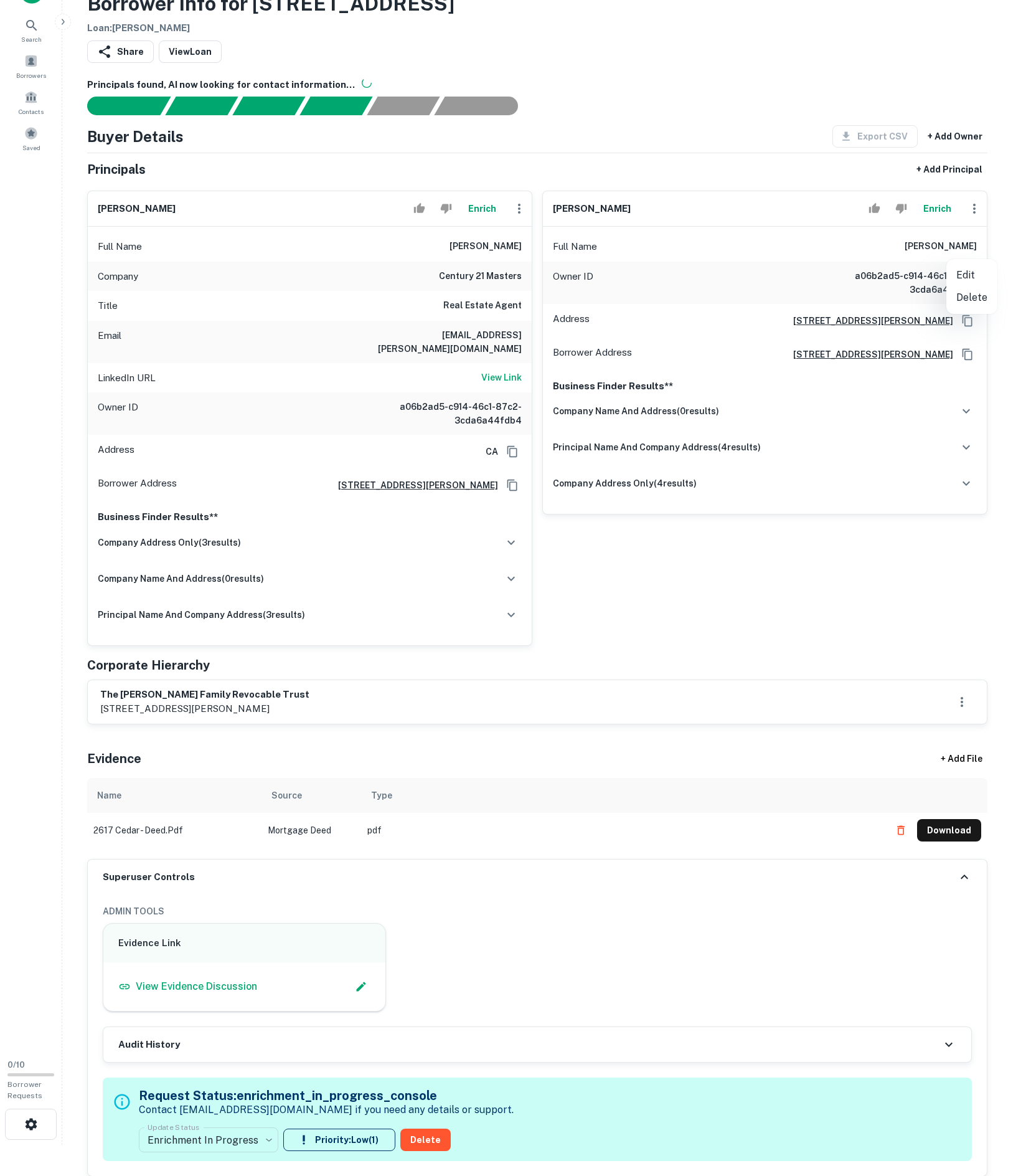
click at [964, 283] on li "Edit" at bounding box center [972, 276] width 51 height 22
select select "**"
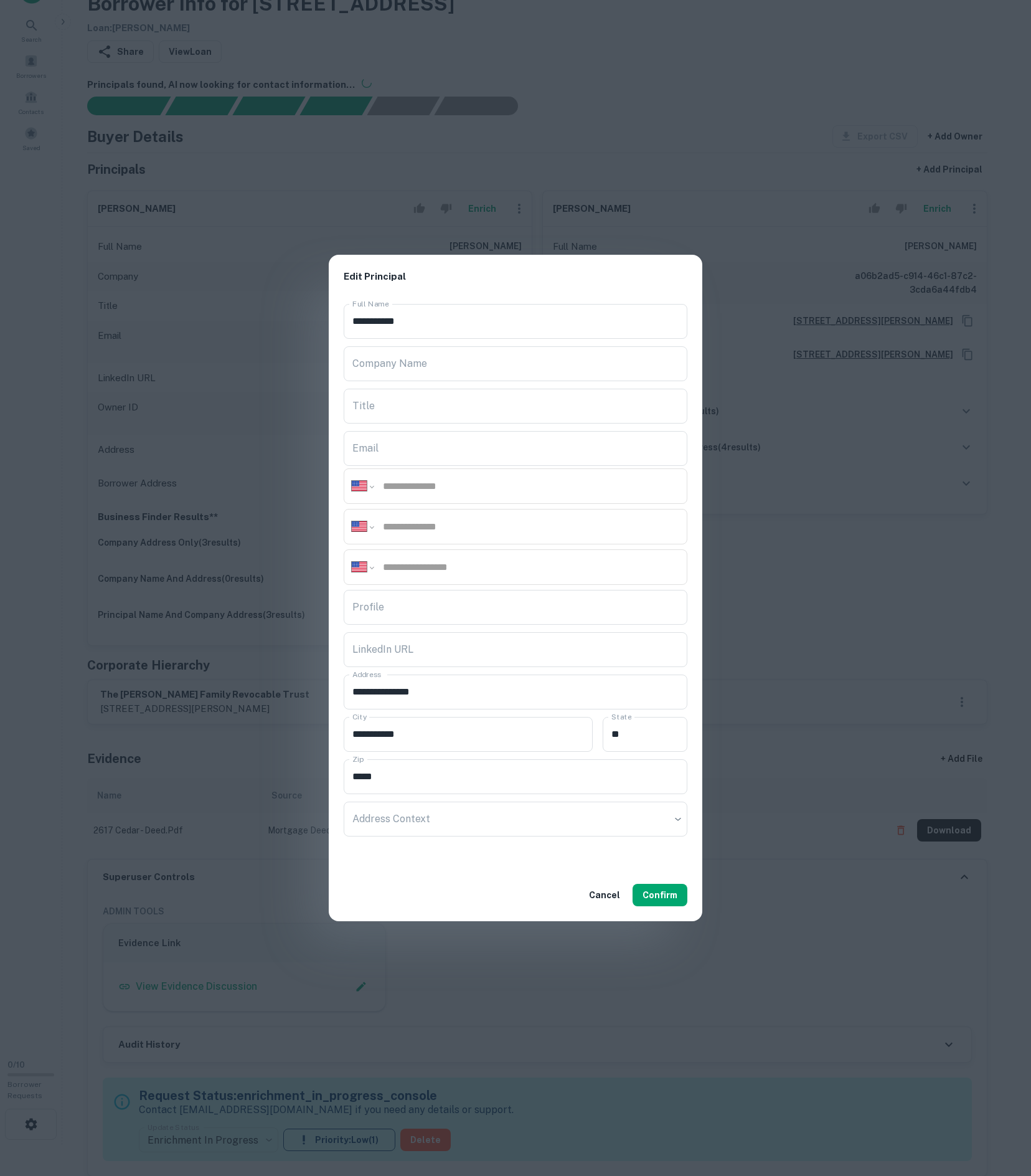
click at [493, 535] on div "**********" at bounding box center [516, 526] width 344 height 35
paste input "**********"
type input "**********"
click at [489, 470] on div "**********" at bounding box center [516, 486] width 344 height 35
paste input "**********"
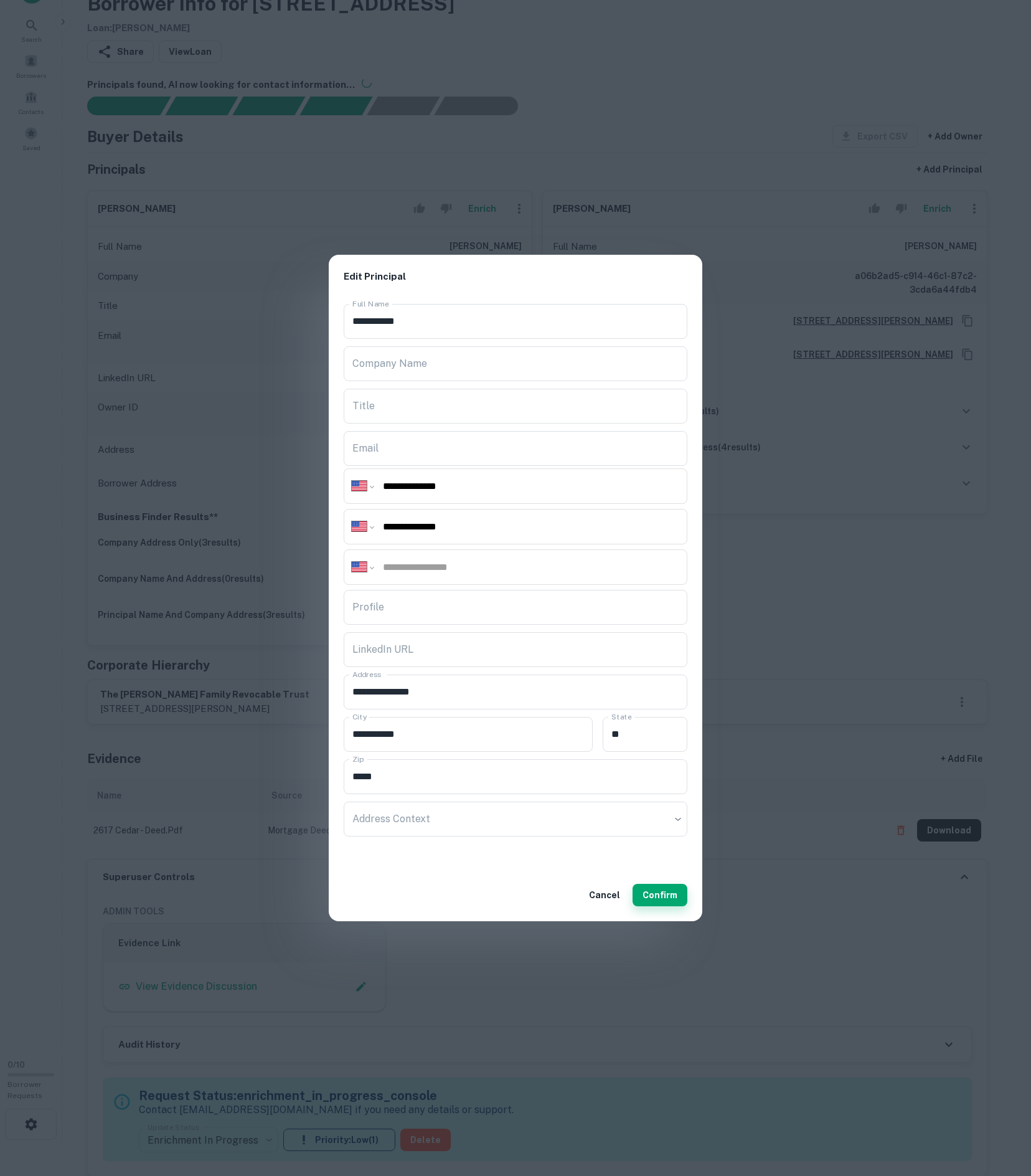
type input "**********"
click at [652, 906] on button "Confirm" at bounding box center [659, 895] width 55 height 22
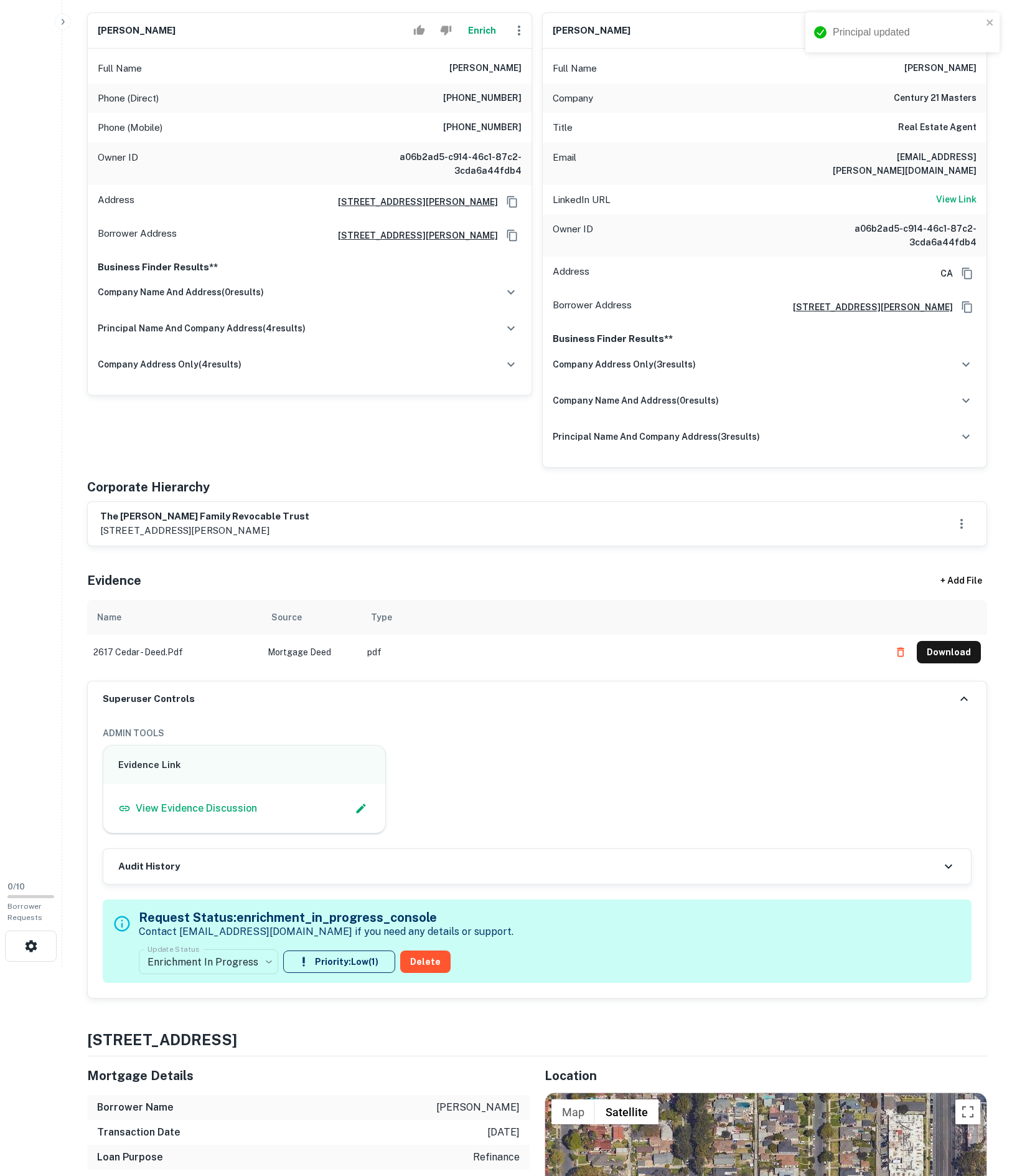
scroll to position [248, 0]
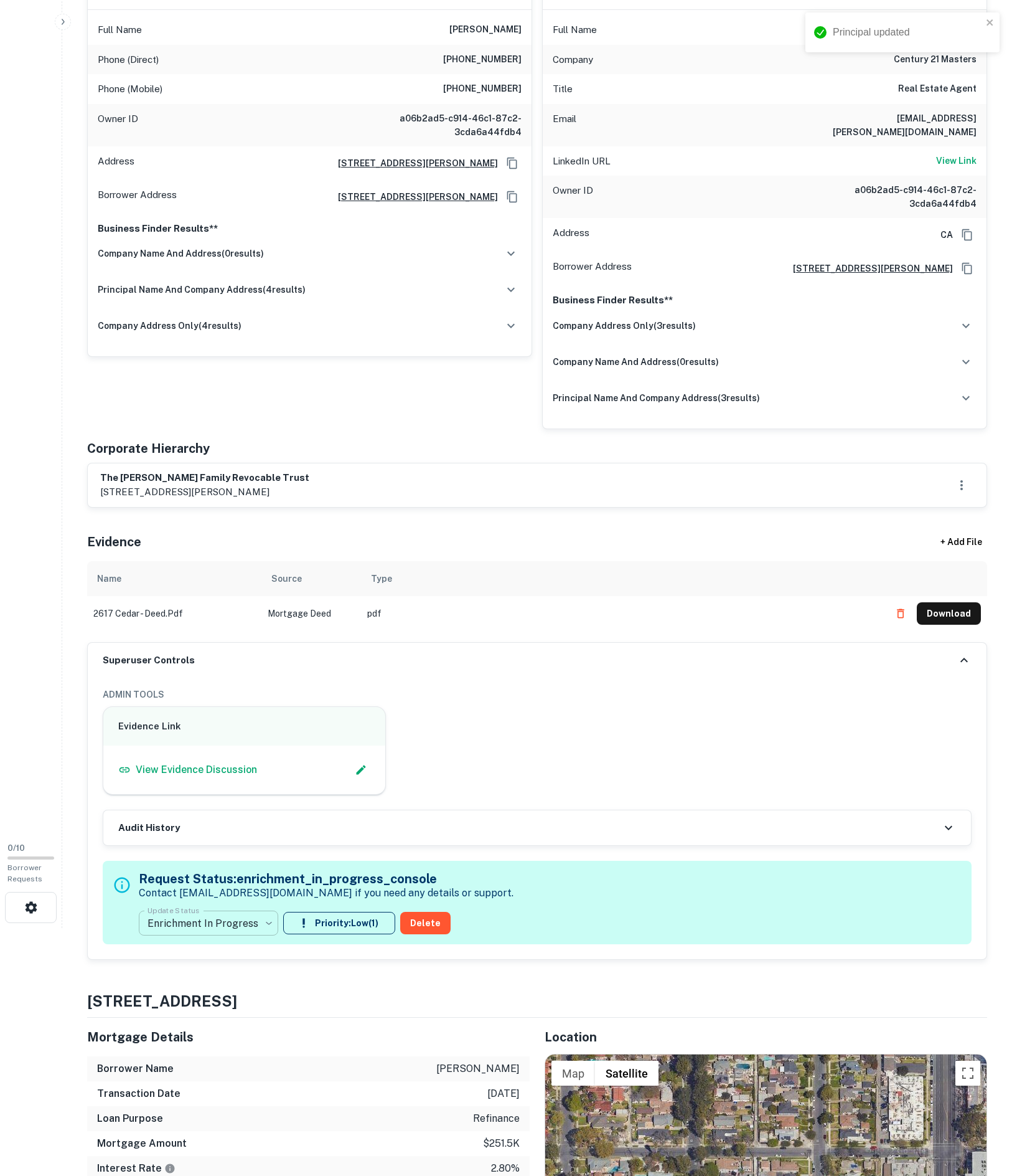
click at [228, 928] on body "Principal updated Search Borrowers Contacts Saved 0 / 10 Borrower Requests Borr…" at bounding box center [506, 340] width 1012 height 1176
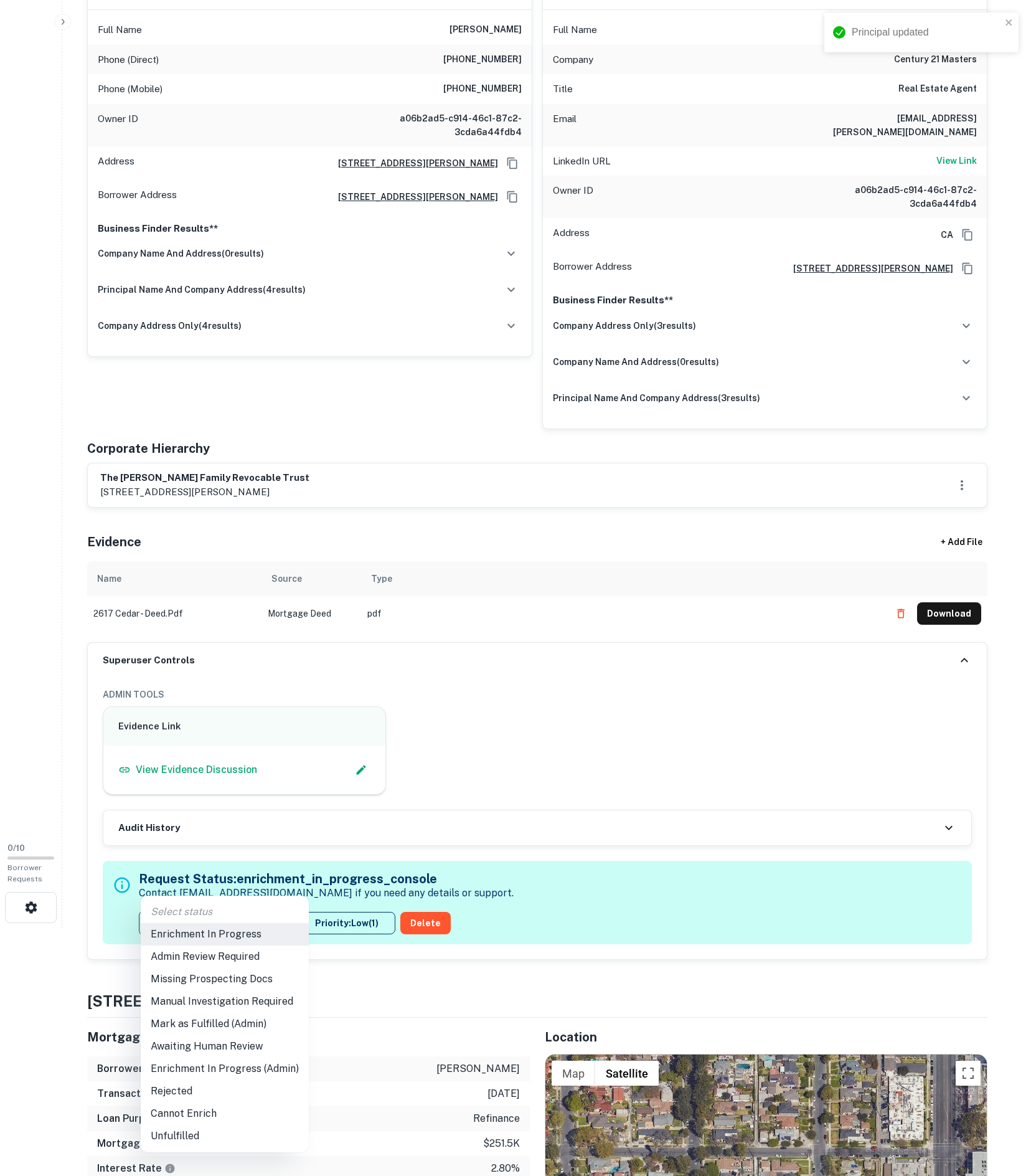
click at [236, 1035] on li "Mark as Fulfilled (Admin)" at bounding box center [225, 1023] width 168 height 22
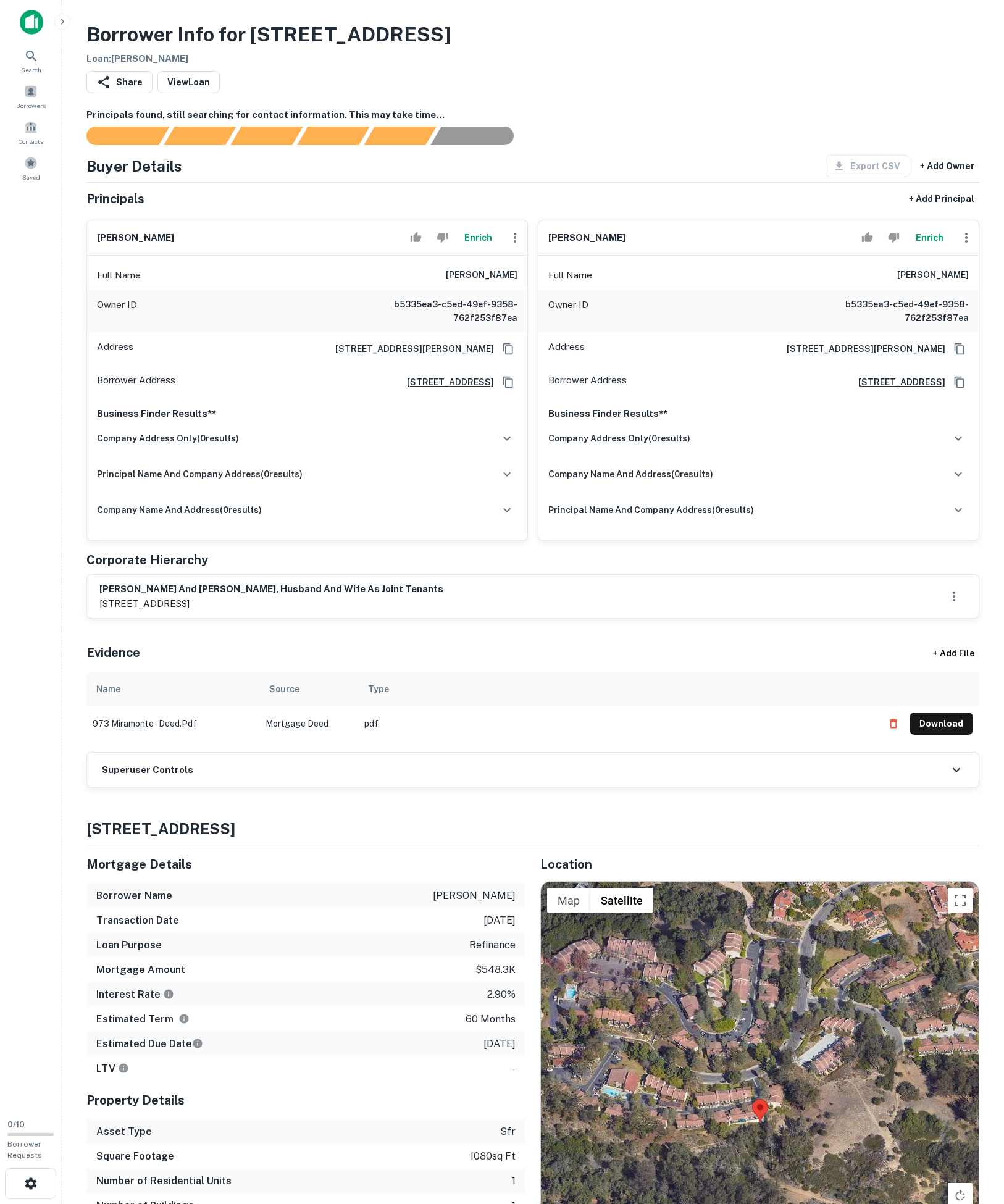
click at [284, 788] on div "Superuser Controls" at bounding box center [533, 770] width 892 height 35
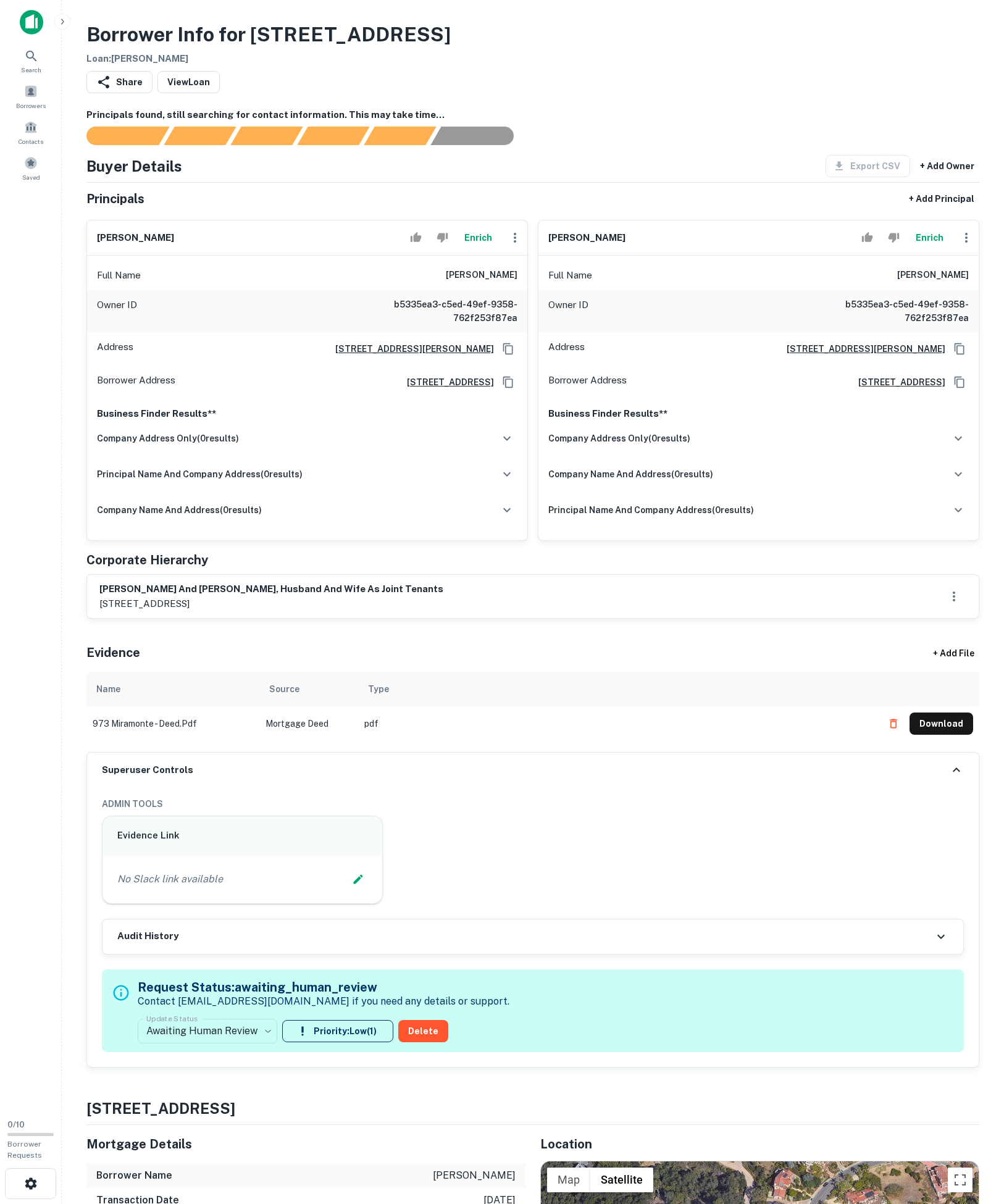
scroll to position [184, 0]
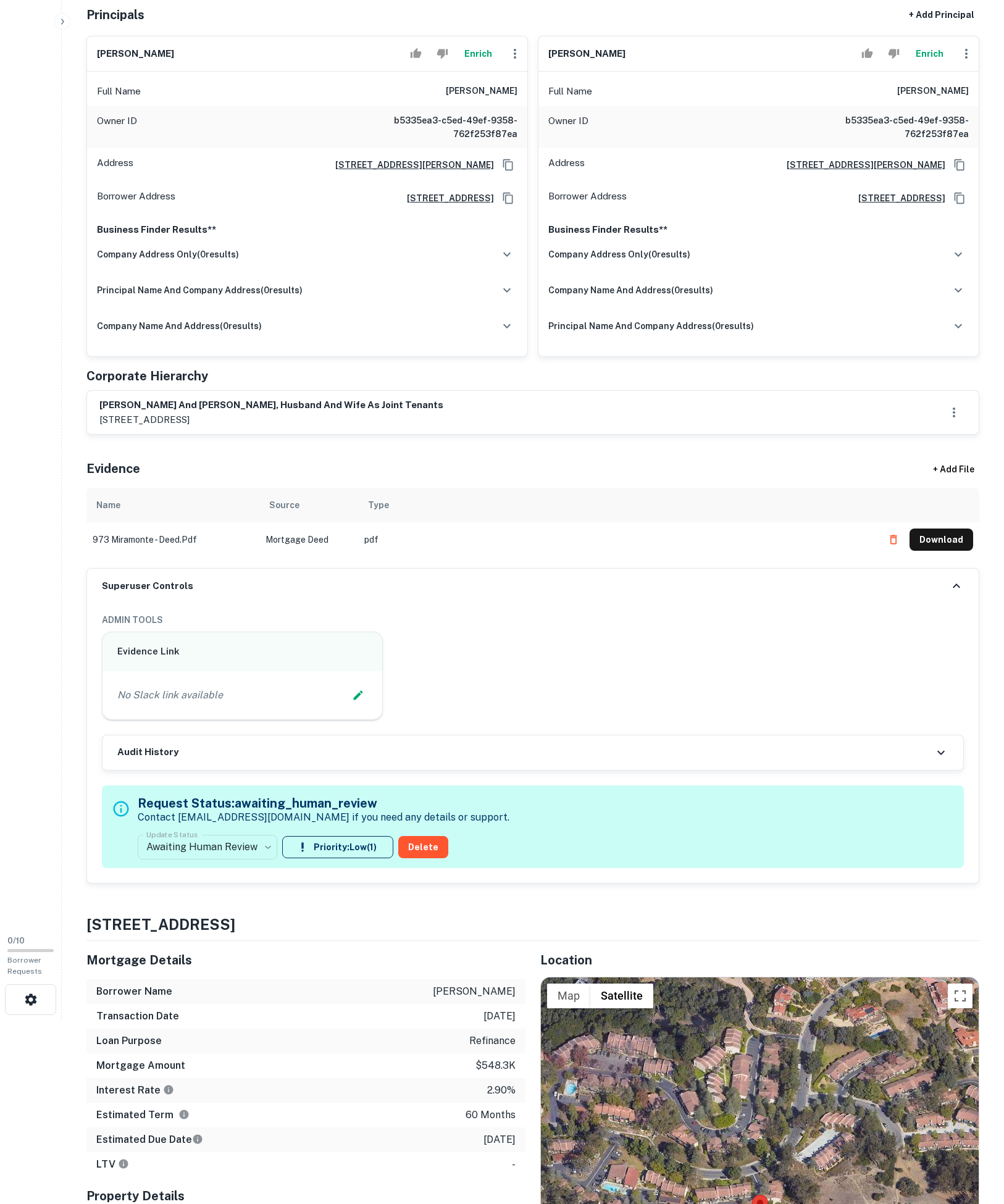
click at [363, 720] on div "No Slack link available" at bounding box center [242, 695] width 280 height 49
click at [359, 701] on icon "Edit Slack Link" at bounding box center [358, 695] width 12 height 12
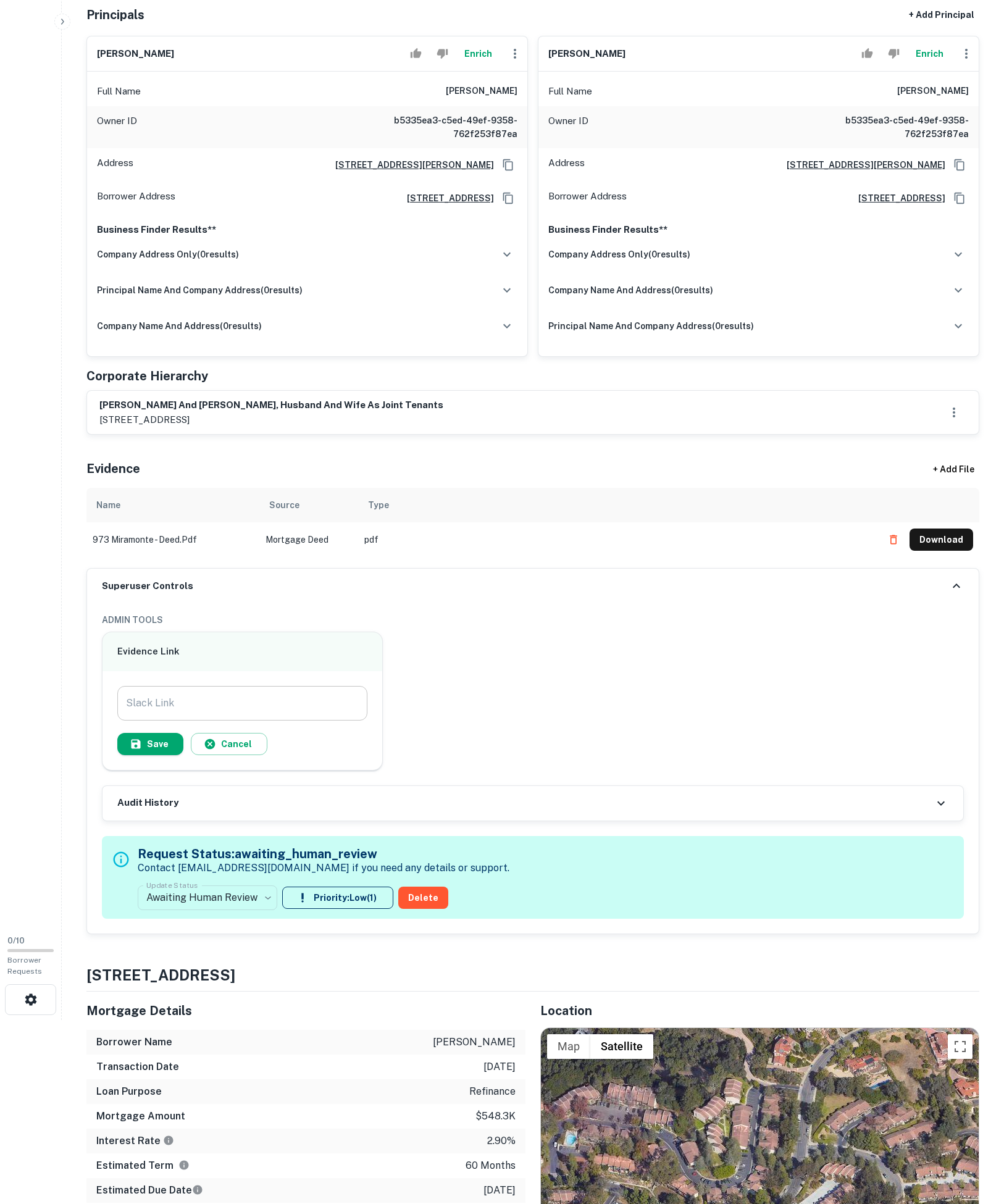
click at [263, 721] on input "Slack Link" at bounding box center [242, 703] width 250 height 35
paste input "**********"
type input "**********"
click at [141, 748] on icon "button" at bounding box center [136, 744] width 9 height 9
click at [228, 1021] on body "Search Borrowers Contacts Saved 0 / 10 Borrower Requests Borrower Info for 973 …" at bounding box center [502, 417] width 1004 height 1204
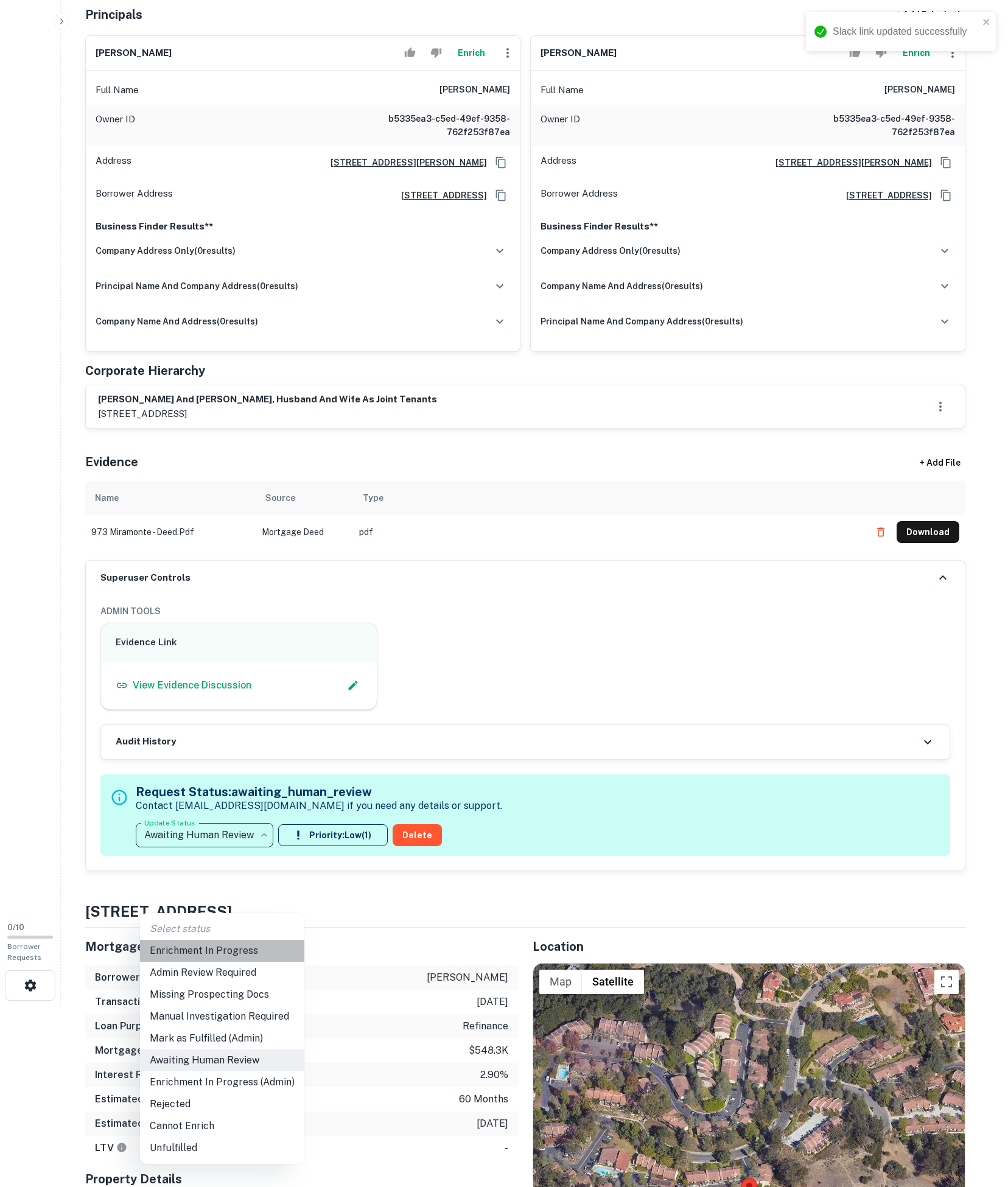
click at [200, 957] on li "Enrichment In Progress" at bounding box center [222, 951] width 165 height 22
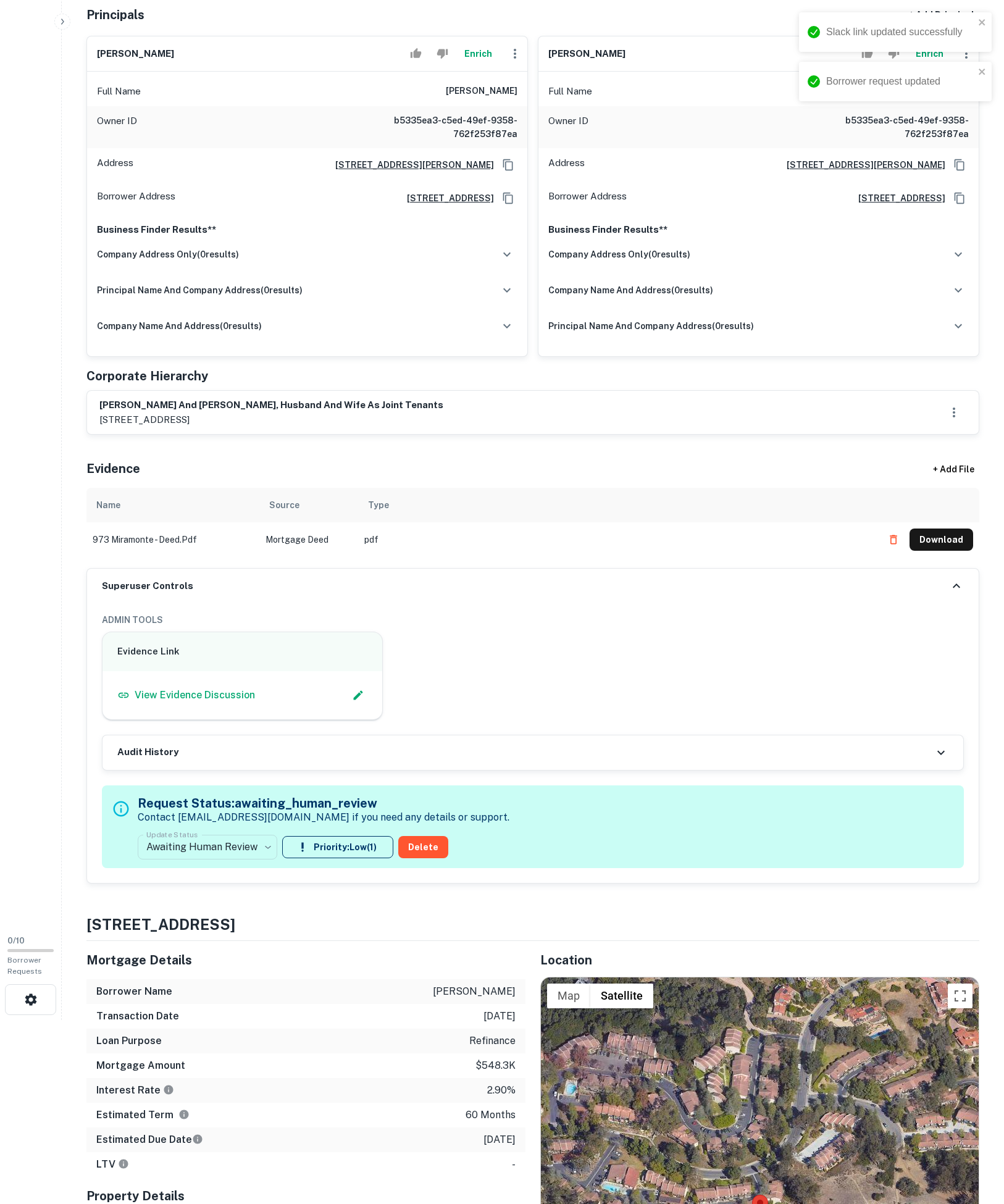
type input "**********"
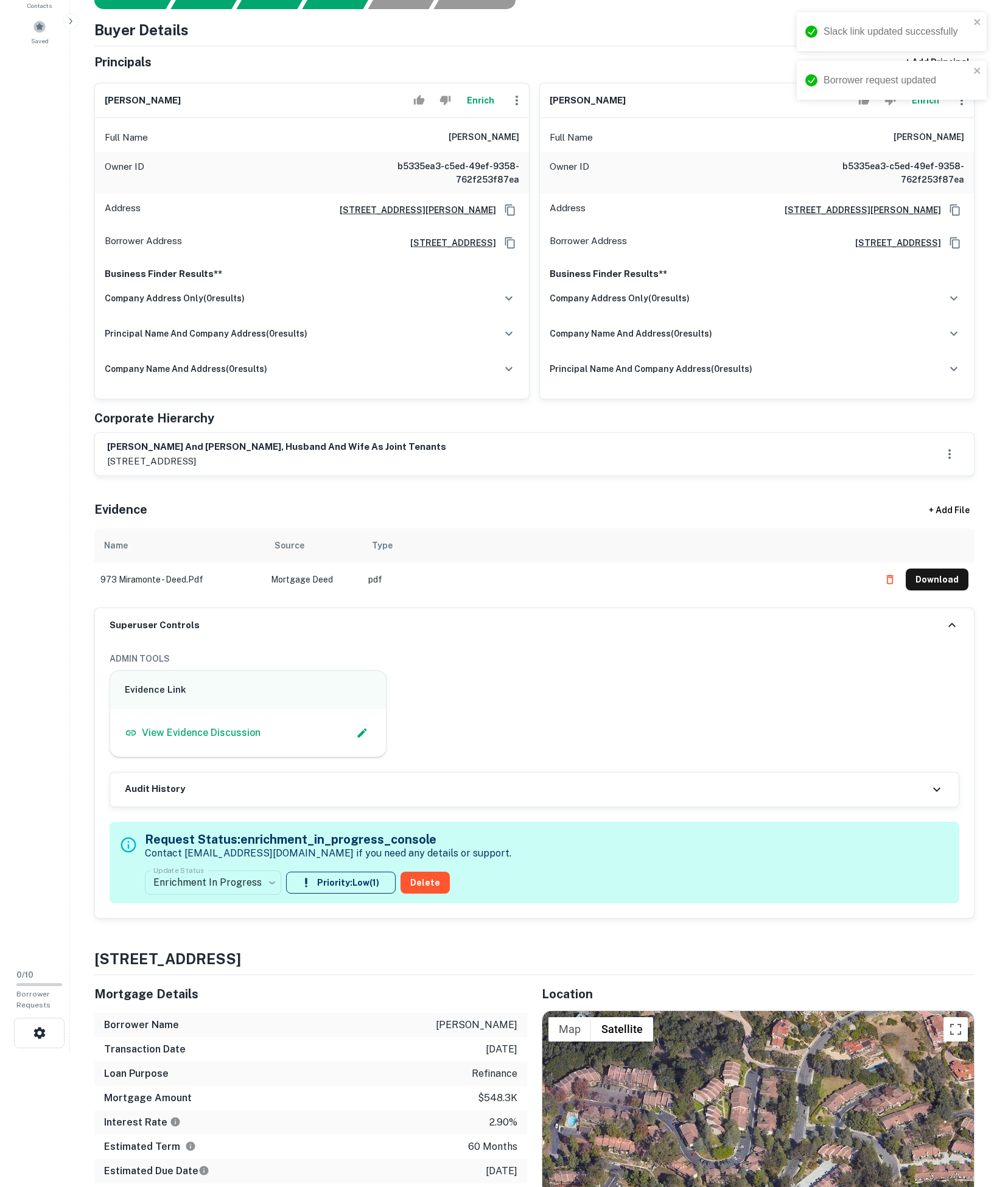
scroll to position [104, 0]
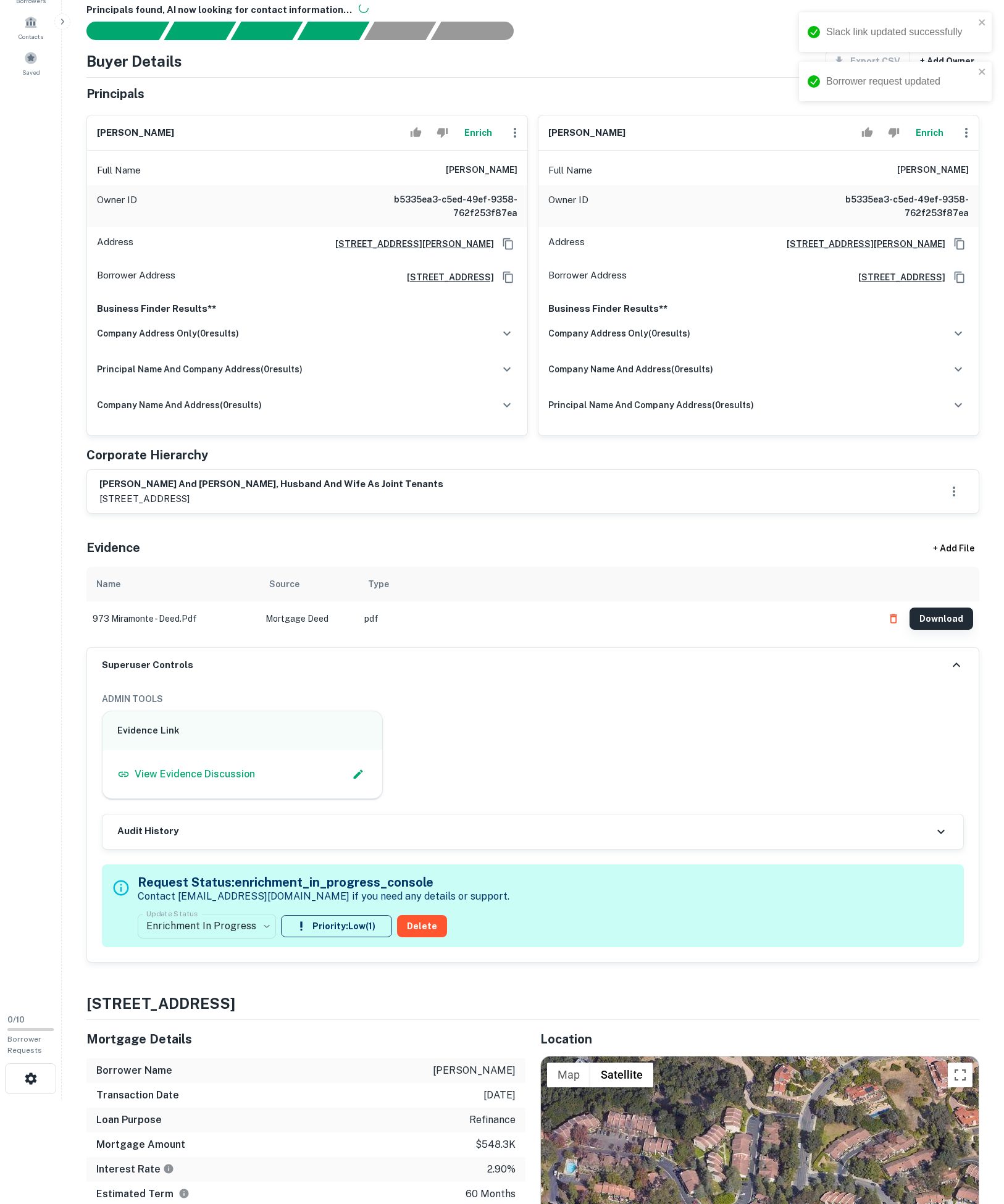
click at [930, 630] on button "Download" at bounding box center [941, 619] width 63 height 22
click at [121, 506] on p "973 miramonte dr apartment 5, santa barbara, ca, 93109" at bounding box center [270, 499] width 344 height 15
click at [116, 506] on p "973 miramonte dr apartment 5, santa barbara, ca, 93109" at bounding box center [270, 499] width 344 height 15
click at [103, 506] on p "973 miramonte dr apartment 5, santa barbara, ca, 93109" at bounding box center [270, 499] width 344 height 15
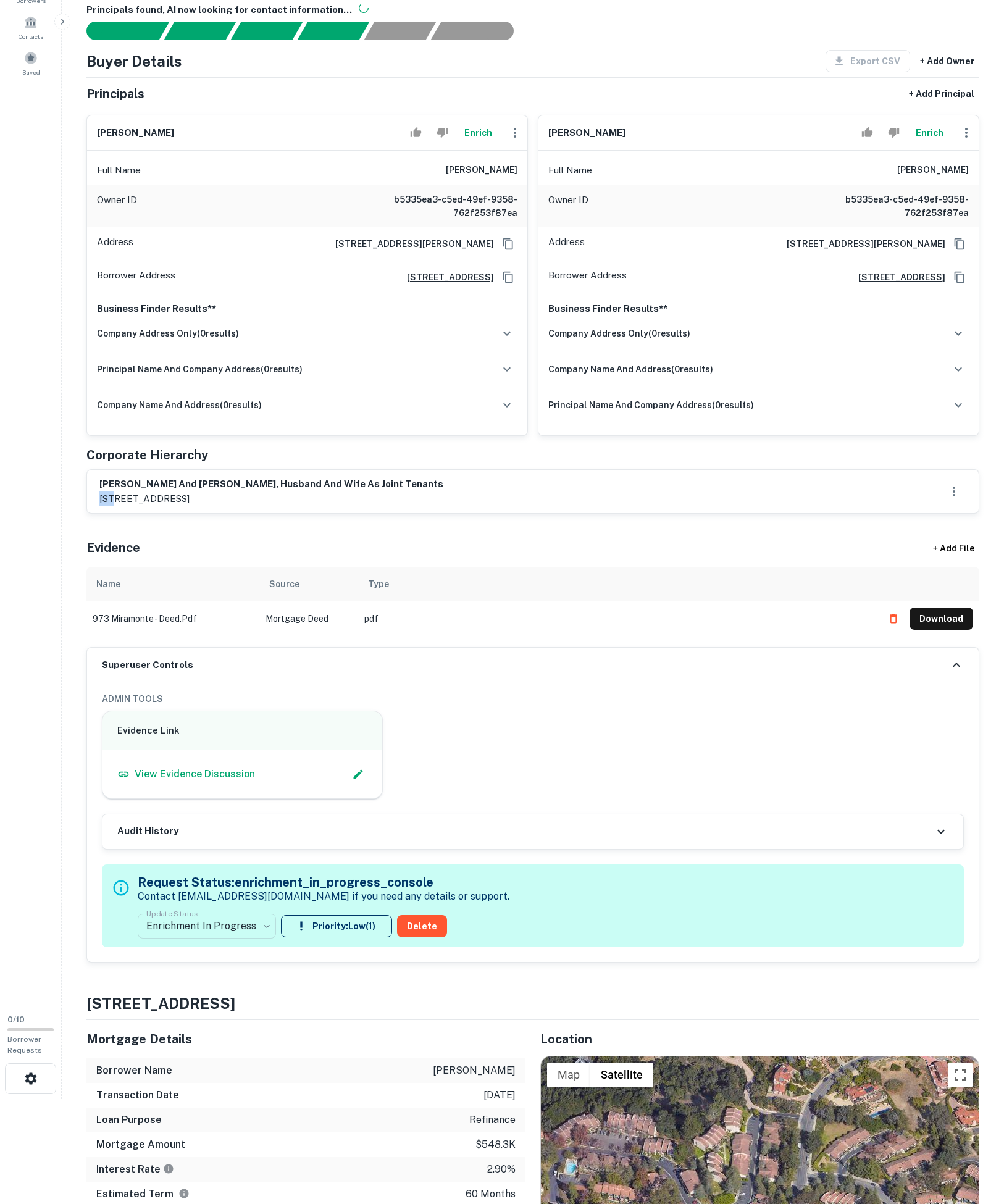
copy p "973"
click at [502, 283] on icon "Copy Address" at bounding box center [508, 277] width 12 height 12
drag, startPoint x: 63, startPoint y: 160, endPoint x: 520, endPoint y: 207, distance: 459.4
click at [520, 185] on div "Full Name timothy hambley" at bounding box center [307, 171] width 440 height 29
copy h6 "timothy hambley"
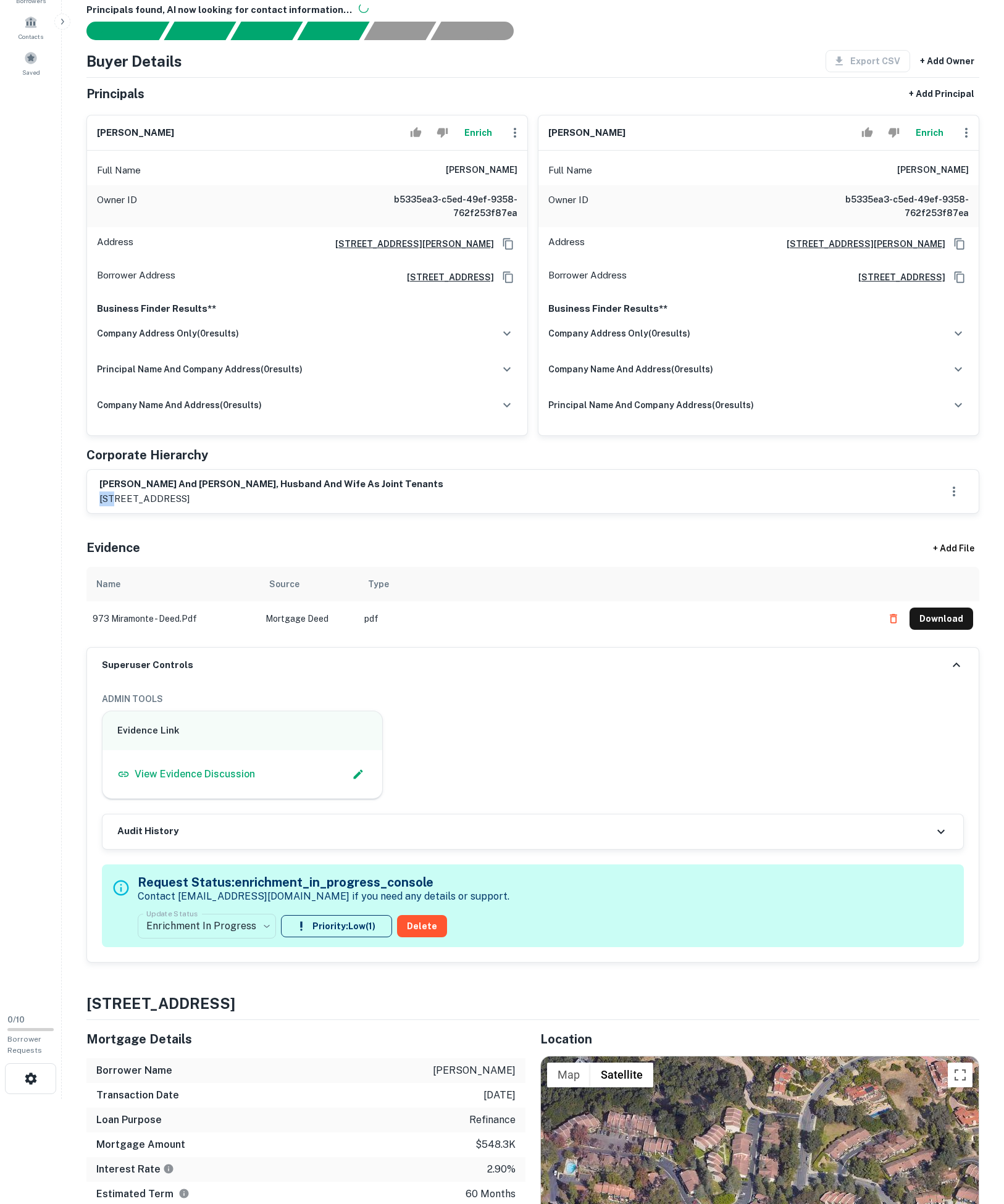
click at [460, 145] on button "Enrich" at bounding box center [478, 132] width 39 height 25
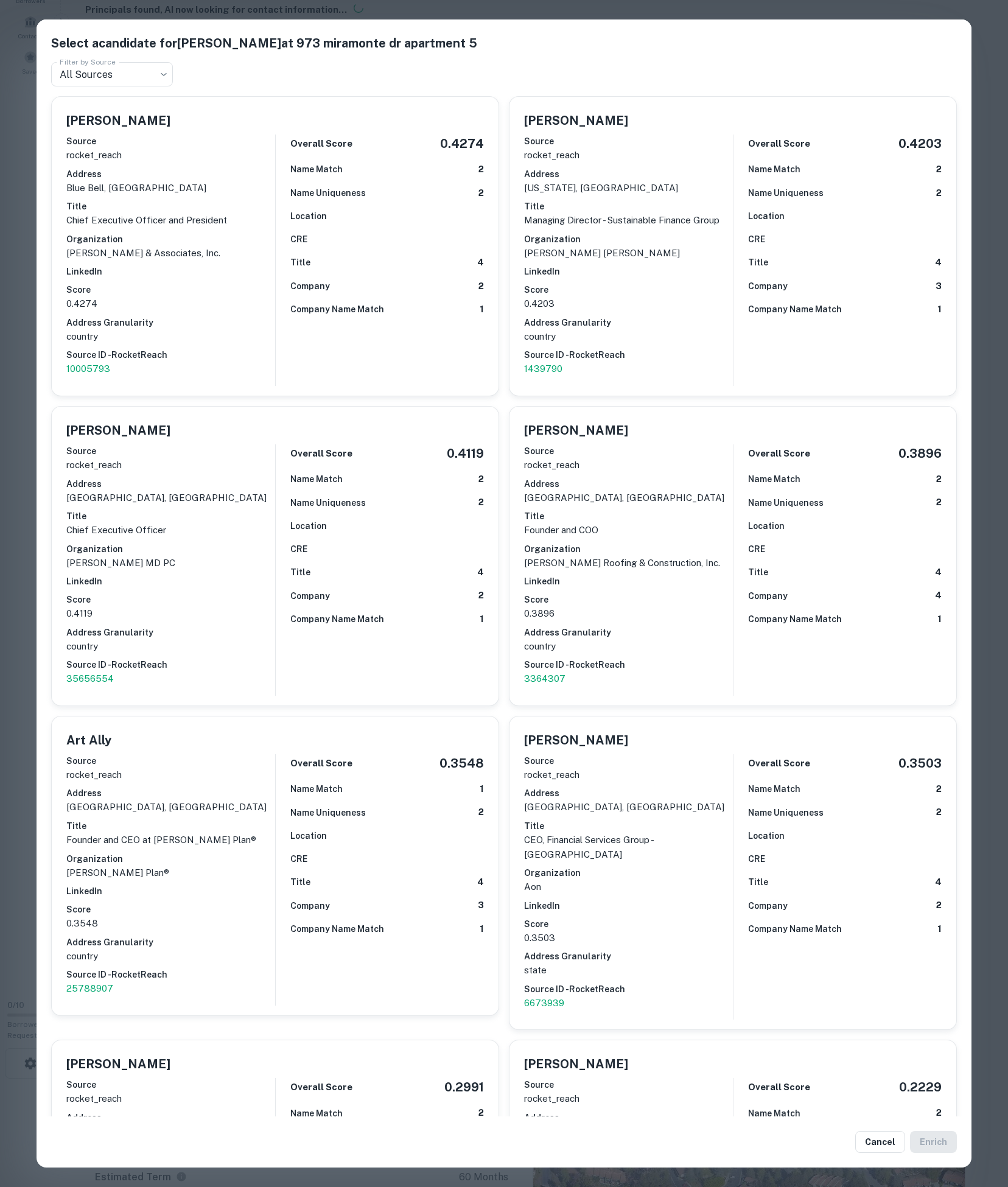
click at [453, 171] on div "Name Match 2" at bounding box center [387, 169] width 193 height 14
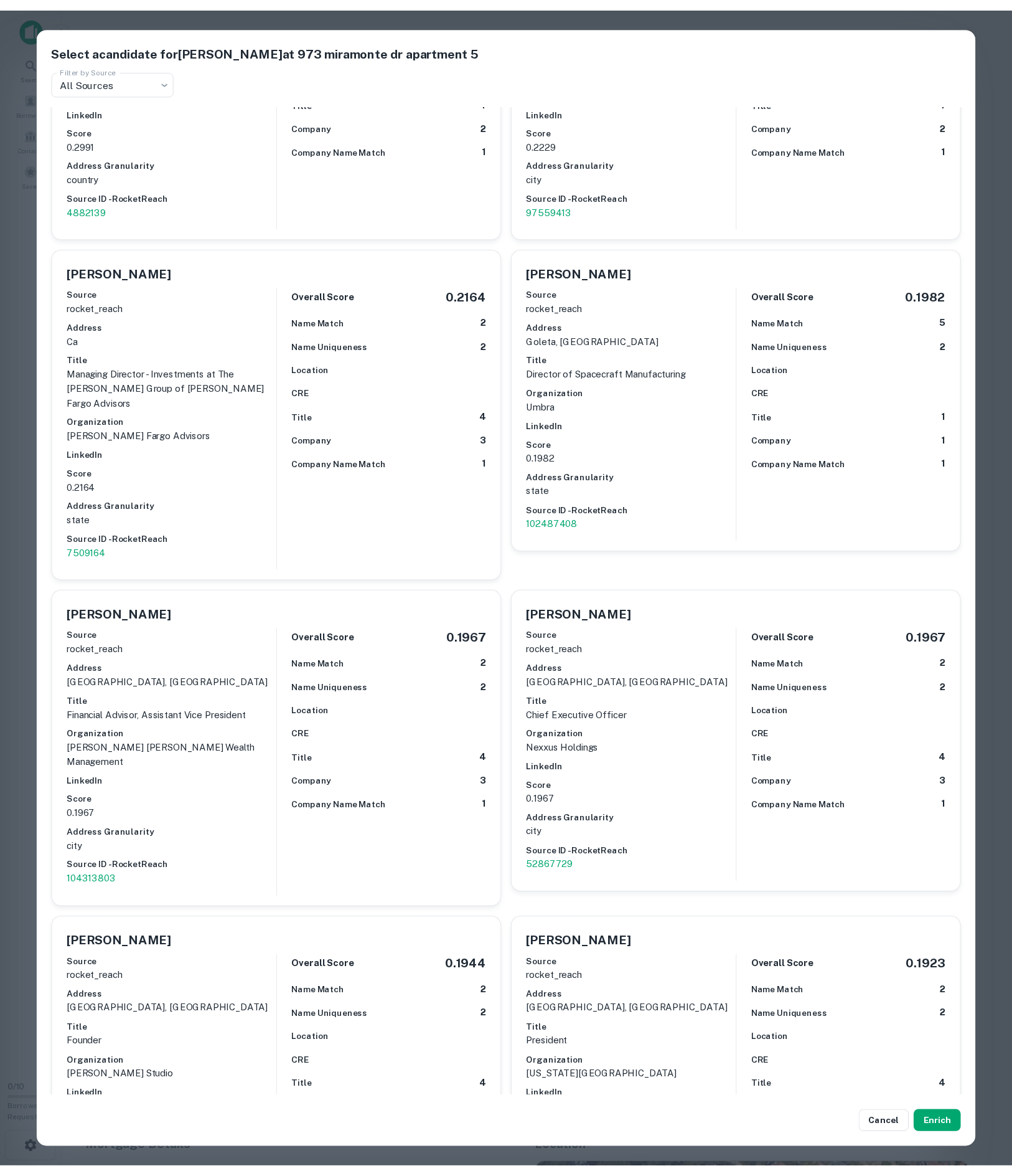
scroll to position [3797, 0]
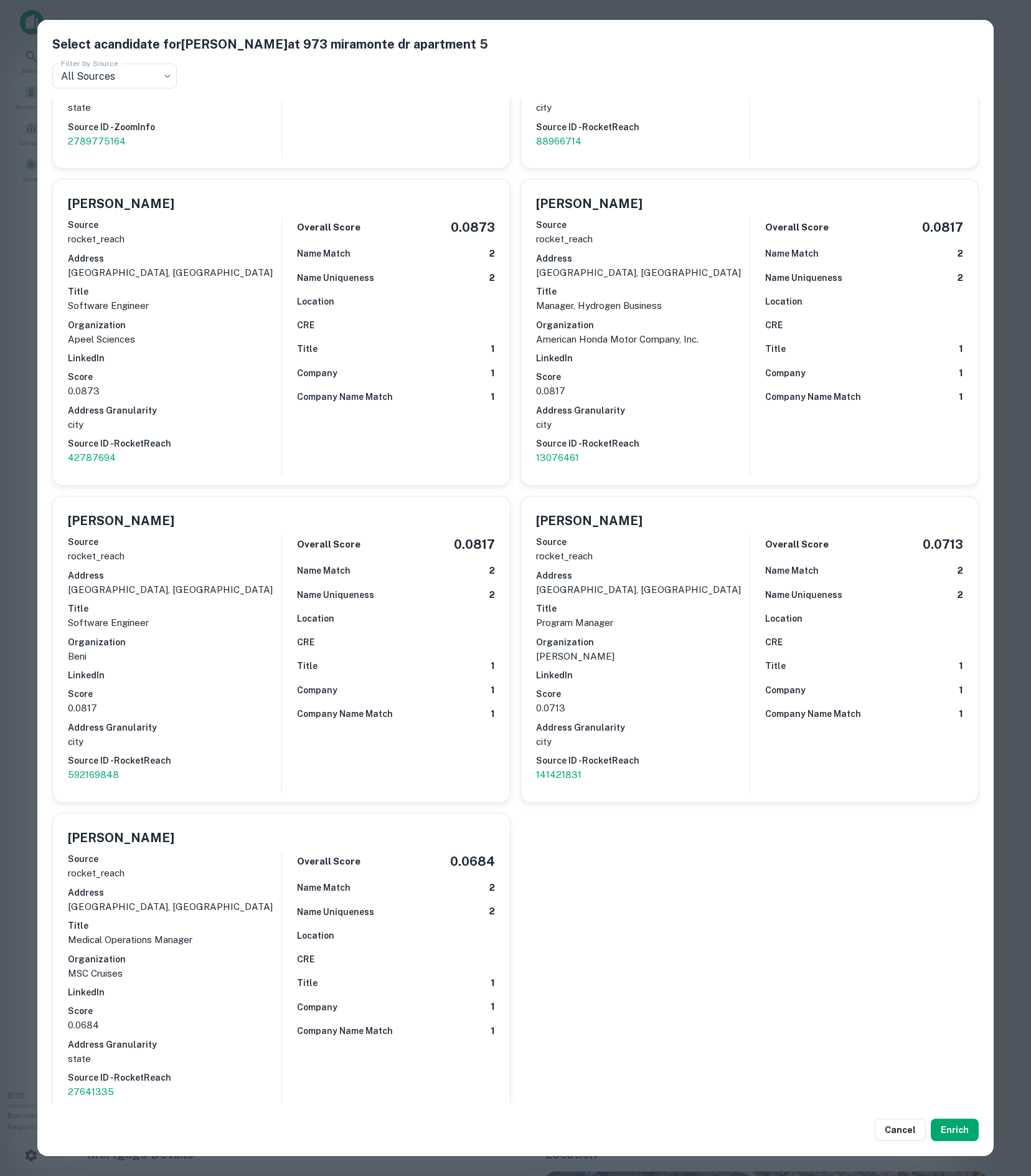
click at [157, 67] on h6 "Score" at bounding box center [174, 59] width 214 height 14
click at [962, 1130] on button "Enrich" at bounding box center [955, 1130] width 48 height 22
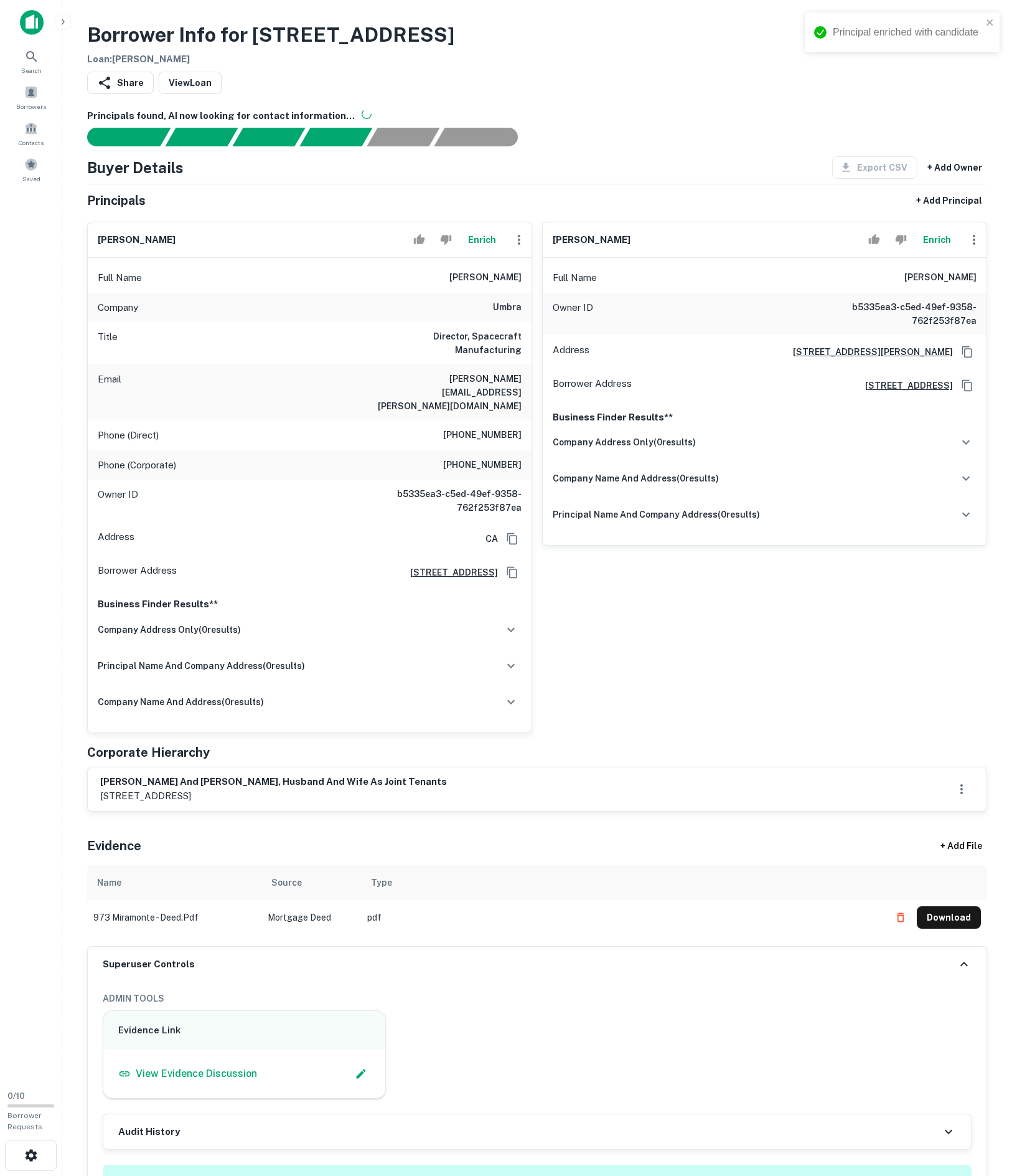
drag, startPoint x: 876, startPoint y: 318, endPoint x: 989, endPoint y: 312, distance: 113.2
copy h6 "alannah hambley"
click at [936, 252] on button "Enrich" at bounding box center [936, 239] width 40 height 25
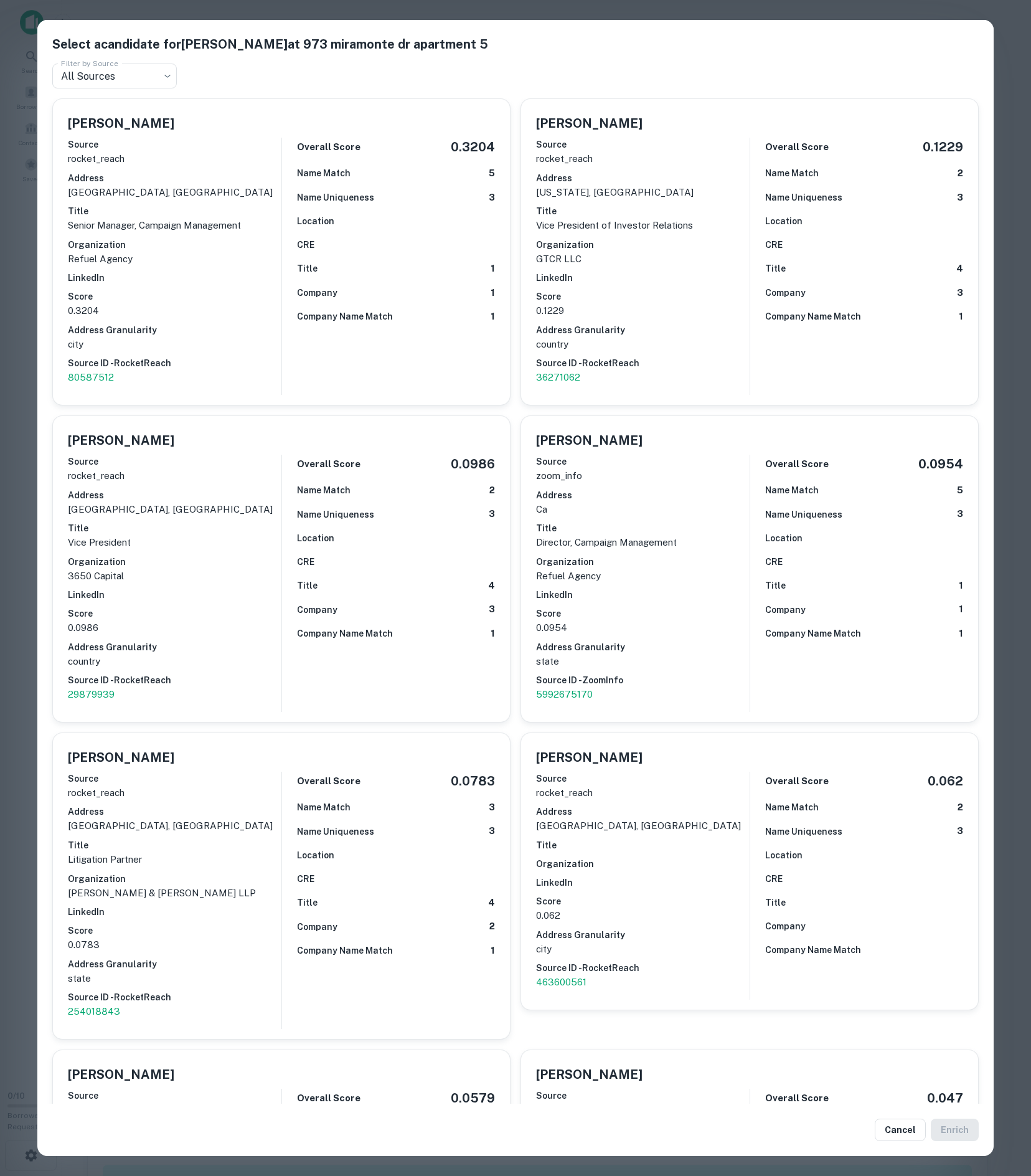
click at [244, 331] on div "Source rocket_reach Address santa barbara, ca Title Senior Manager, Campaign Ma…" at bounding box center [174, 261] width 214 height 257
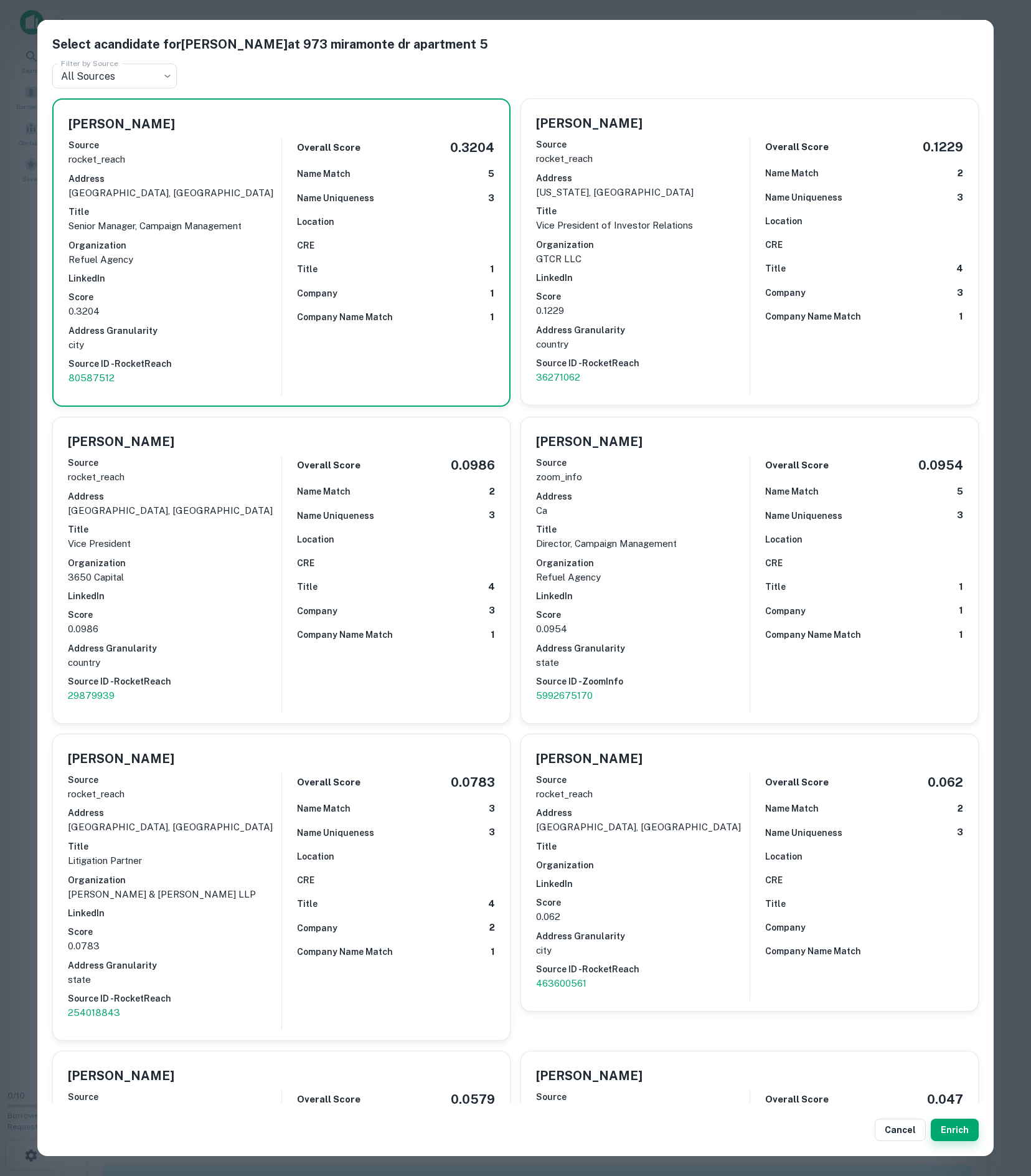
click at [968, 1136] on button "Enrich" at bounding box center [955, 1130] width 48 height 22
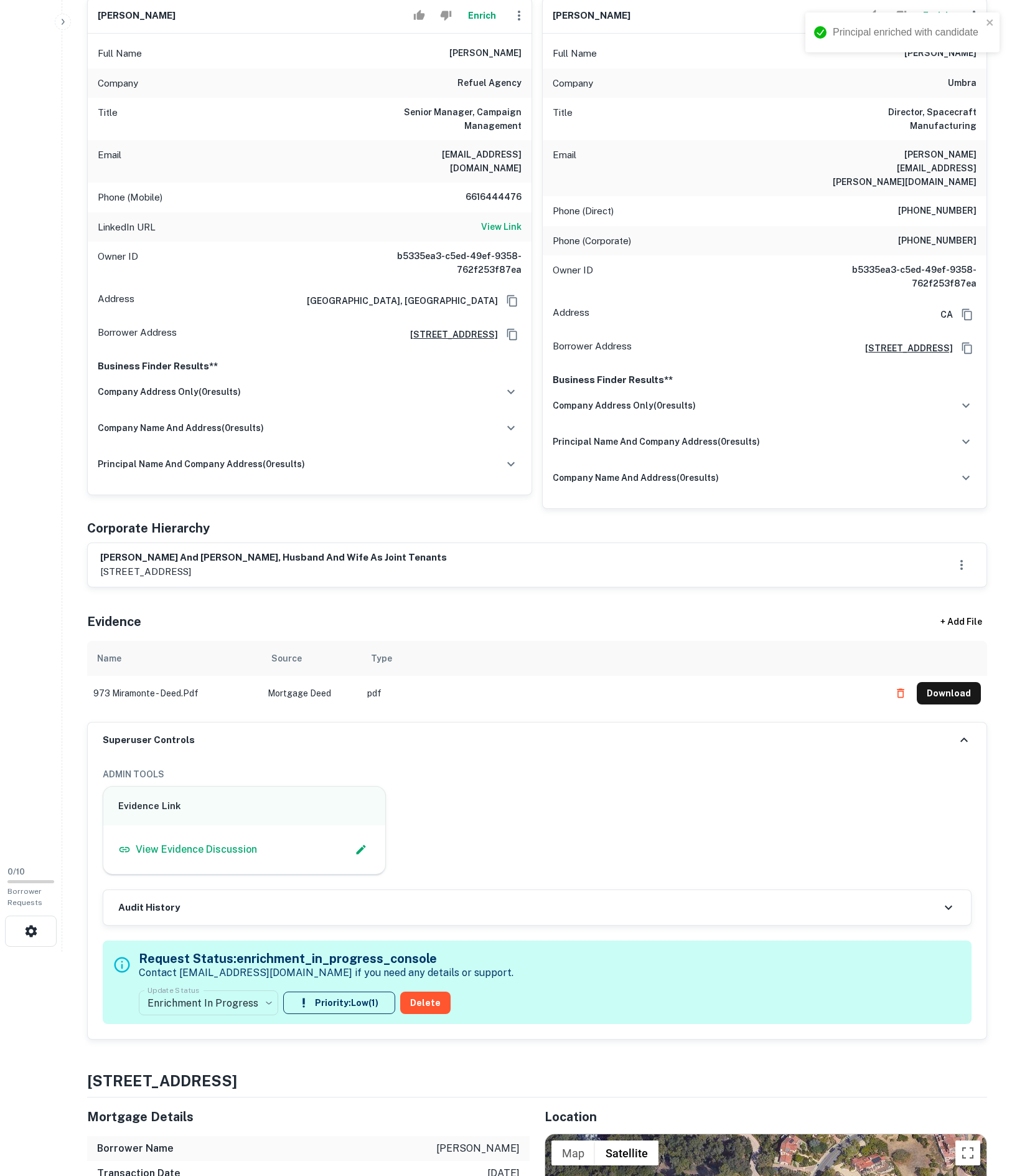
scroll to position [449, 0]
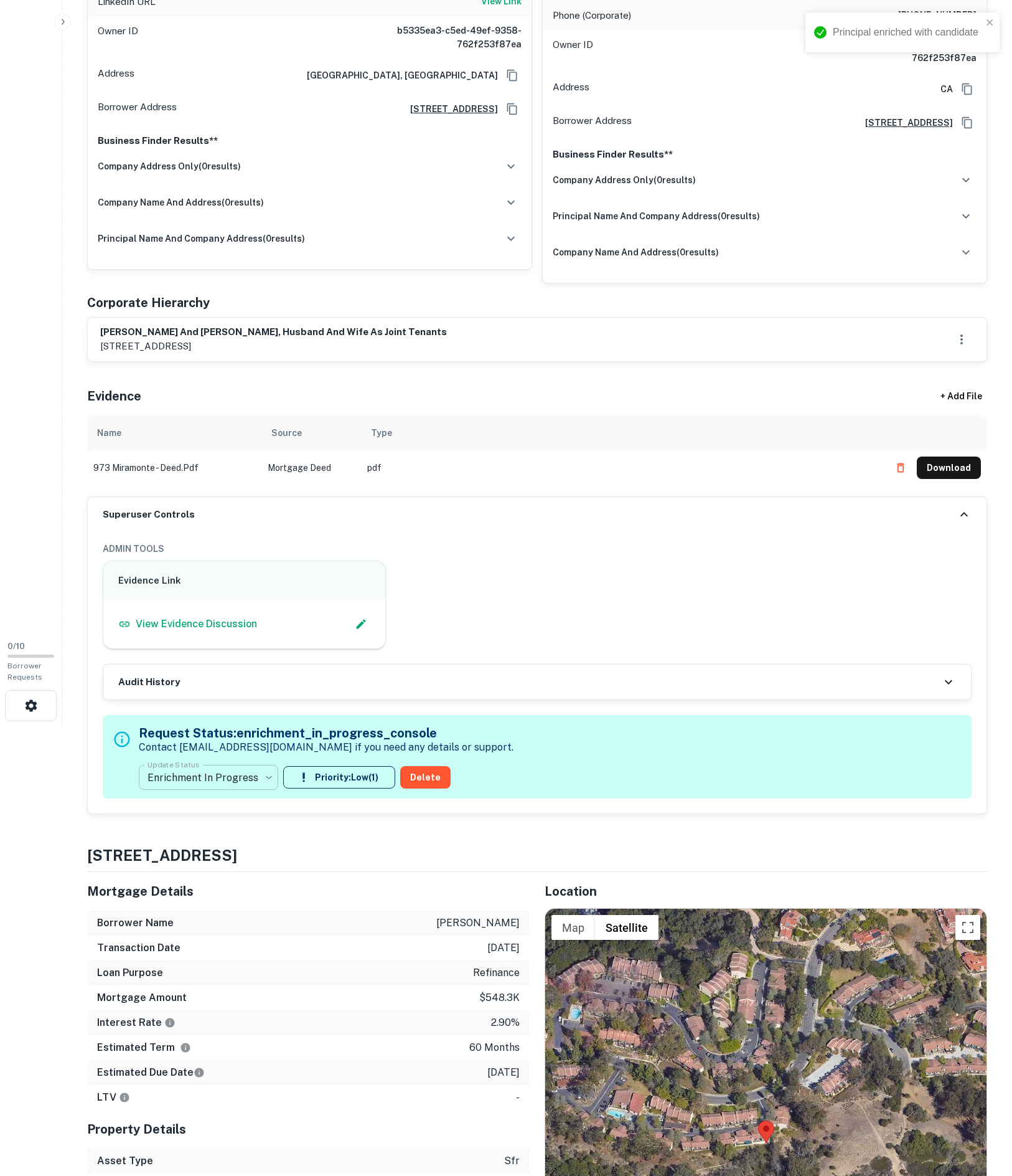
click at [264, 726] on body "Principal enriched with candidate Search Borrowers Contacts Saved 0 / 10 Borrow…" at bounding box center [506, 139] width 1012 height 1176
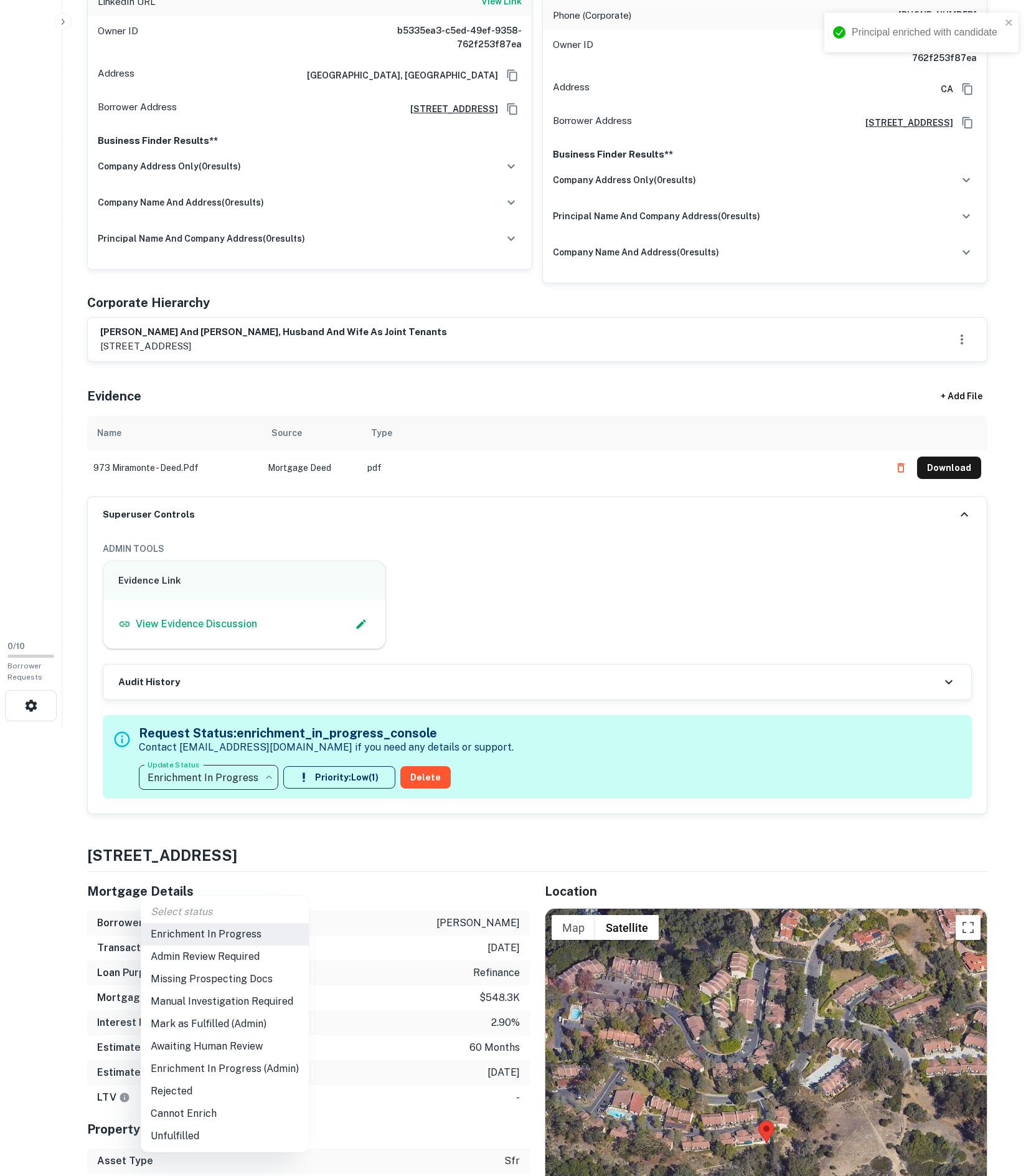
click at [261, 1034] on li "Mark as Fulfilled (Admin)" at bounding box center [225, 1023] width 168 height 22
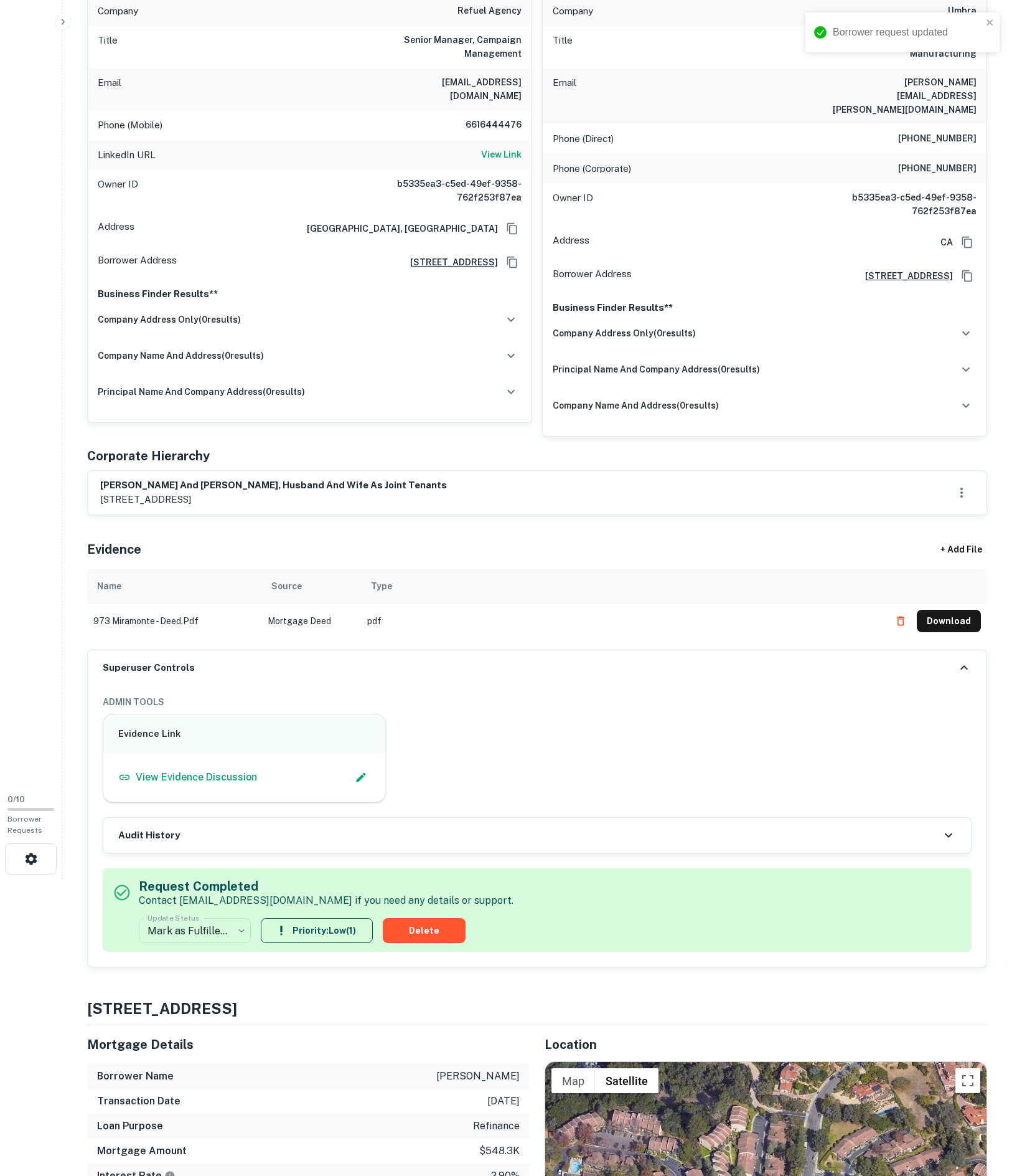
scroll to position [334, 0]
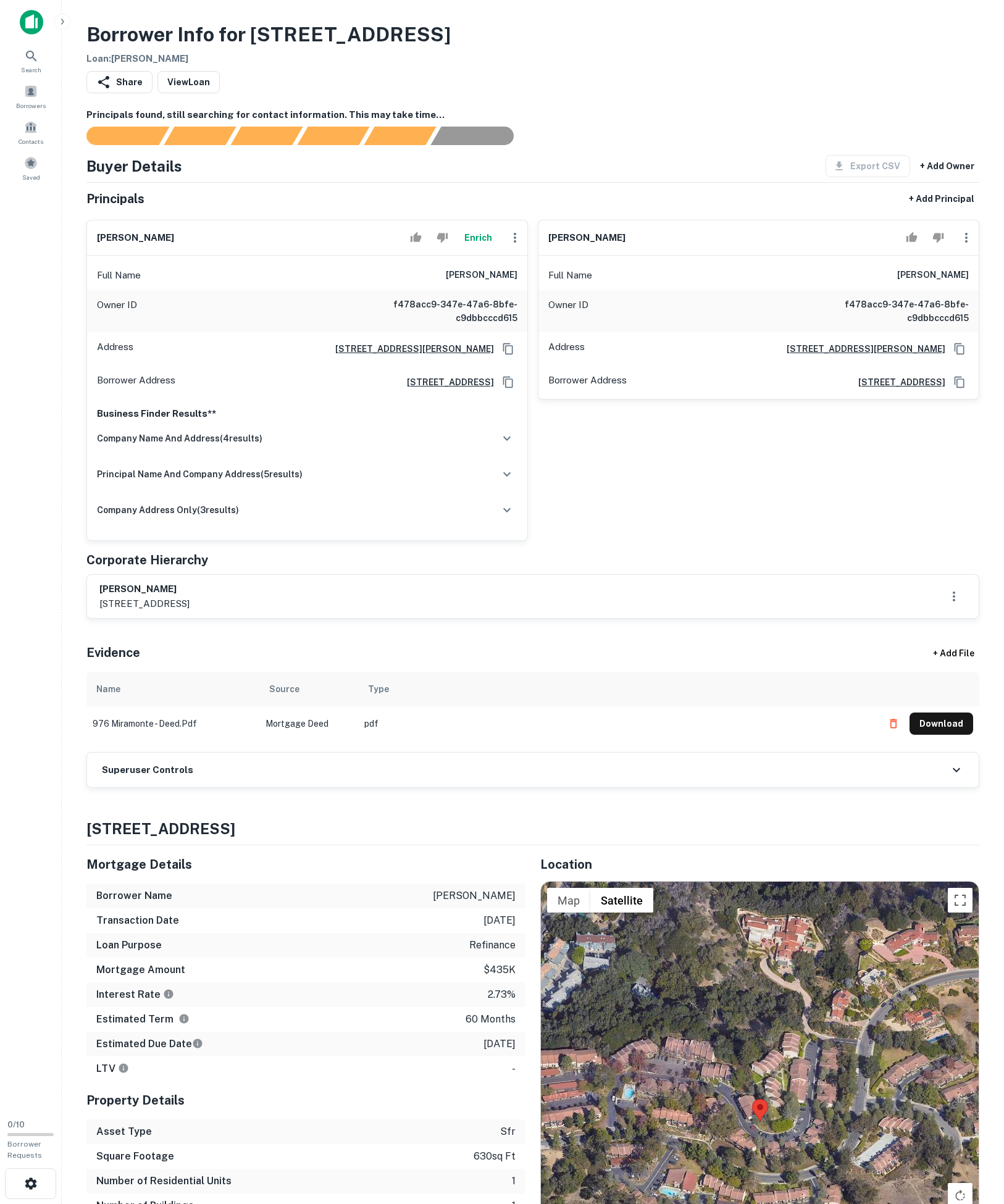
scroll to position [536, 0]
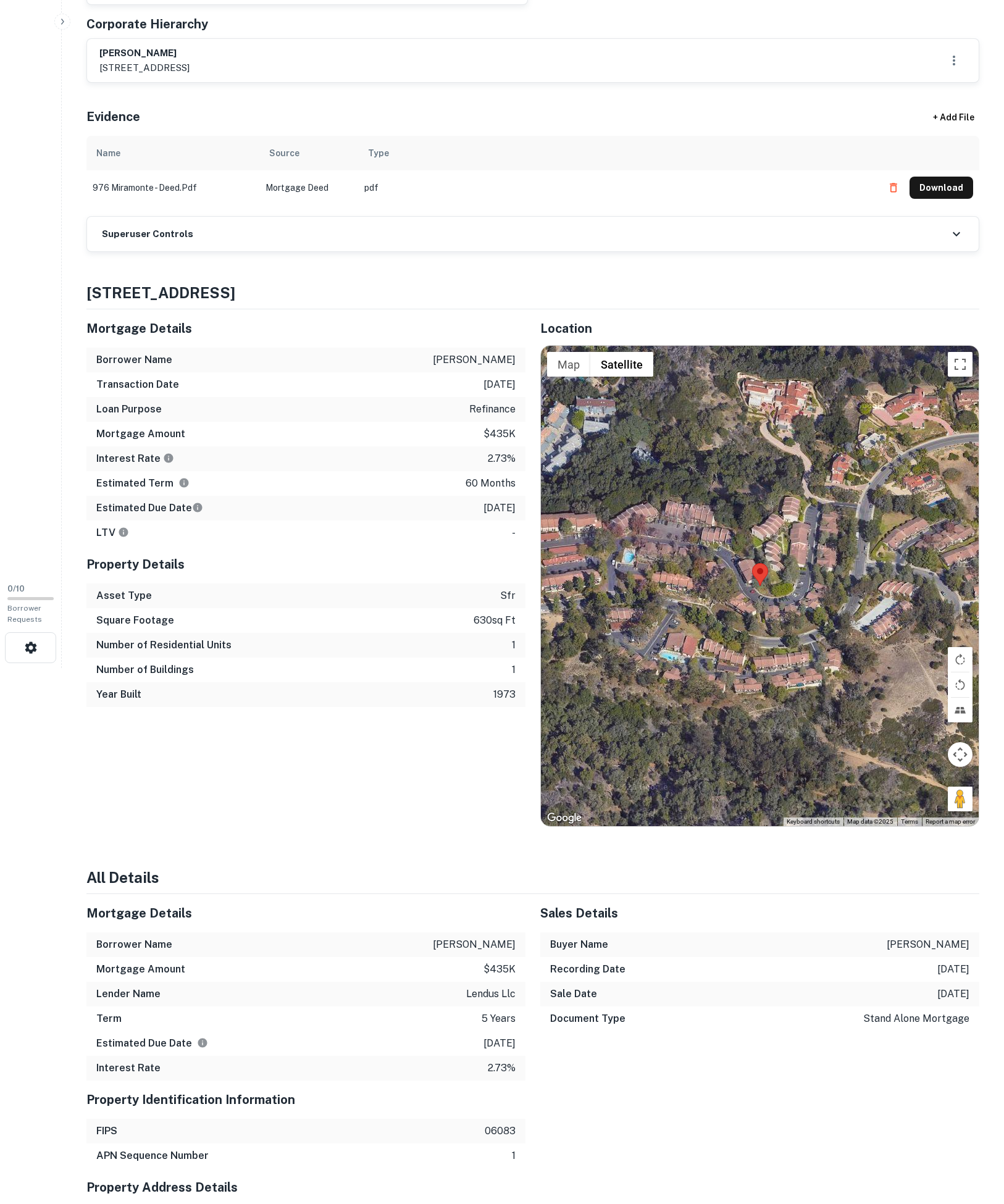
click at [230, 251] on div "Superuser Controls" at bounding box center [533, 234] width 892 height 35
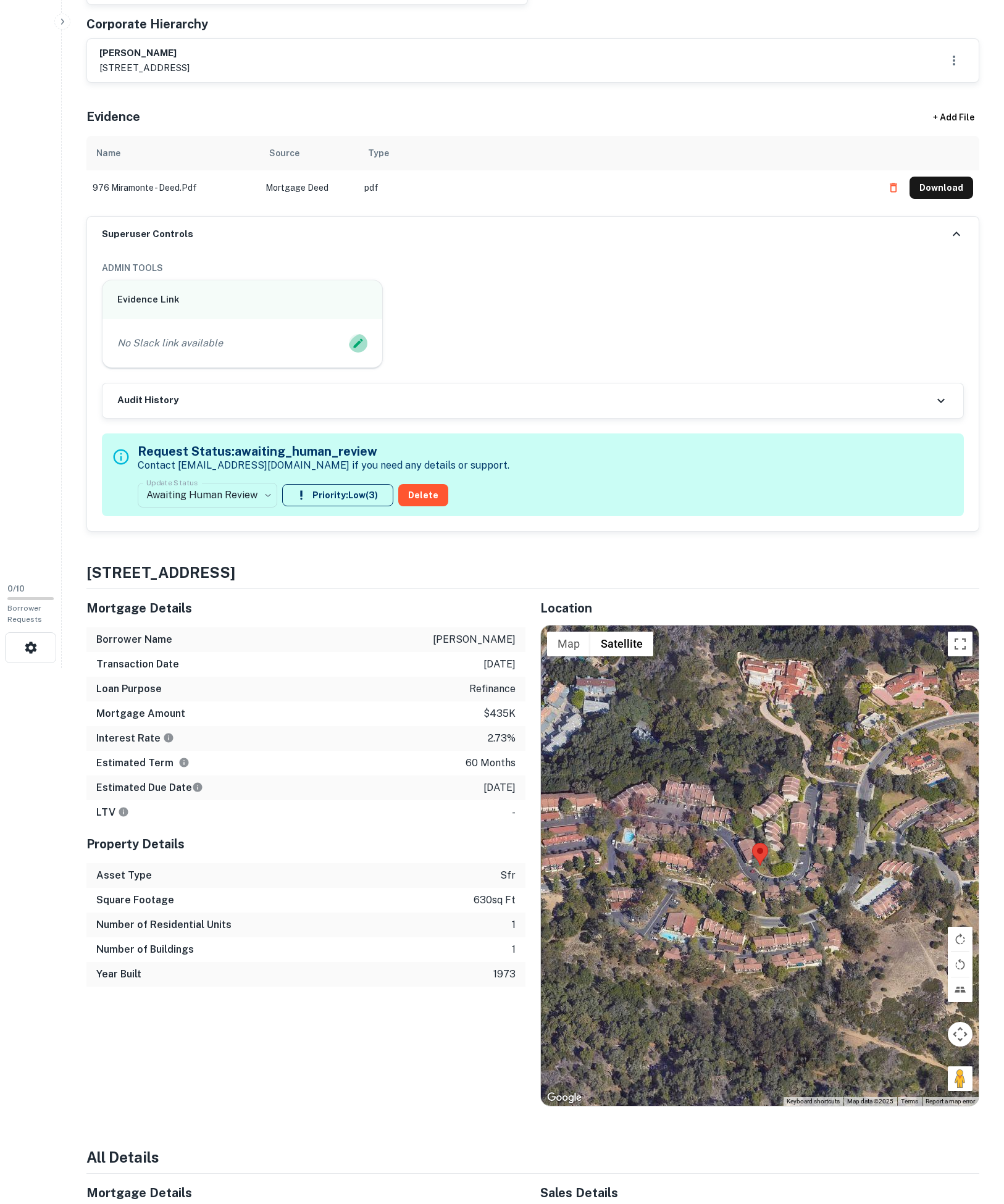
click at [355, 349] on icon "Edit Slack Link" at bounding box center [358, 343] width 12 height 12
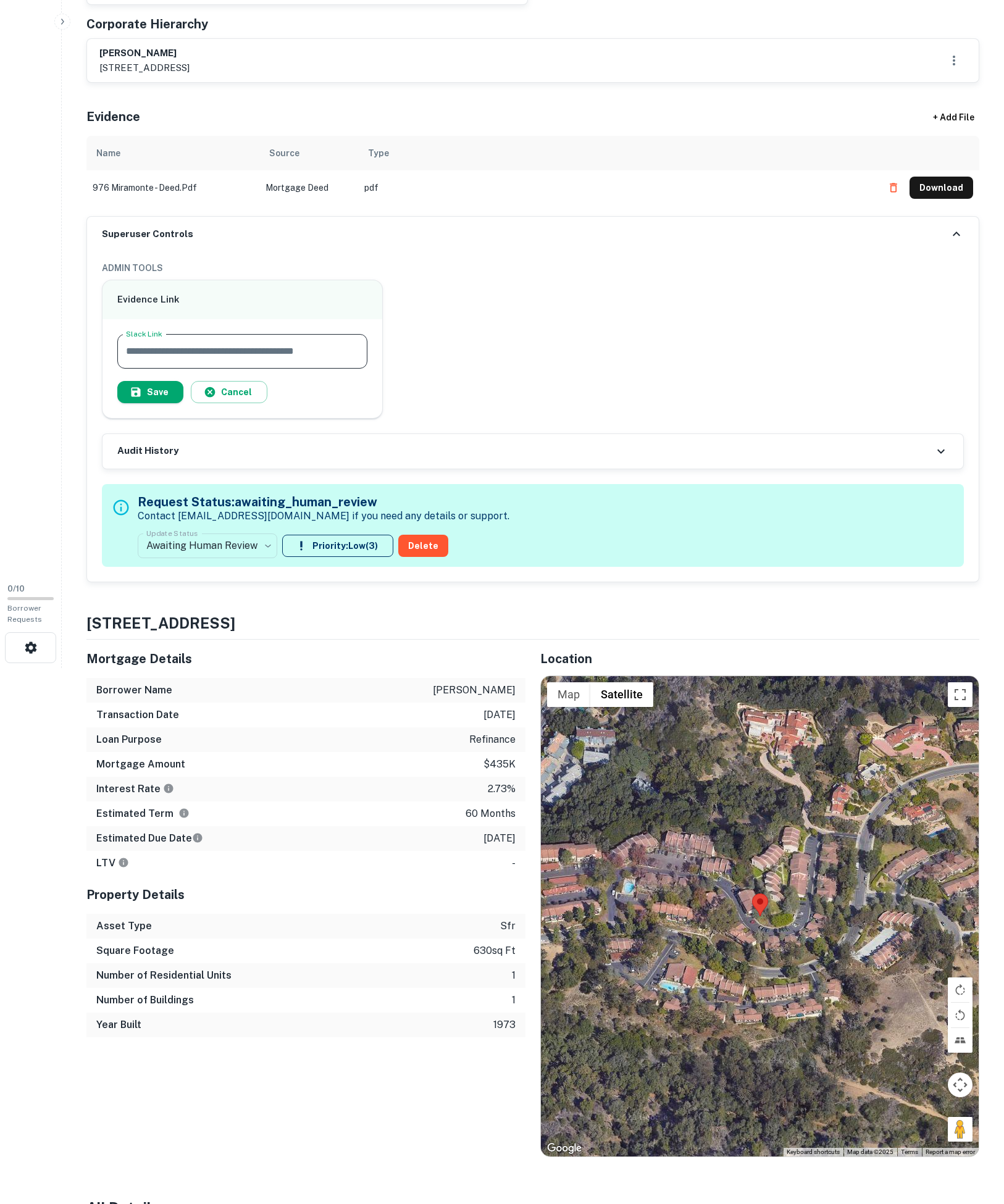
click at [346, 369] on input "Slack Link" at bounding box center [242, 351] width 250 height 35
type input "**********"
click at [171, 403] on button "Save" at bounding box center [150, 392] width 66 height 22
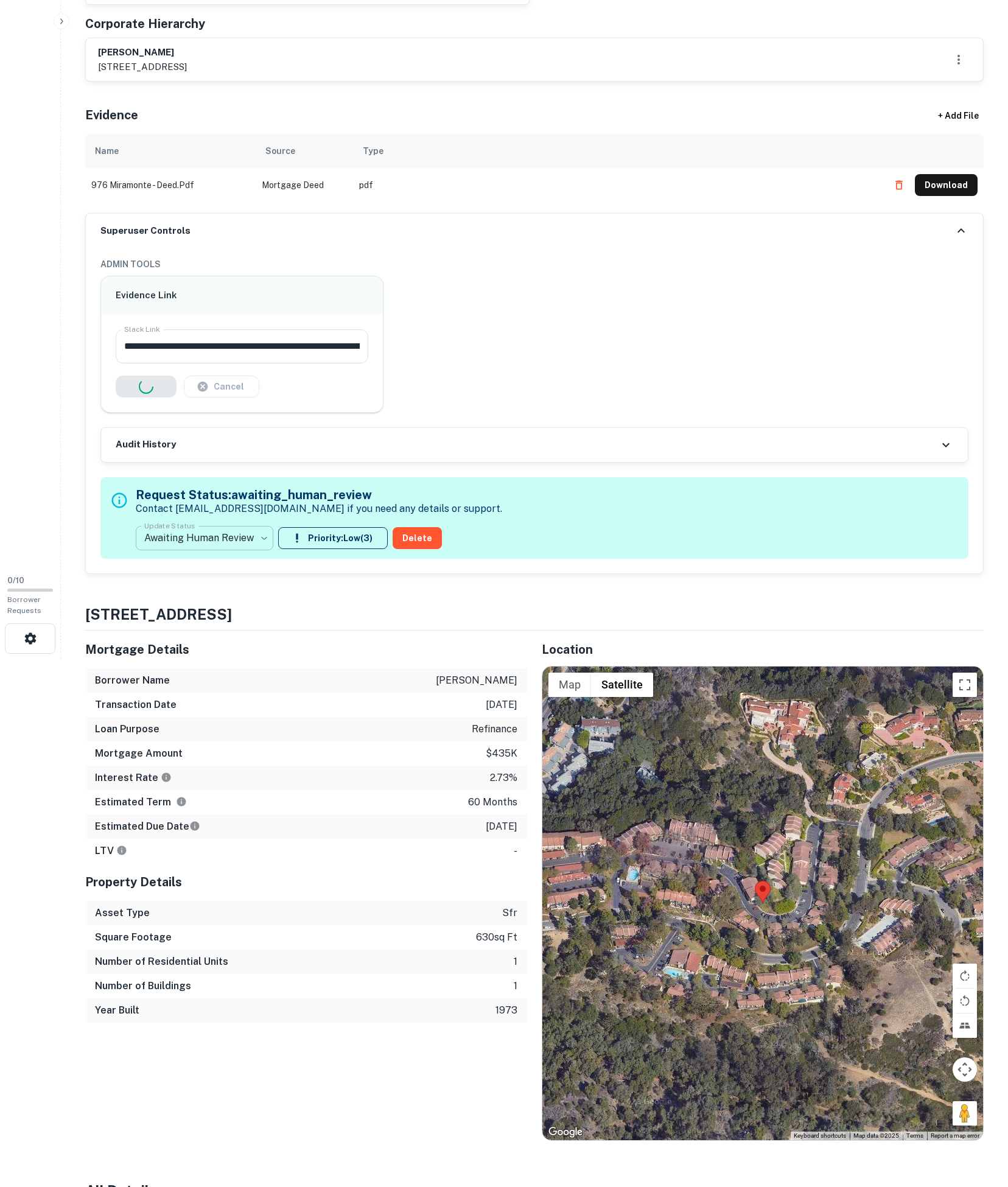
click at [215, 659] on body "Search Borrowers Contacts Saved 0 / 10 Borrower Requests Borrower Info for 976 …" at bounding box center [504, 64] width 1008 height 1187
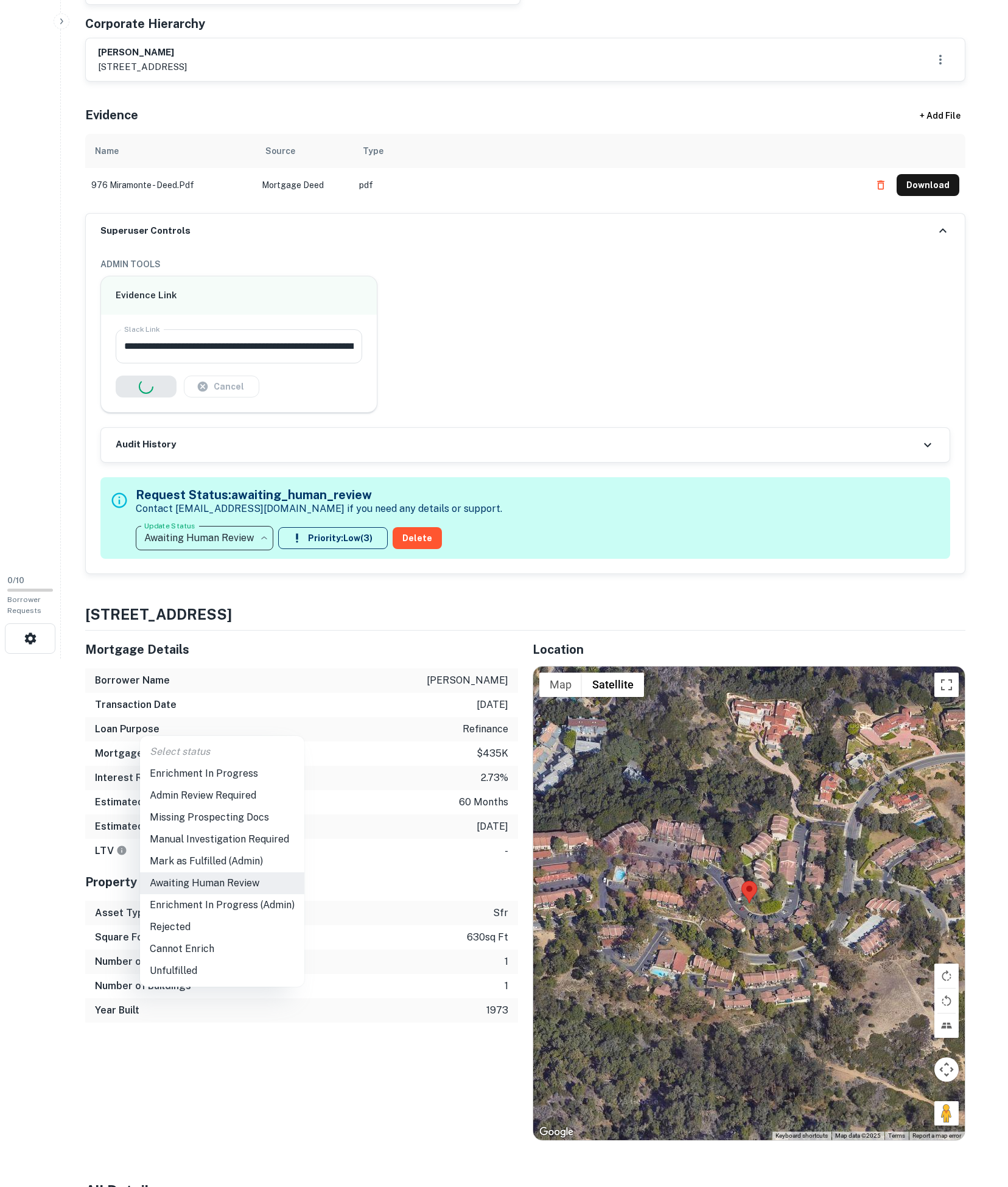
click at [210, 773] on li "Enrichment In Progress" at bounding box center [222, 774] width 165 height 22
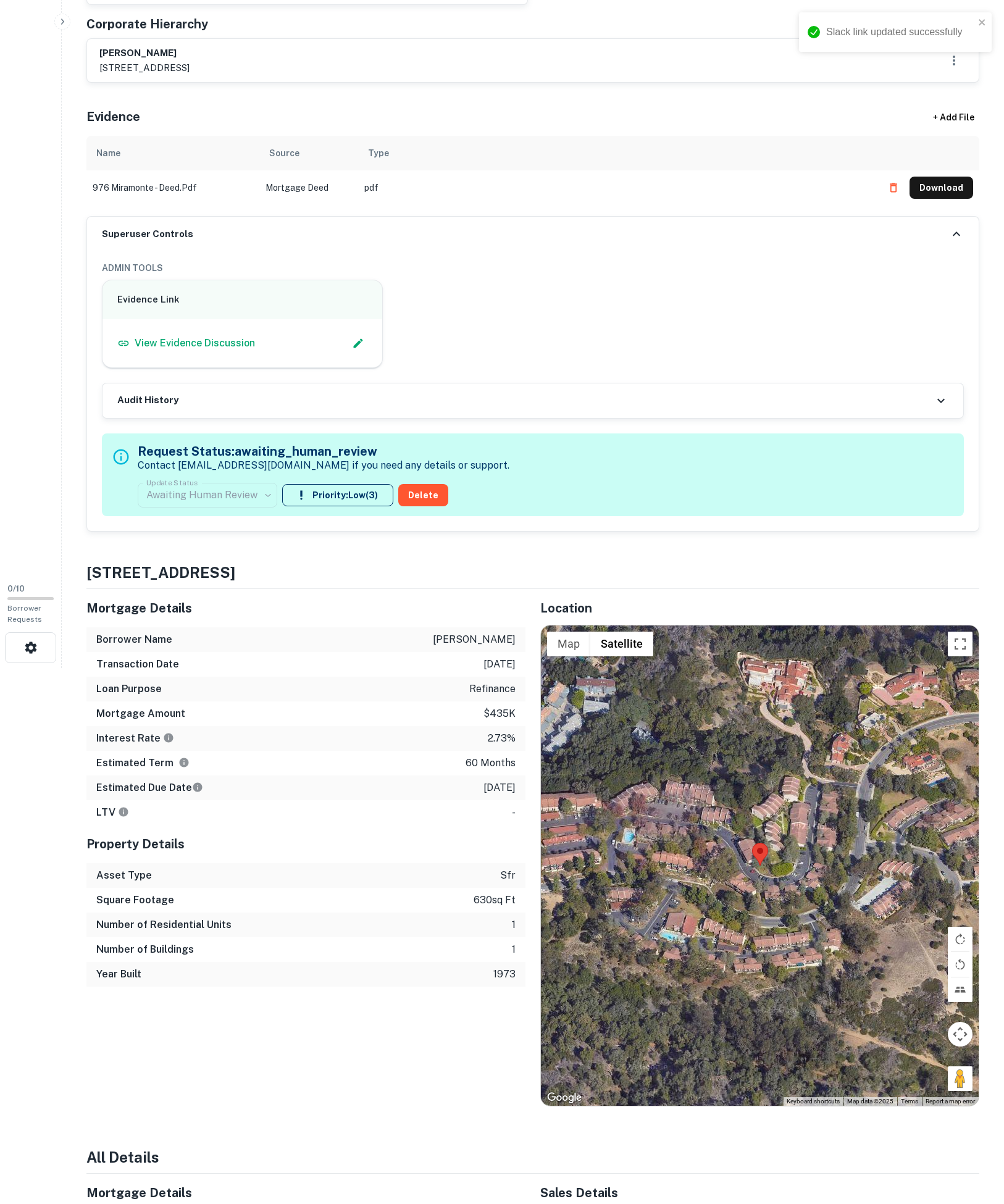
scroll to position [0, 0]
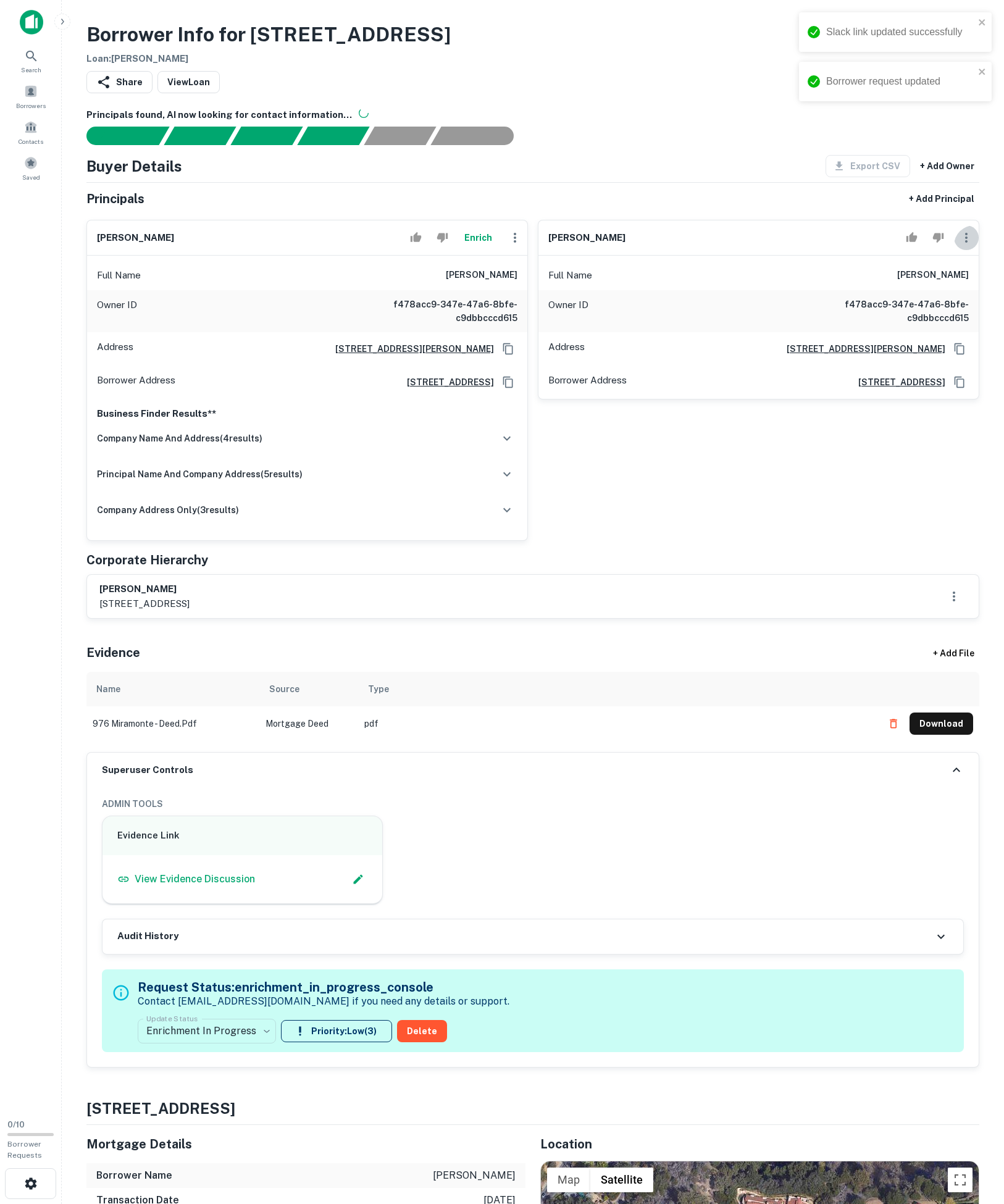
click at [962, 245] on icon "button" at bounding box center [966, 237] width 15 height 15
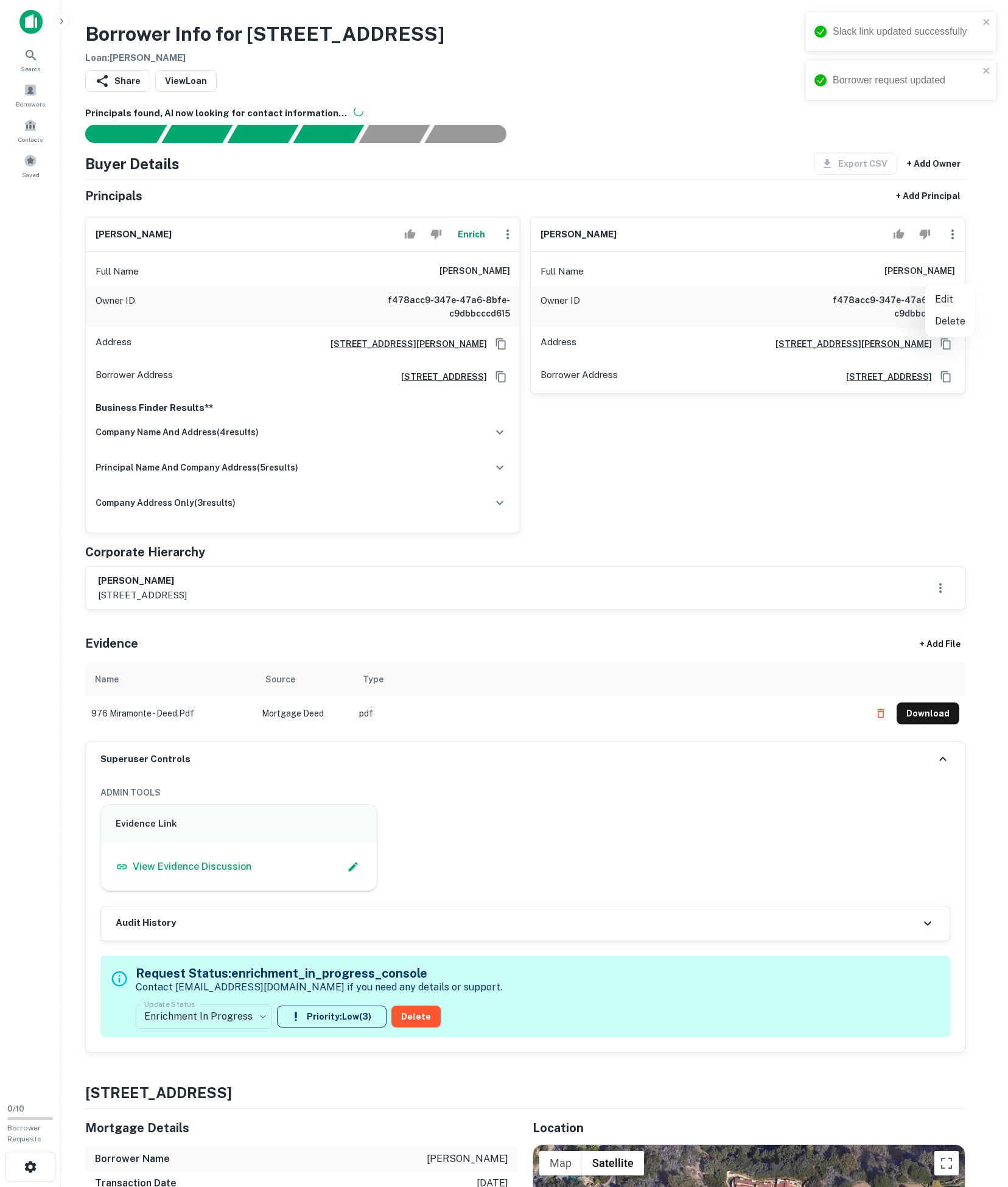
click at [948, 320] on li "Delete" at bounding box center [950, 322] width 50 height 22
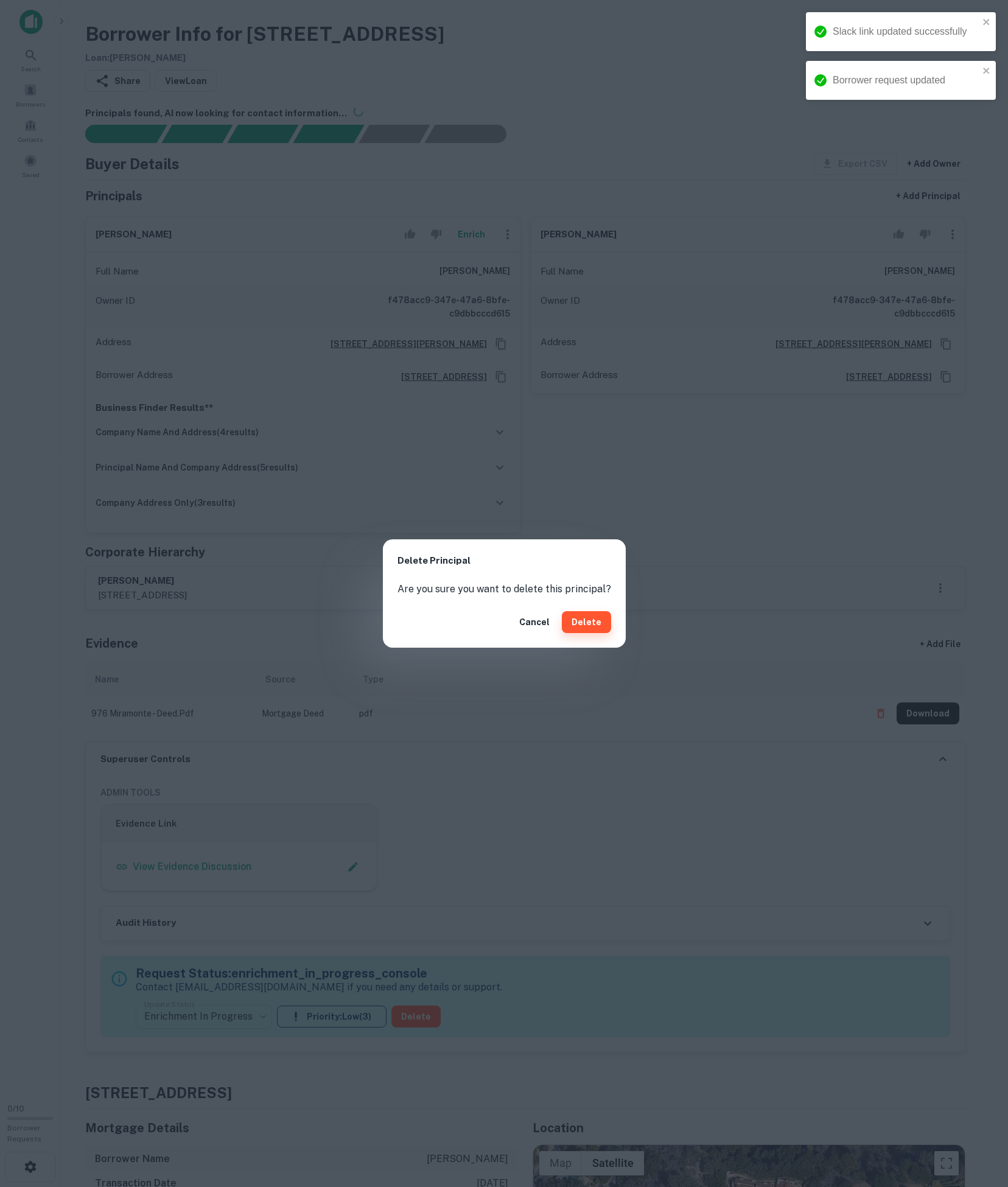
click at [599, 626] on button "Delete" at bounding box center [587, 622] width 50 height 22
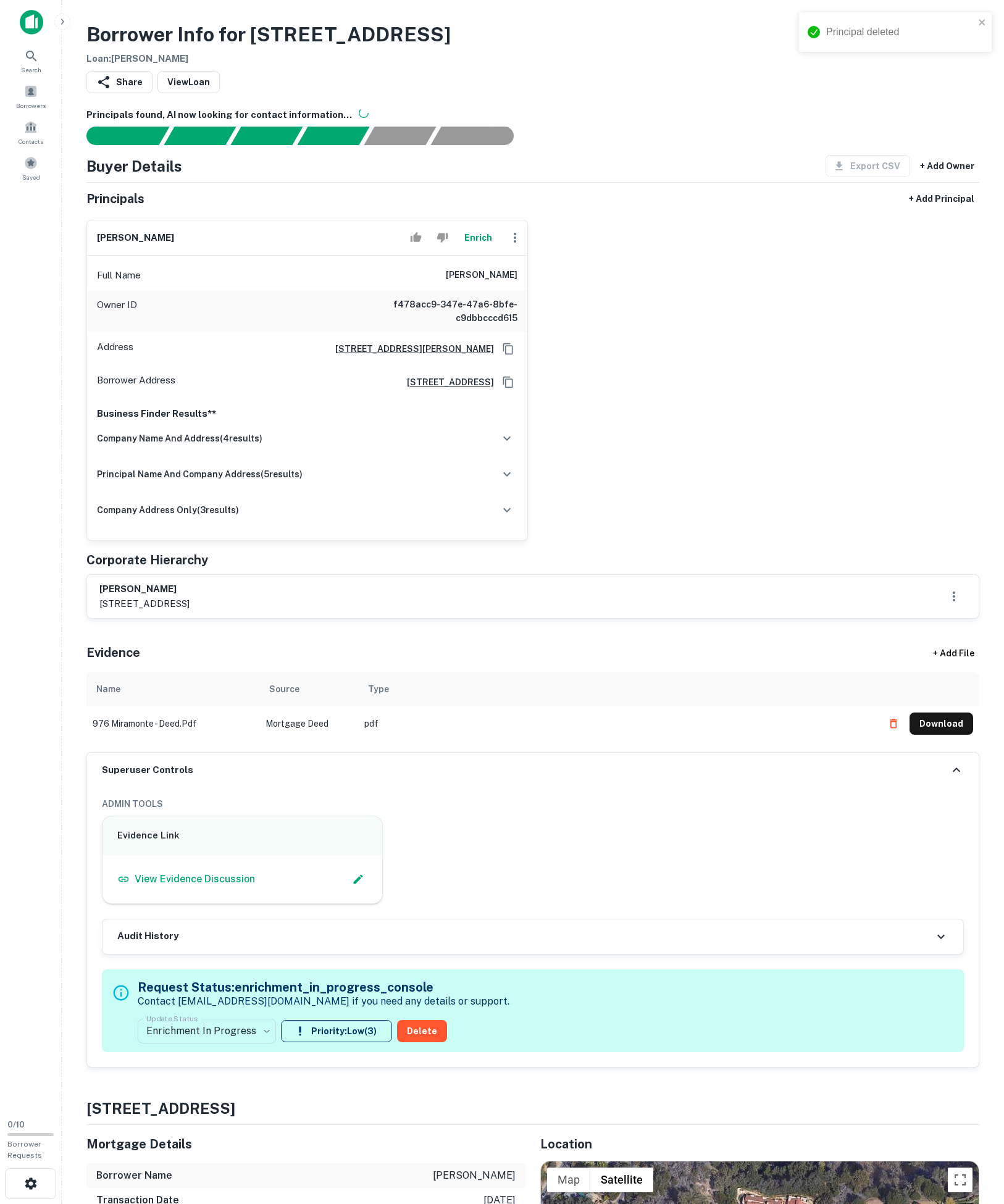
click at [99, 618] on div "christina vagt 976 miramonte dr 4, santa barbara, ca, 93109" at bounding box center [533, 596] width 892 height 43
copy p "976"
drag, startPoint x: 437, startPoint y: 309, endPoint x: 542, endPoint y: 326, distance: 106.4
click at [542, 326] on div "christina vagt Enrich Full Name christina vagt Owner ID f478acc9-347e-47a6-8bfe…" at bounding box center [528, 375] width 903 height 331
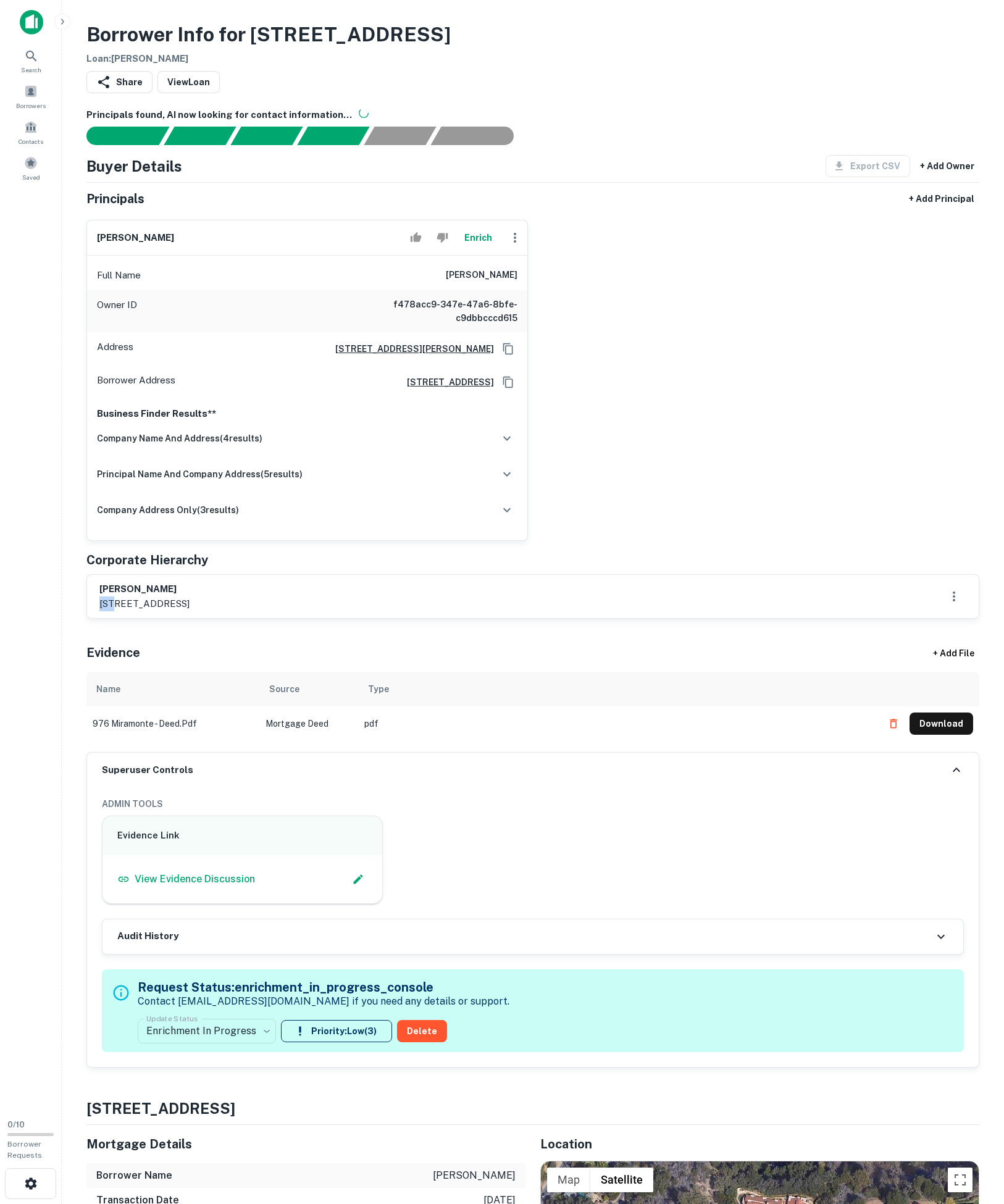
copy h6 "christina vagt"
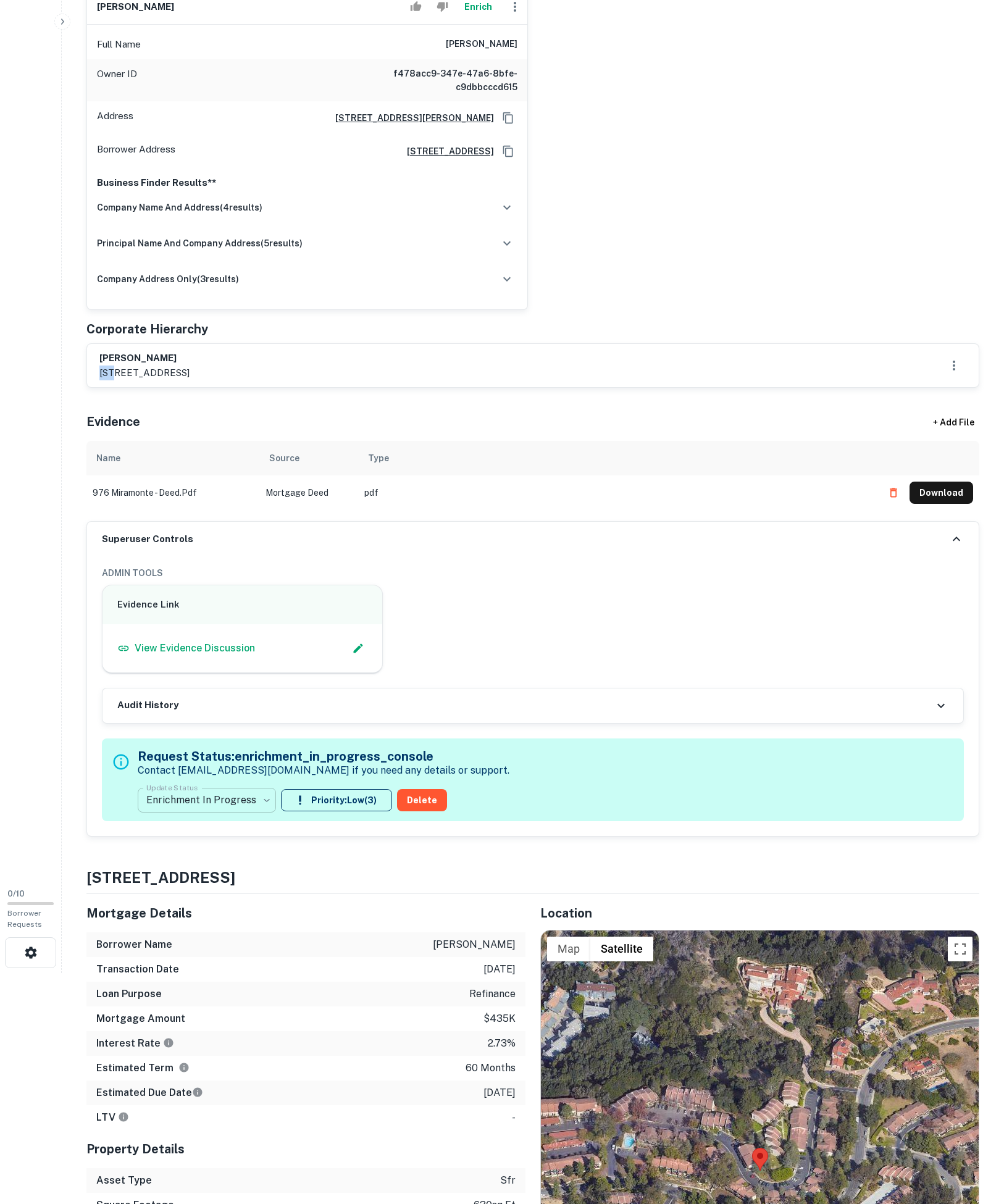
click at [200, 974] on body "Search Borrowers Contacts Saved 0 / 10 Borrower Requests Borrower Info for 976 …" at bounding box center [502, 370] width 1004 height 1204
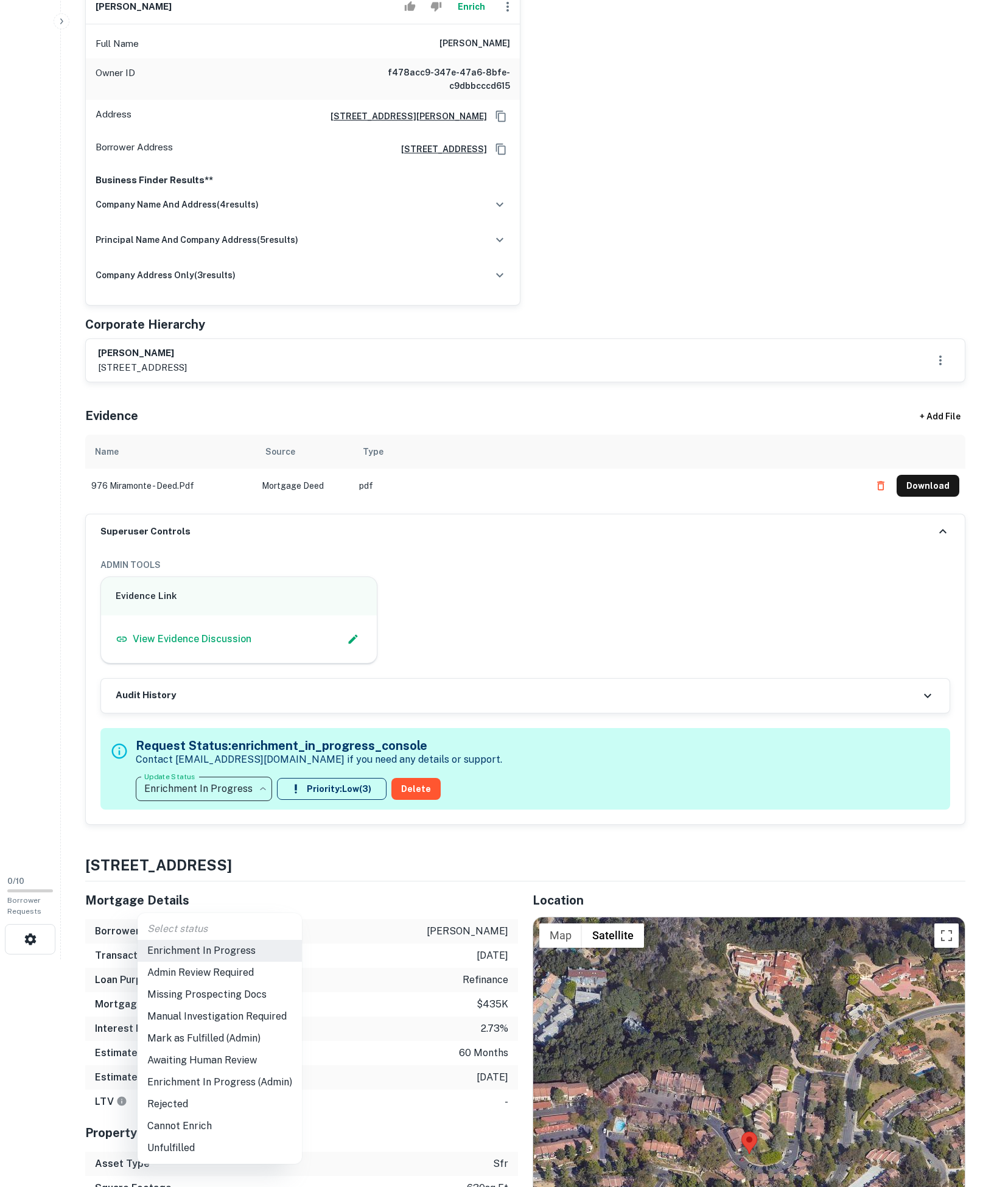
click at [206, 979] on li "Admin Review Required" at bounding box center [220, 973] width 165 height 22
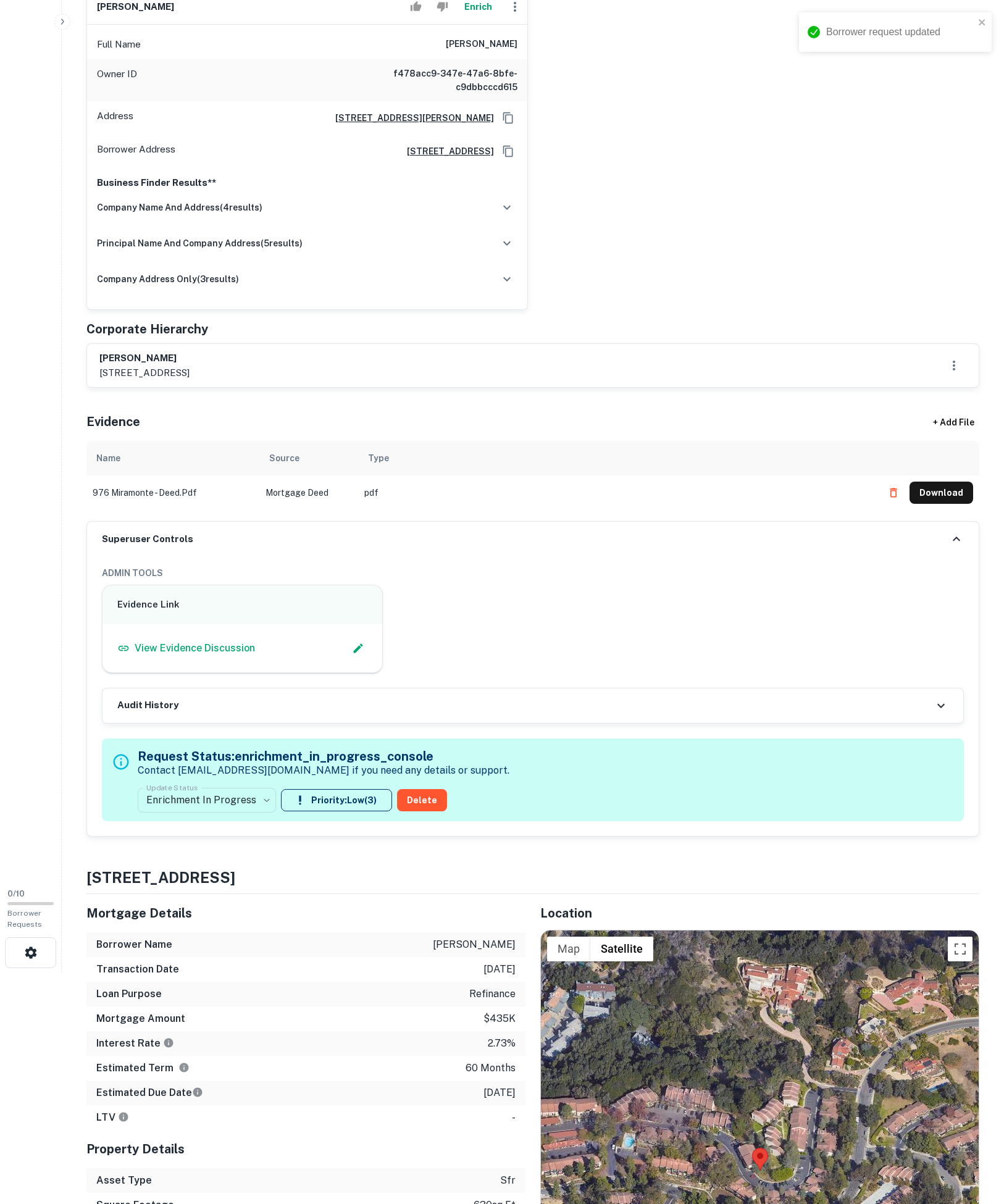
type input "**********"
